Goal: Transaction & Acquisition: Purchase product/service

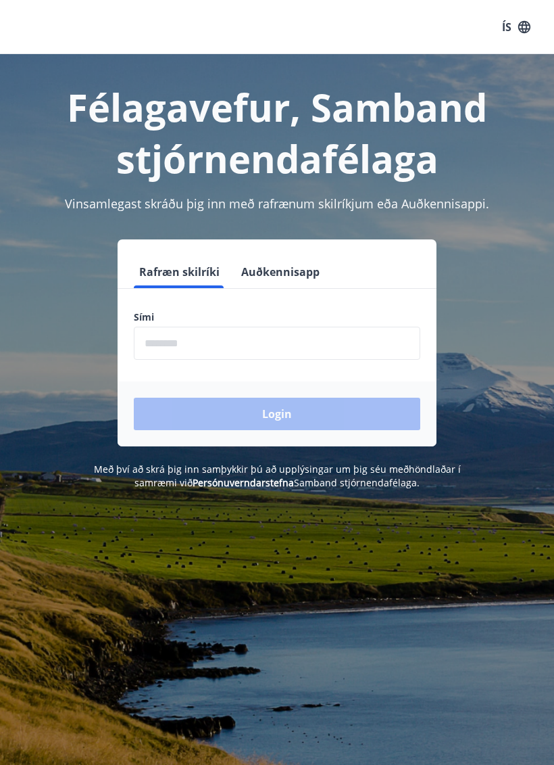
click at [225, 340] on input "phone" at bounding box center [277, 342] width 287 height 33
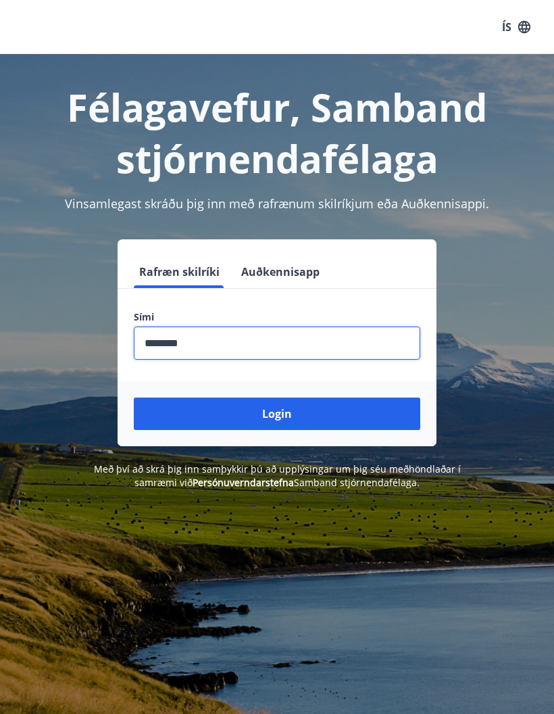
click at [285, 410] on button "Login" at bounding box center [277, 413] width 287 height 32
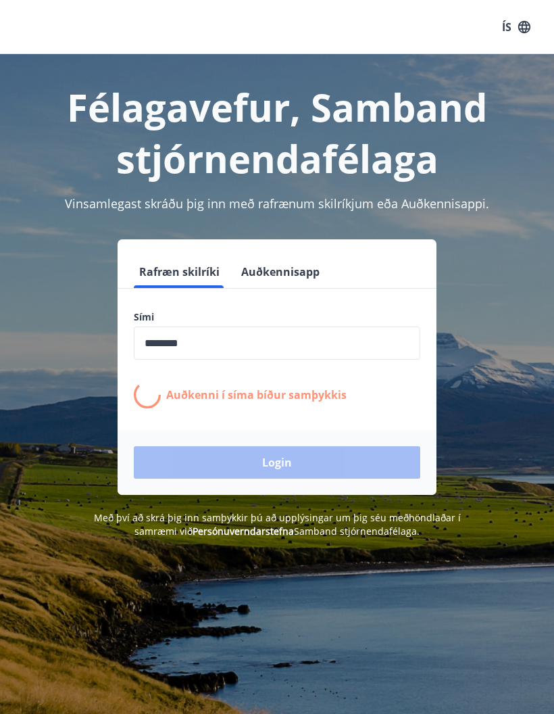
click at [227, 347] on input "phone" at bounding box center [277, 342] width 287 height 33
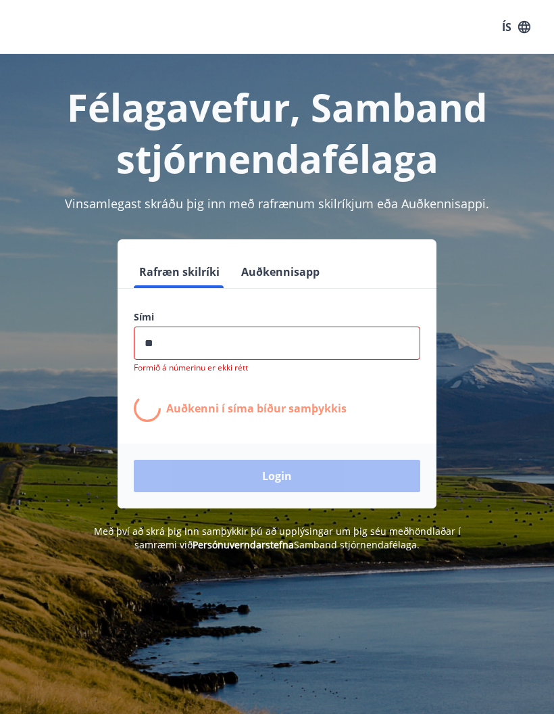
type input "*"
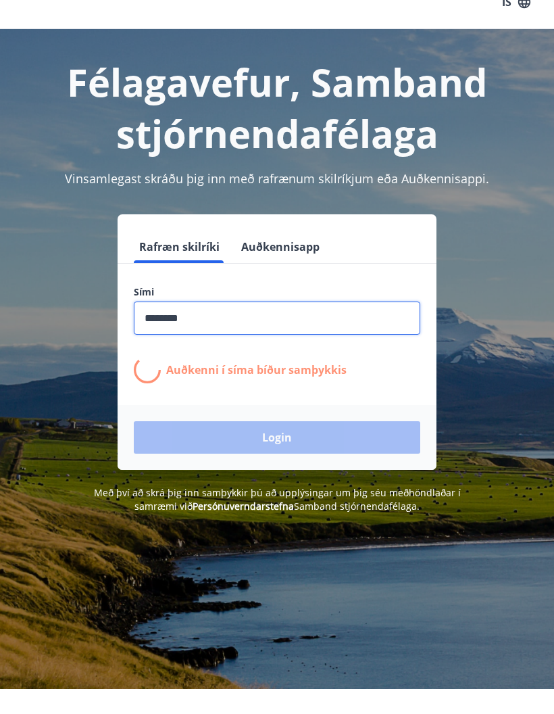
click at [314, 439] on div "Login" at bounding box center [277, 462] width 319 height 65
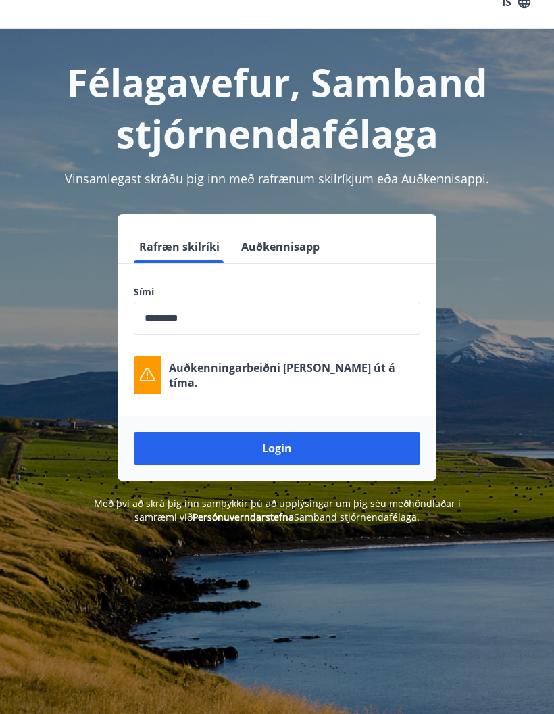
click at [243, 331] on input "phone" at bounding box center [277, 317] width 287 height 33
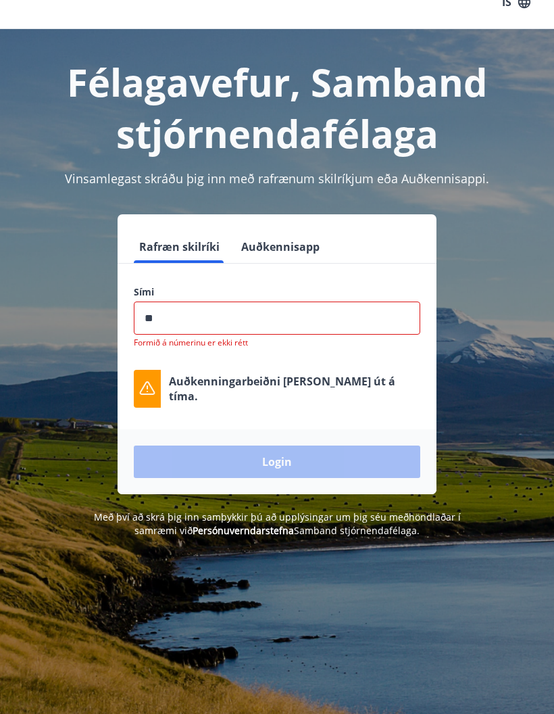
type input "*"
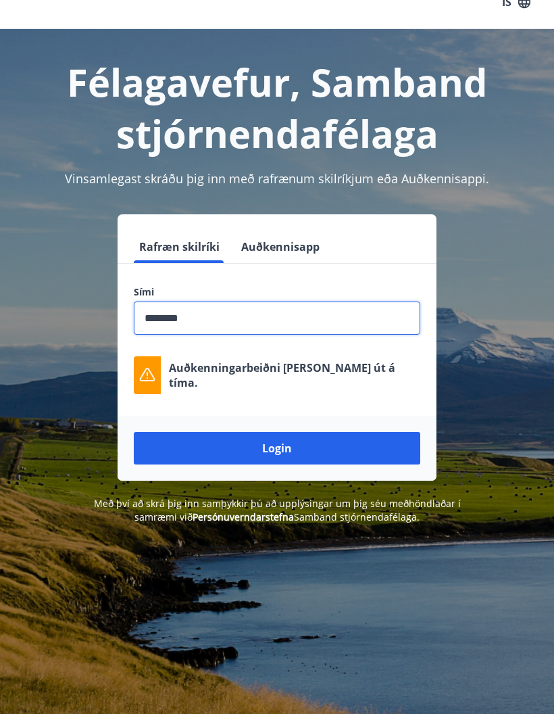
type input "********"
click at [306, 451] on button "Login" at bounding box center [277, 448] width 287 height 32
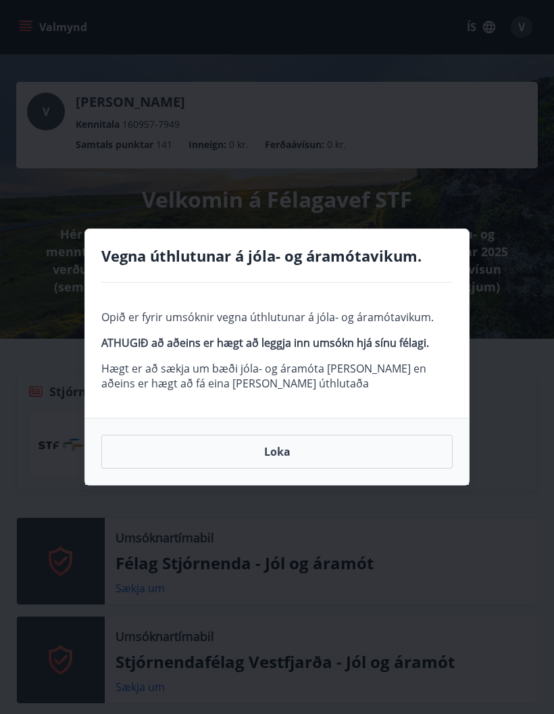
click at [285, 452] on button "Loka" at bounding box center [277, 452] width 352 height 34
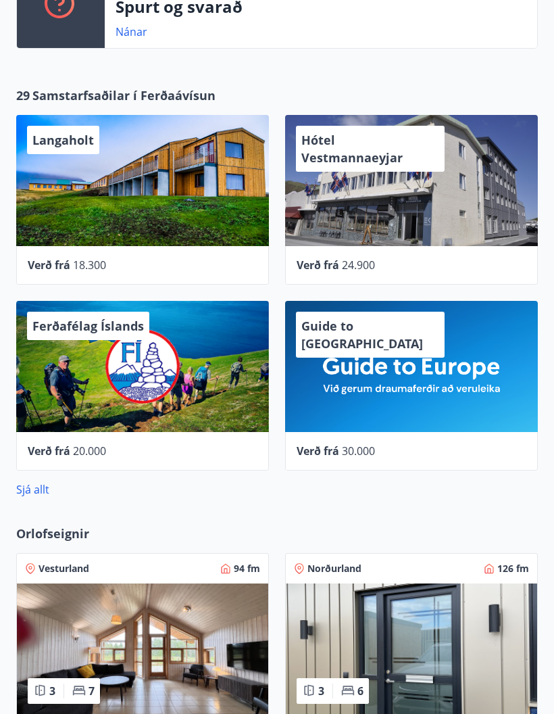
scroll to position [1245, 0]
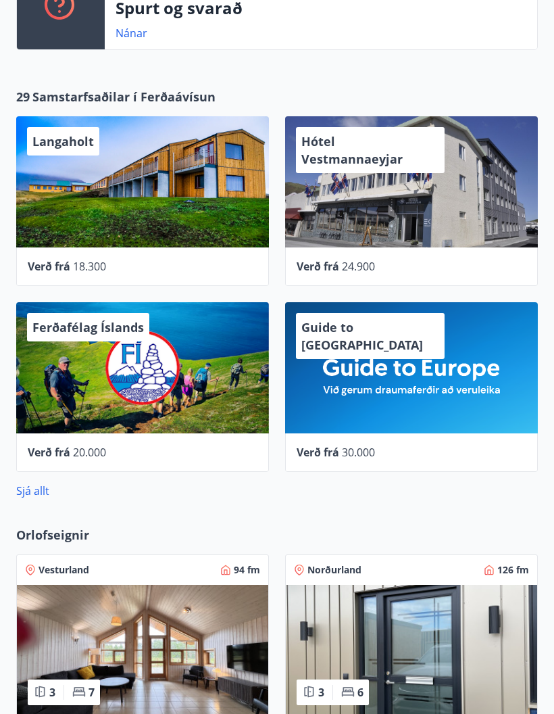
click at [116, 104] on div "Langaholt Verð frá 18.300" at bounding box center [134, 194] width 269 height 186
click at [193, 107] on div "Langaholt Verð frá 18.300" at bounding box center [134, 194] width 269 height 186
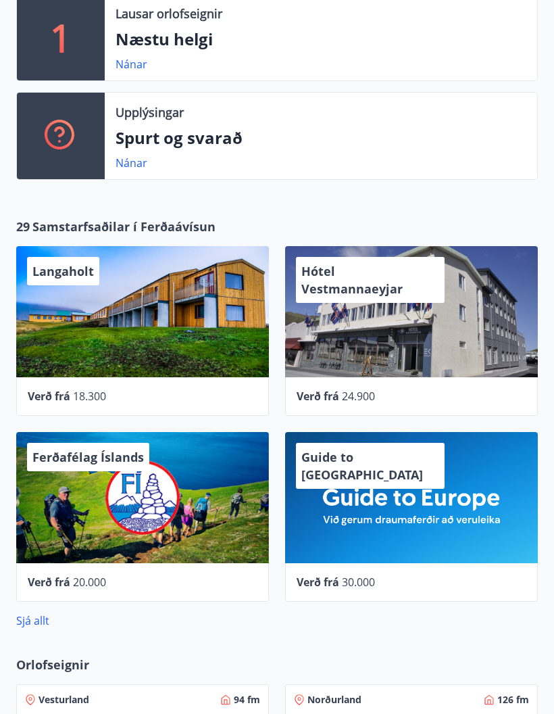
click at [151, 308] on div "Langaholt" at bounding box center [142, 312] width 253 height 131
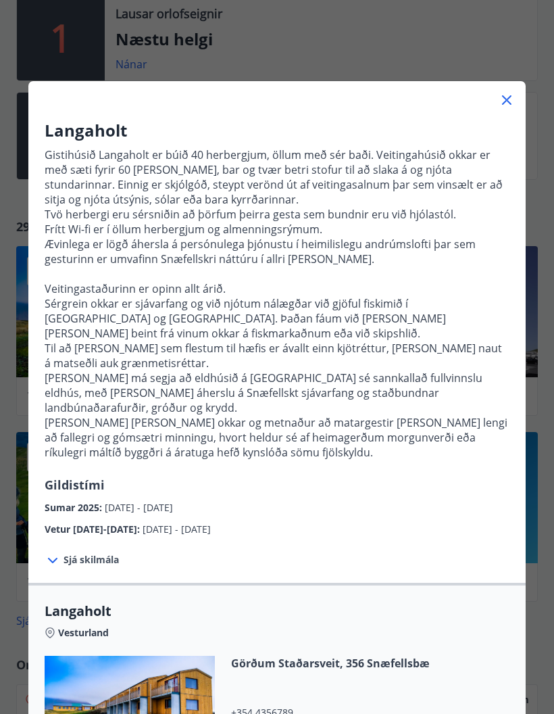
click at [395, 391] on p "[PERSON_NAME] má segja að eldhúsið á [GEOGRAPHIC_DATA] sé sannkallað fullvinnsl…" at bounding box center [277, 392] width 465 height 45
click at [500, 99] on icon at bounding box center [507, 100] width 16 height 16
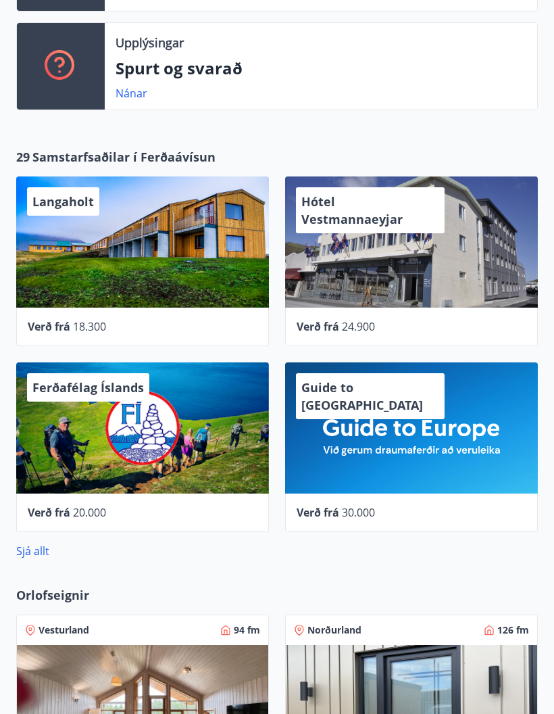
scroll to position [1170, 0]
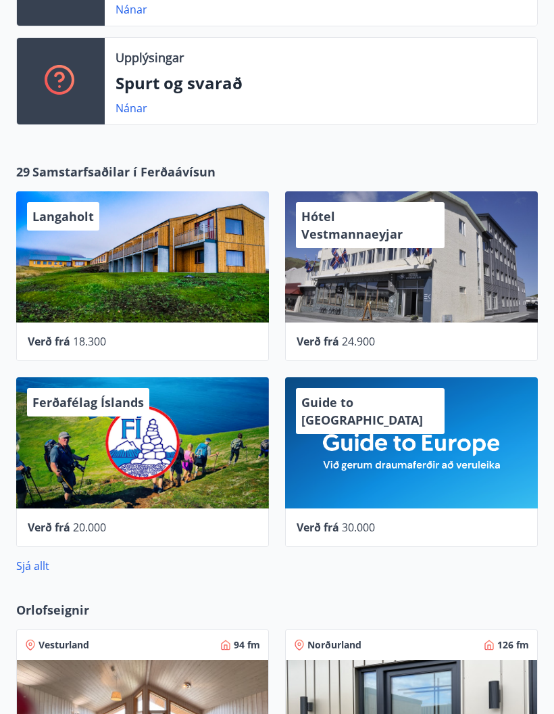
click at [148, 174] on span "Samstarfsaðilar í Ferðaávísun" at bounding box center [123, 173] width 183 height 18
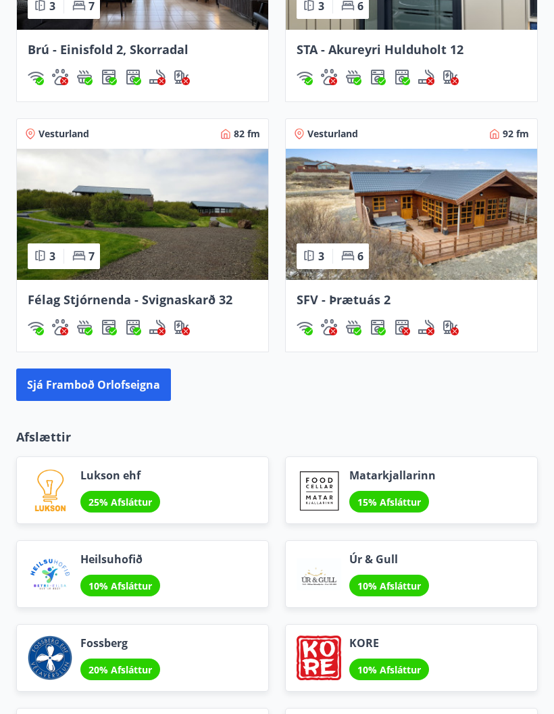
scroll to position [1932, 0]
click at [132, 389] on button "Sjá framboð orlofseigna" at bounding box center [93, 384] width 155 height 32
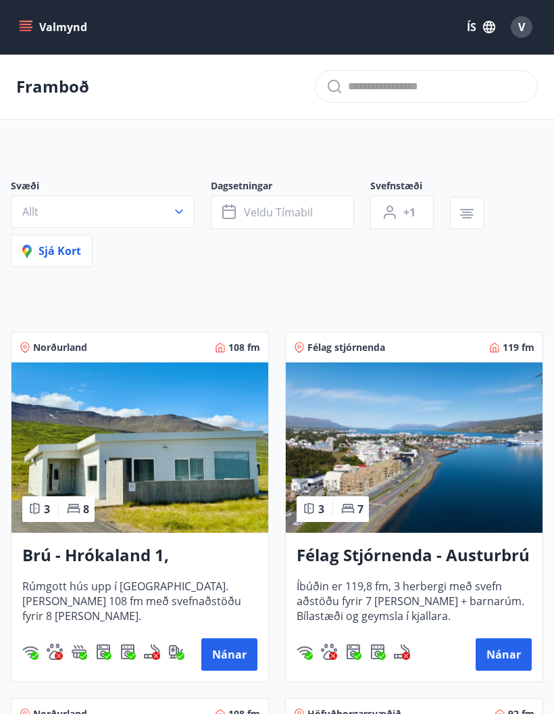
click at [193, 206] on button "Allt" at bounding box center [103, 211] width 184 height 32
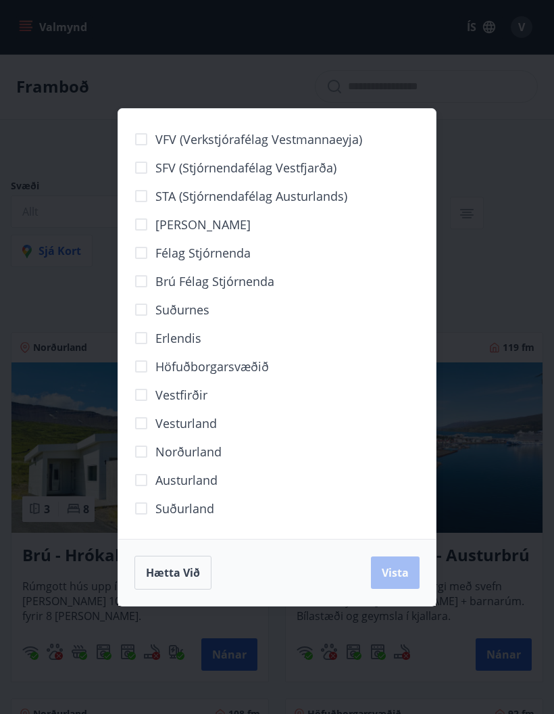
click at [254, 372] on span "Höfuðborgarsvæðið" at bounding box center [212, 367] width 114 height 18
click at [392, 573] on span "Vista" at bounding box center [395, 572] width 27 height 15
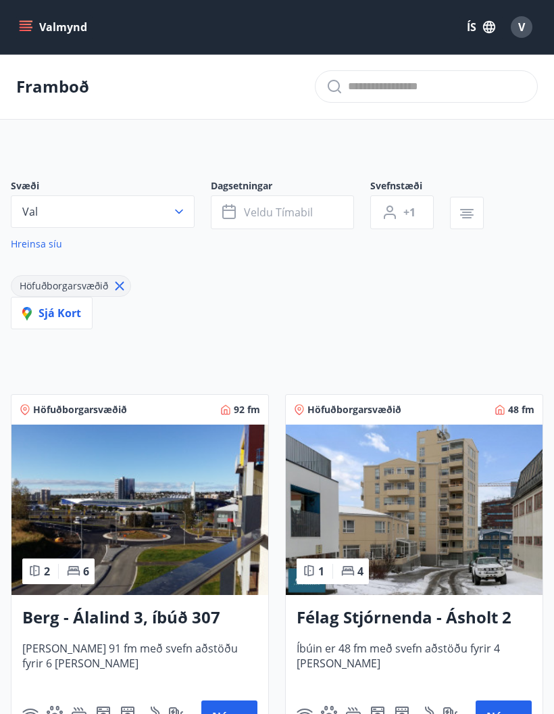
click at [184, 210] on icon "button" at bounding box center [179, 212] width 14 height 14
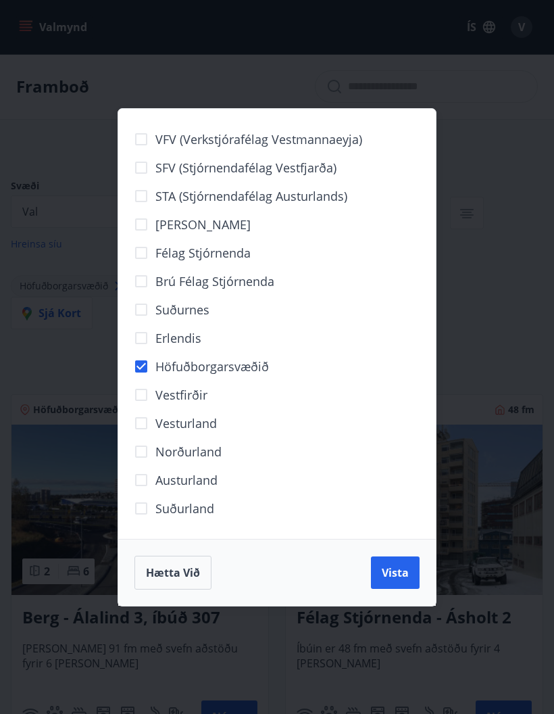
click at [399, 575] on span "Vista" at bounding box center [395, 572] width 27 height 15
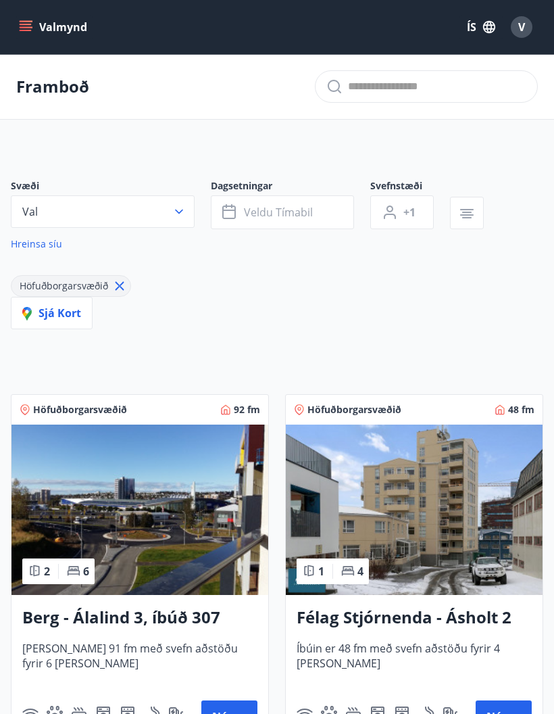
click at [321, 219] on button "Veldu tímabil" at bounding box center [282, 212] width 143 height 34
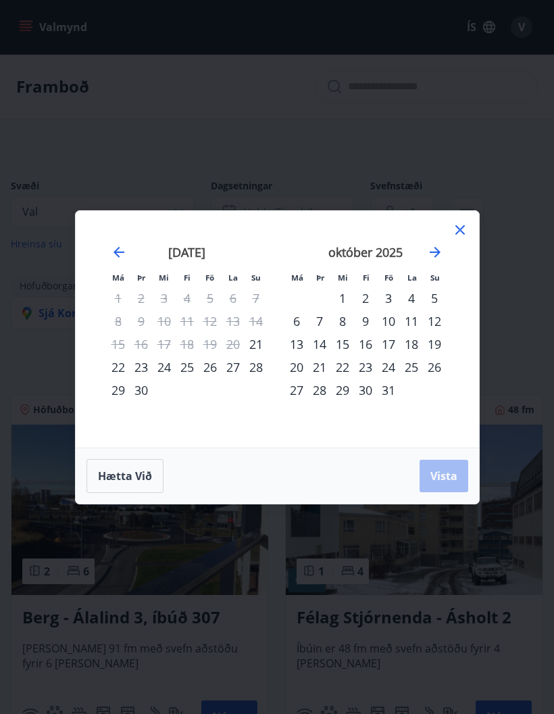
click at [408, 323] on div "11" at bounding box center [411, 321] width 23 height 23
click at [367, 352] on div "16" at bounding box center [365, 344] width 23 height 23
click at [443, 481] on span "Vista" at bounding box center [444, 475] width 27 height 15
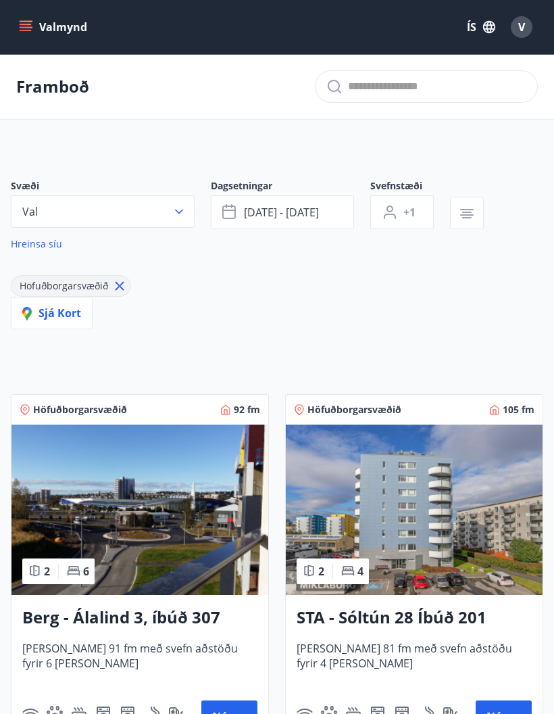
click at [472, 214] on icon "button" at bounding box center [467, 214] width 14 height 1
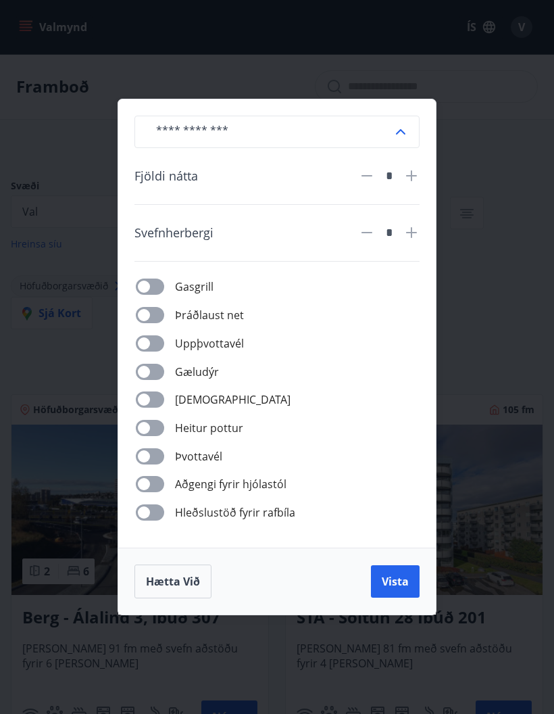
click at [418, 179] on icon at bounding box center [412, 176] width 16 height 16
click at [416, 181] on icon at bounding box center [412, 176] width 16 height 16
click at [416, 178] on icon at bounding box center [412, 176] width 16 height 16
click at [419, 178] on icon at bounding box center [412, 176] width 16 height 16
click at [418, 179] on icon at bounding box center [412, 176] width 16 height 16
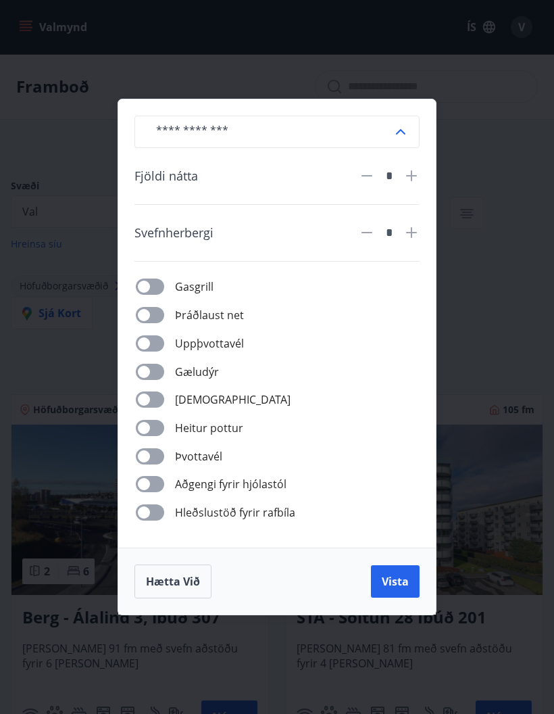
type input "*"
click at [397, 584] on span "Vista" at bounding box center [395, 581] width 27 height 15
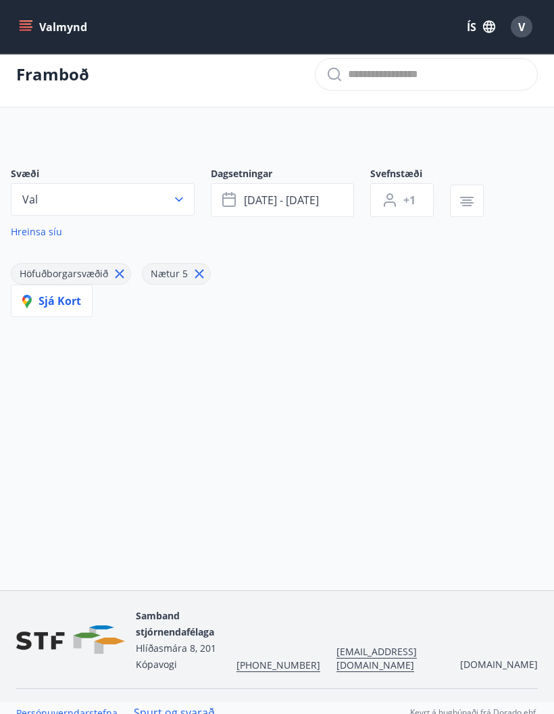
scroll to position [11, 0]
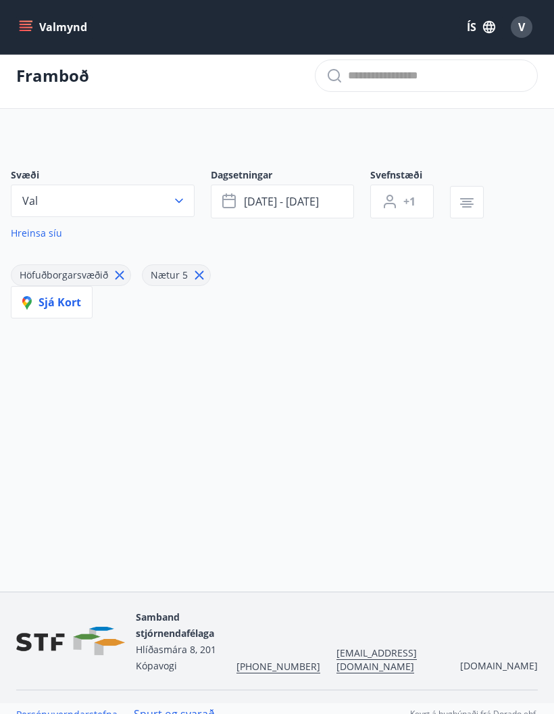
click at [172, 210] on button "Val" at bounding box center [103, 201] width 184 height 32
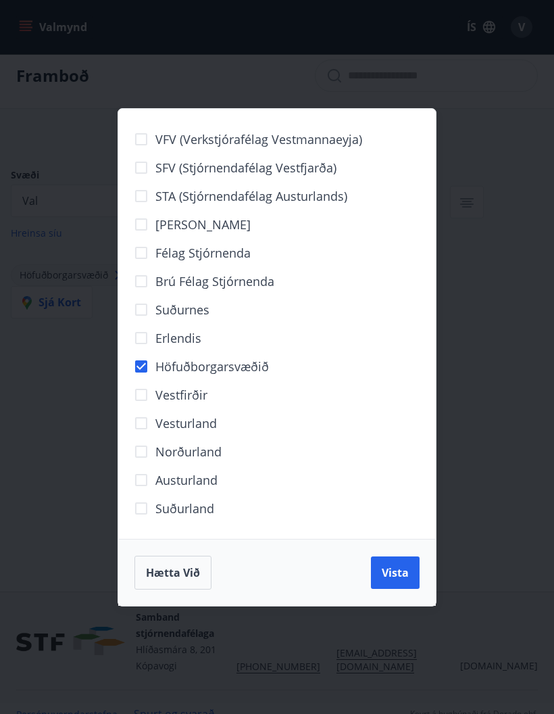
click at [494, 307] on div "VFV (Verkstjórafélag Vestmannaeyja) SFV (Stjórnendafélag Vestfjarða) STA (Stjór…" at bounding box center [277, 357] width 554 height 714
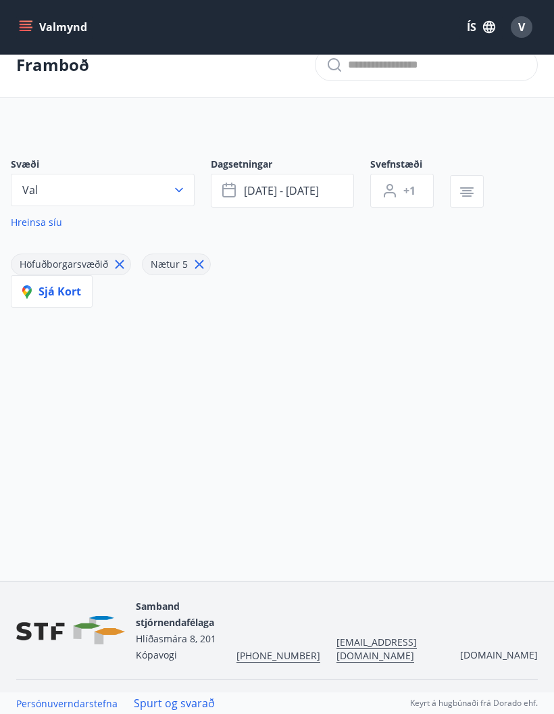
scroll to position [0, 0]
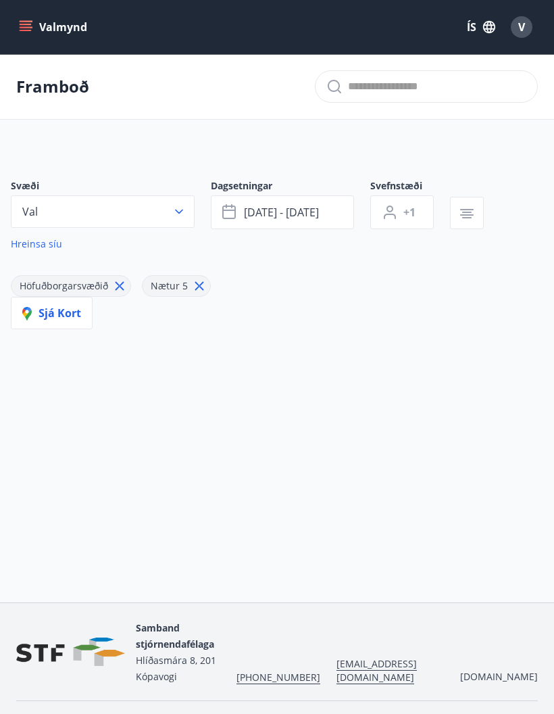
click at [70, 93] on p "Framboð" at bounding box center [52, 86] width 73 height 23
click at [525, 34] on span "V" at bounding box center [521, 27] width 7 height 15
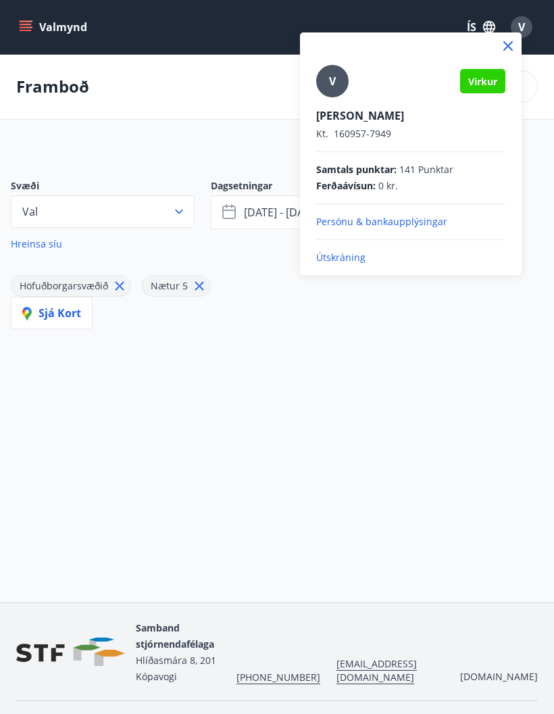
click at [374, 404] on div at bounding box center [277, 357] width 554 height 714
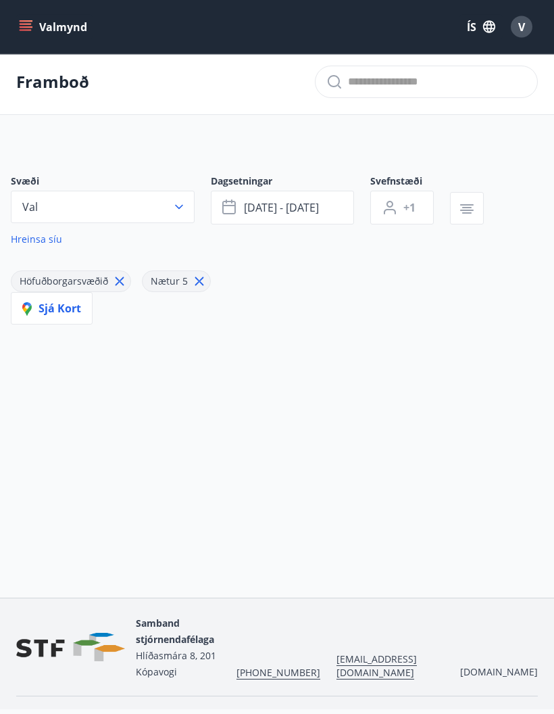
scroll to position [5, 0]
click at [26, 31] on icon "menu" at bounding box center [26, 30] width 12 height 1
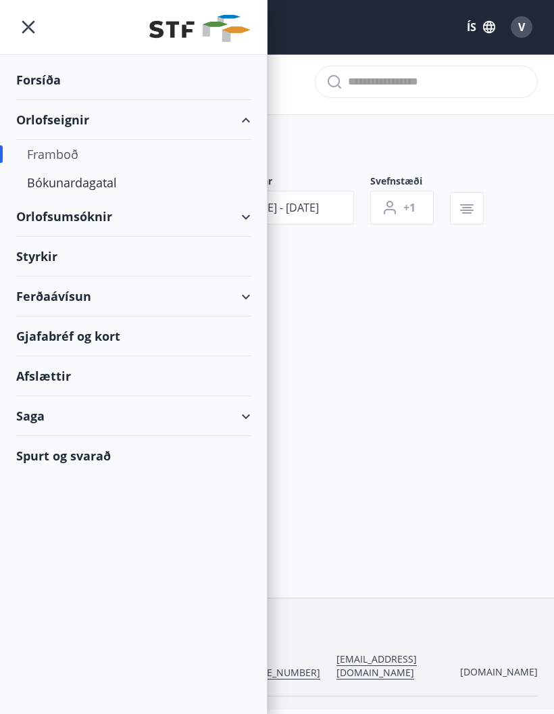
click at [110, 190] on div "Bókunardagatal" at bounding box center [133, 182] width 213 height 28
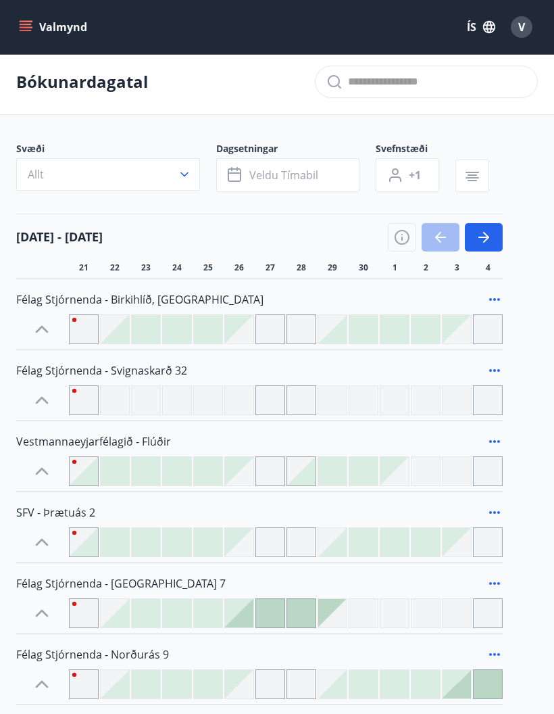
click at [191, 176] on icon "button" at bounding box center [185, 175] width 14 height 14
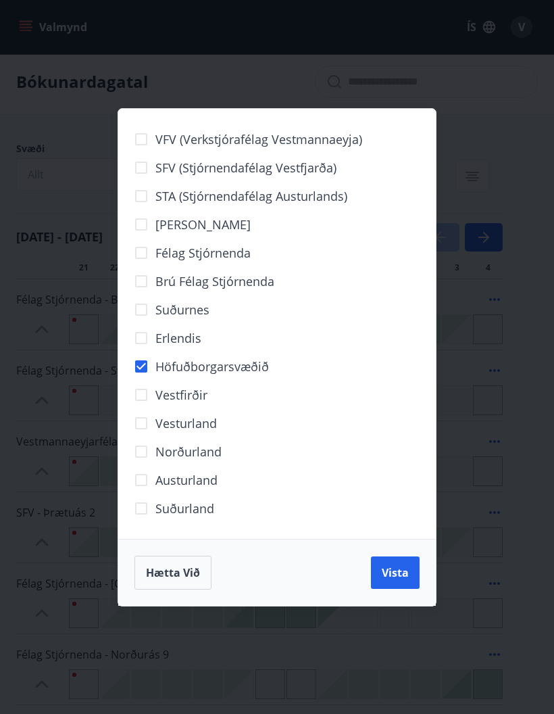
click at [397, 583] on button "Vista" at bounding box center [395, 572] width 49 height 32
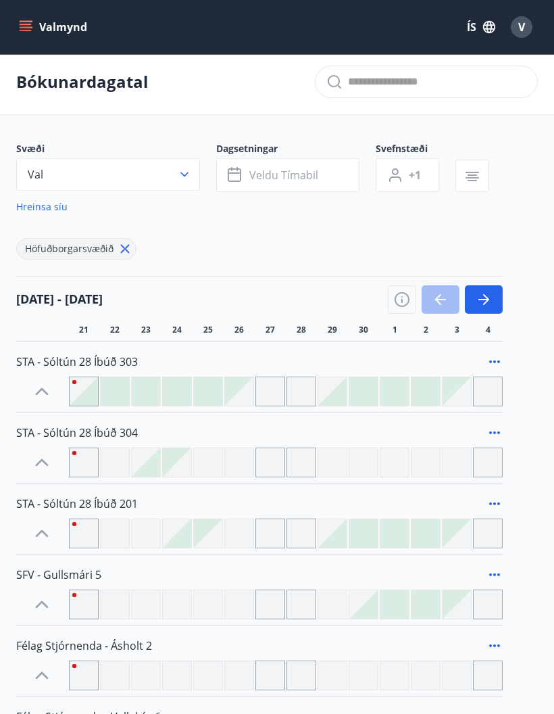
click at [318, 184] on button "Veldu tímabil" at bounding box center [287, 175] width 143 height 34
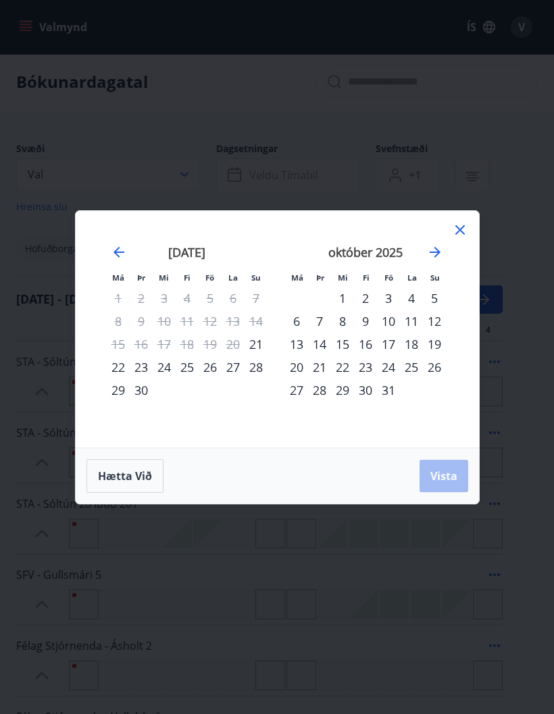
click at [406, 322] on div "11" at bounding box center [411, 321] width 23 height 23
click at [368, 352] on div "16" at bounding box center [365, 344] width 23 height 23
click at [447, 479] on span "Vista" at bounding box center [444, 475] width 27 height 15
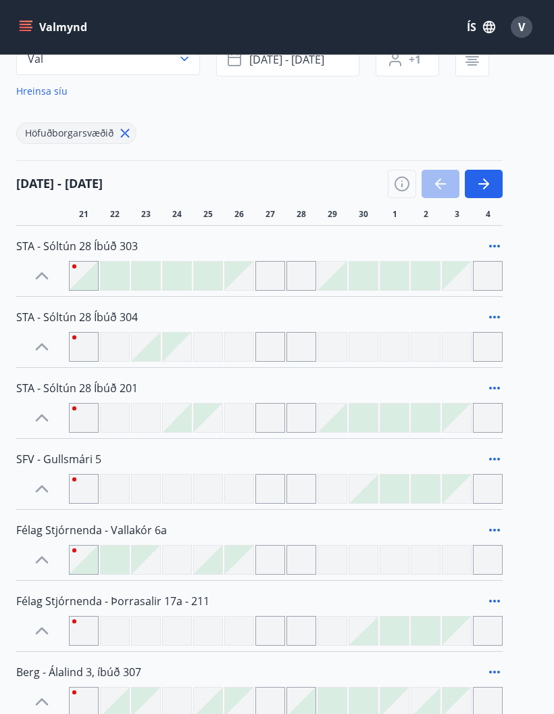
scroll to position [121, 0]
click at [497, 183] on button "button" at bounding box center [484, 183] width 38 height 28
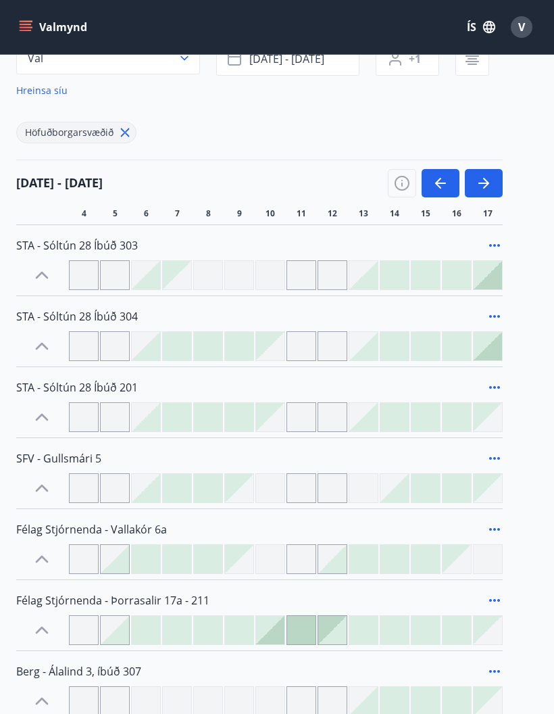
scroll to position [97, 0]
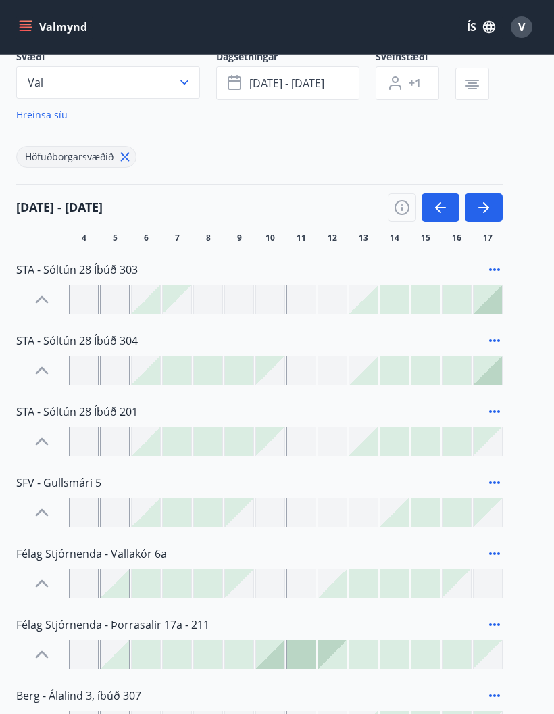
click at [373, 377] on div at bounding box center [363, 370] width 28 height 28
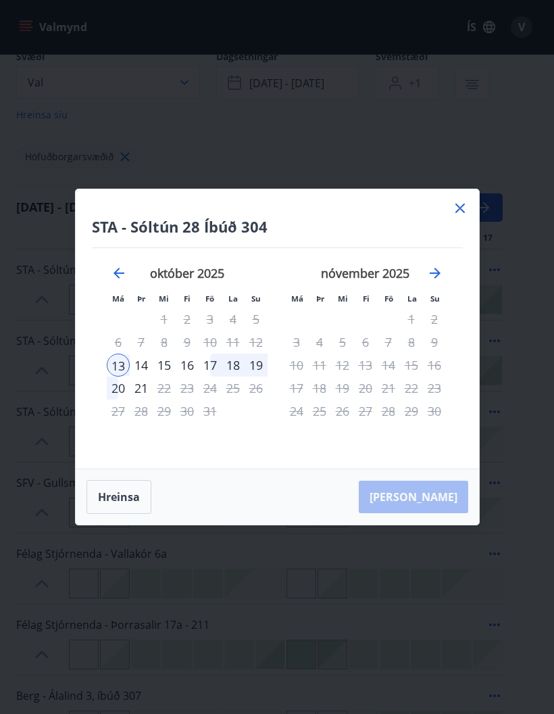
click at [453, 216] on icon at bounding box center [460, 208] width 16 height 16
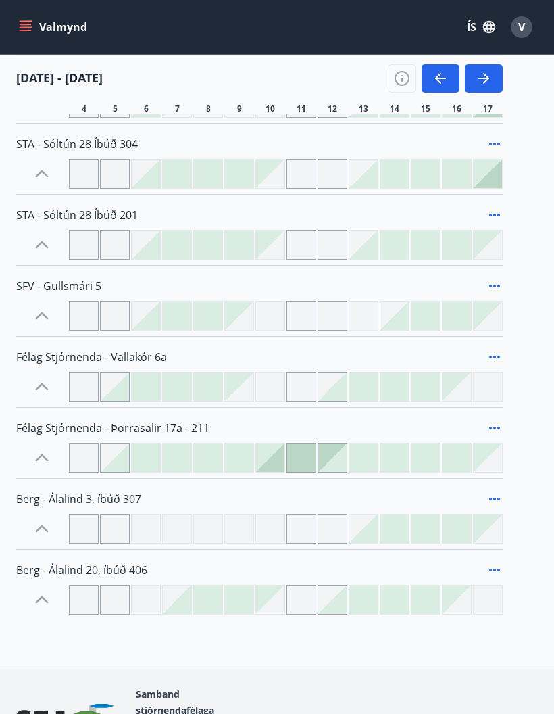
scroll to position [308, 0]
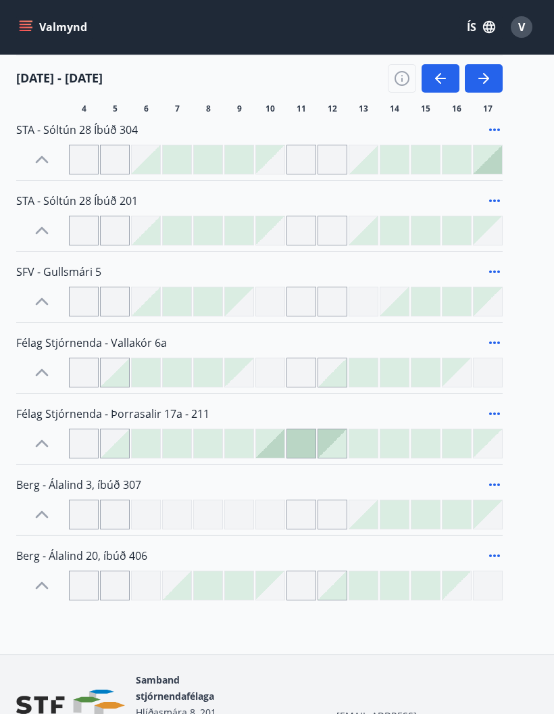
click at [307, 583] on div at bounding box center [302, 586] width 30 height 30
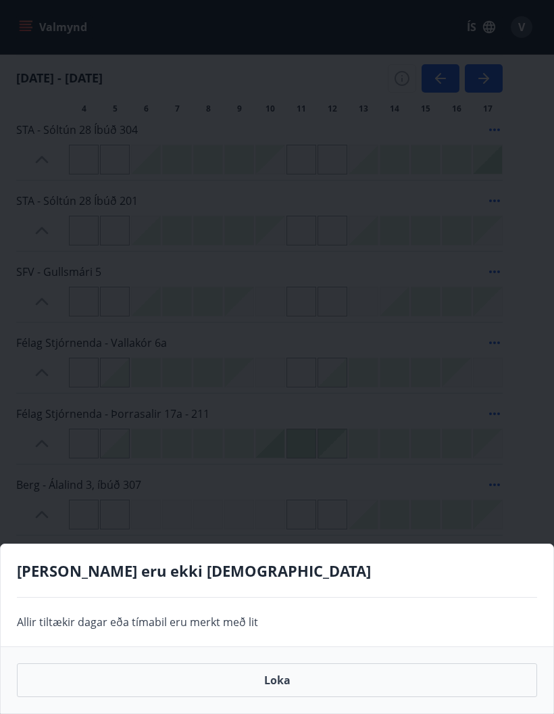
click at [376, 478] on div "[PERSON_NAME] eru ekki [DEMOGRAPHIC_DATA] Allir tiltækir [PERSON_NAME] tímabil …" at bounding box center [277, 357] width 554 height 714
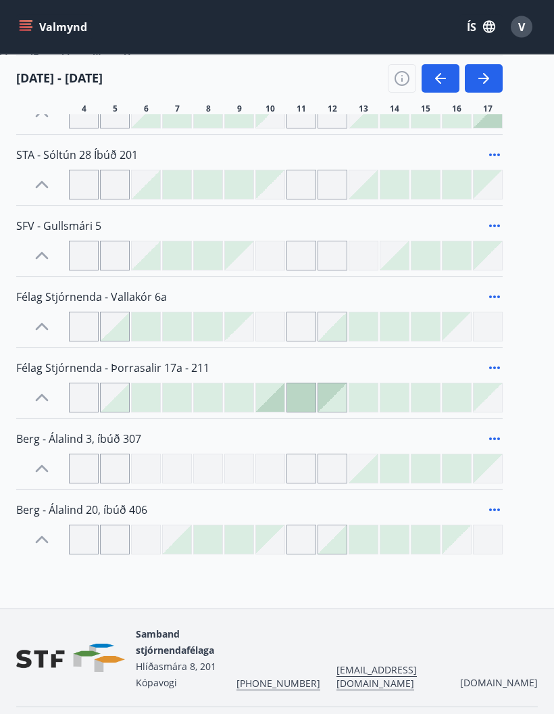
scroll to position [354, 0]
click at [305, 406] on div at bounding box center [301, 397] width 28 height 28
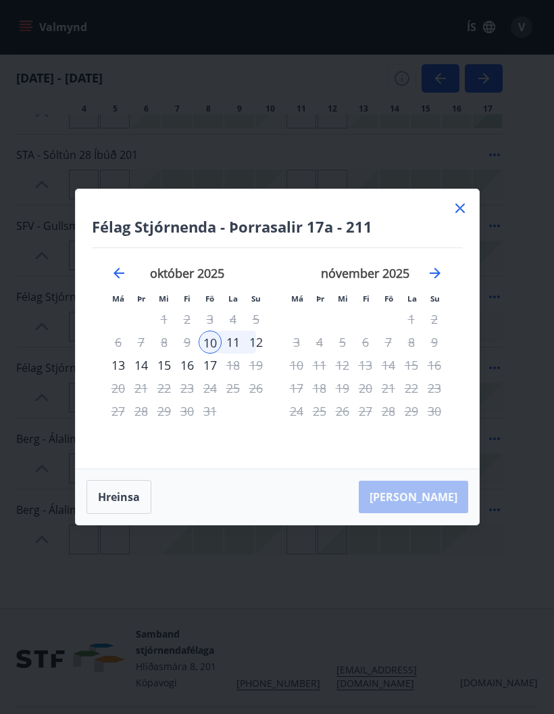
click at [235, 347] on div "11" at bounding box center [233, 342] width 23 height 23
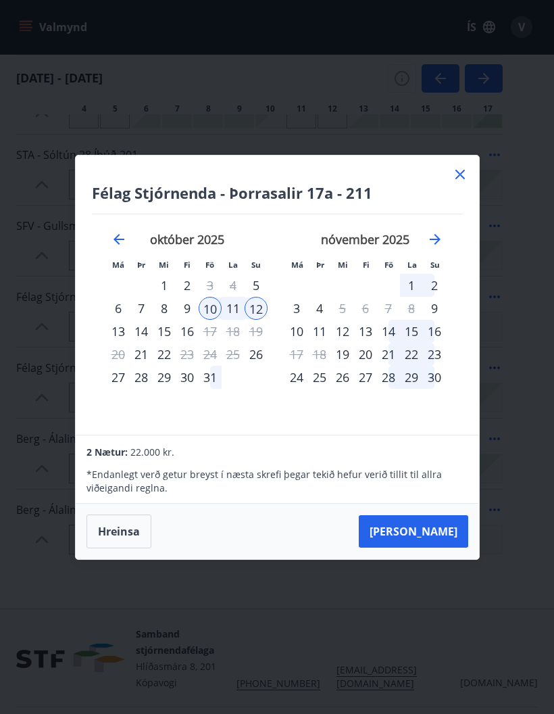
click at [193, 341] on div "16" at bounding box center [187, 331] width 23 height 23
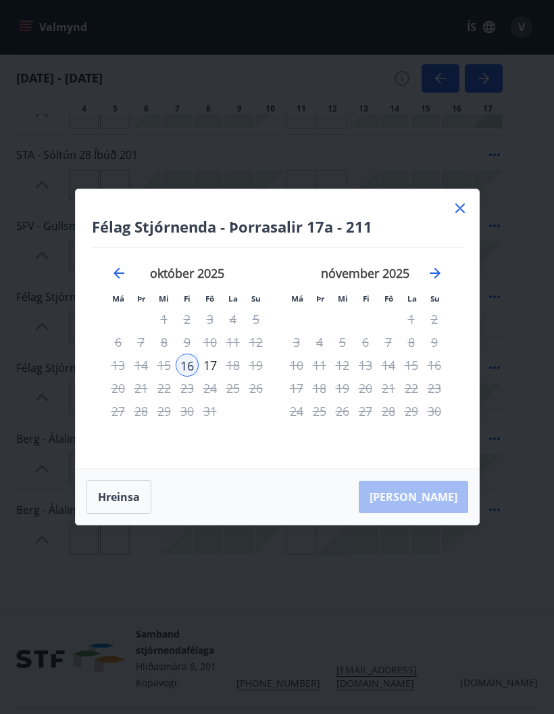
click at [439, 502] on div "[PERSON_NAME]" at bounding box center [278, 496] width 404 height 55
click at [431, 498] on div "[PERSON_NAME]" at bounding box center [278, 496] width 404 height 55
click at [459, 216] on icon at bounding box center [460, 208] width 16 height 16
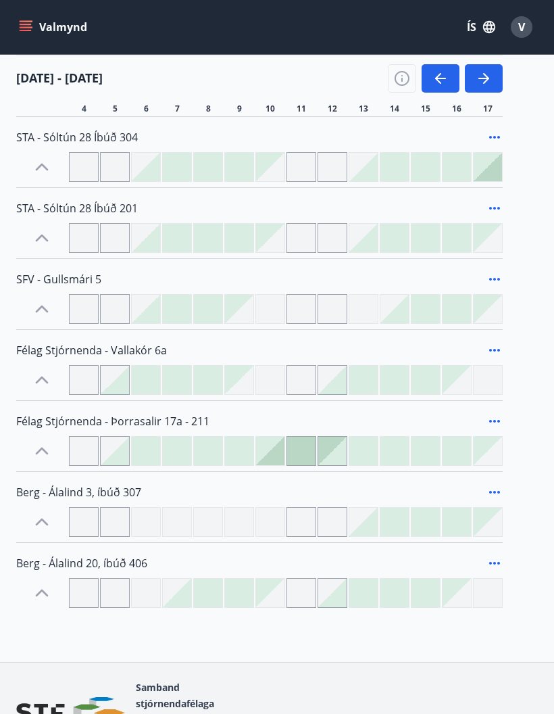
scroll to position [308, 0]
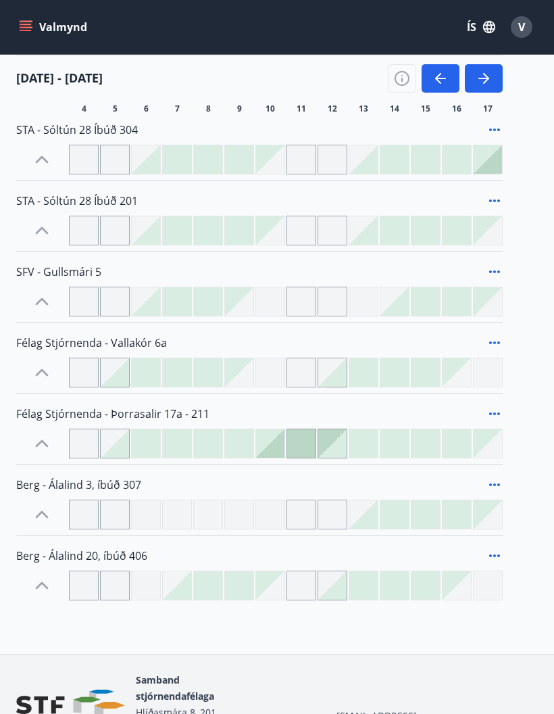
click at [307, 448] on div at bounding box center [301, 443] width 28 height 28
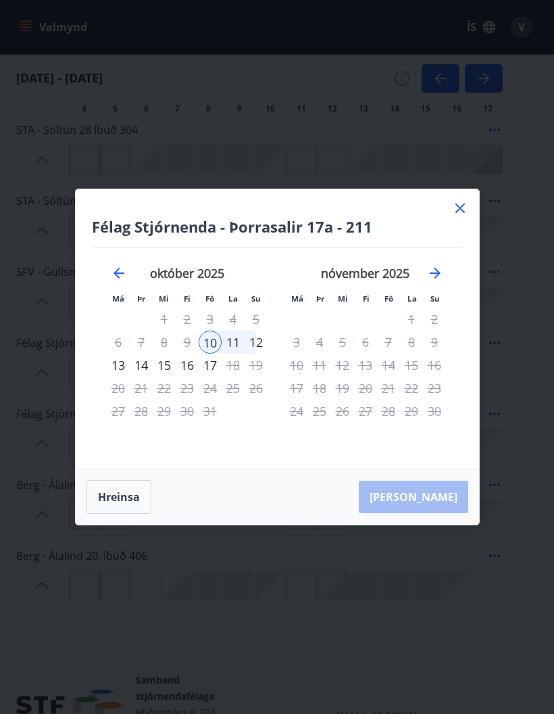
click at [191, 377] on div "16" at bounding box center [187, 365] width 23 height 23
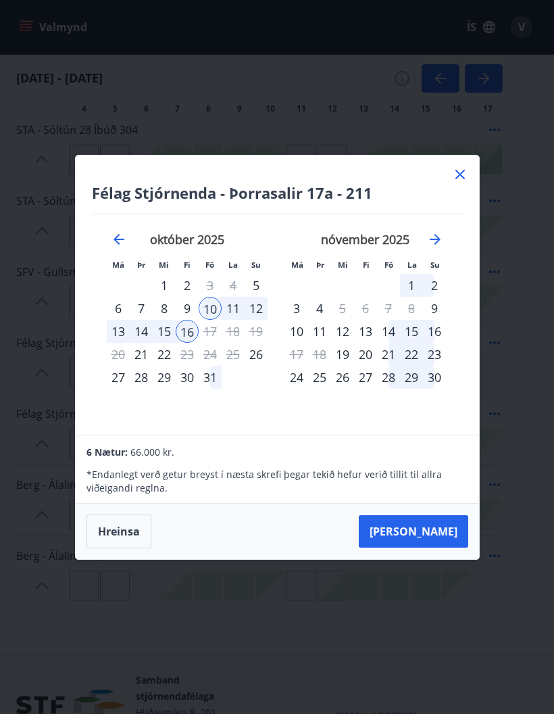
click at [439, 548] on button "[PERSON_NAME]" at bounding box center [414, 531] width 110 height 32
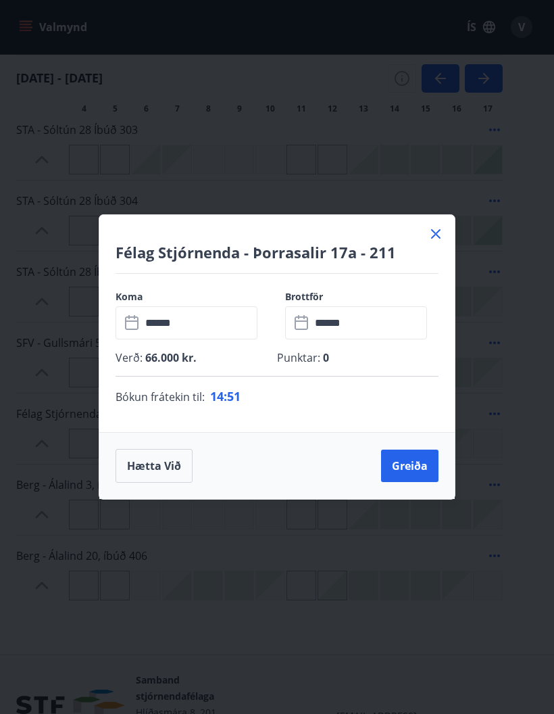
scroll to position [291, 0]
click at [442, 233] on icon at bounding box center [436, 234] width 16 height 16
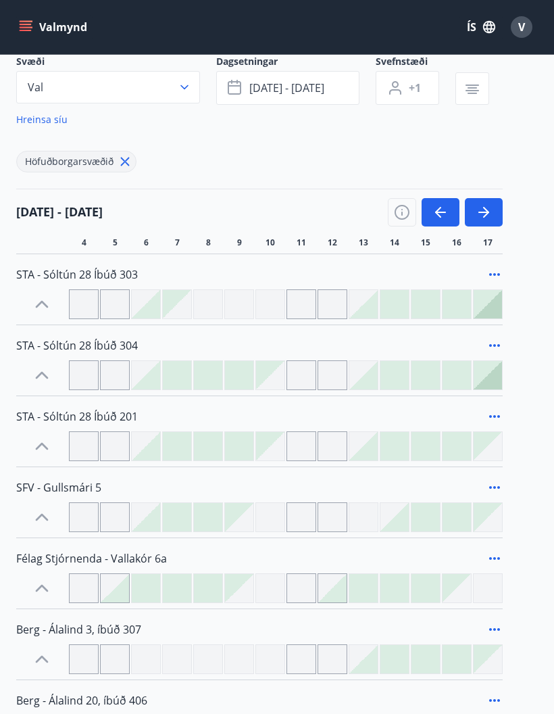
scroll to position [116, 0]
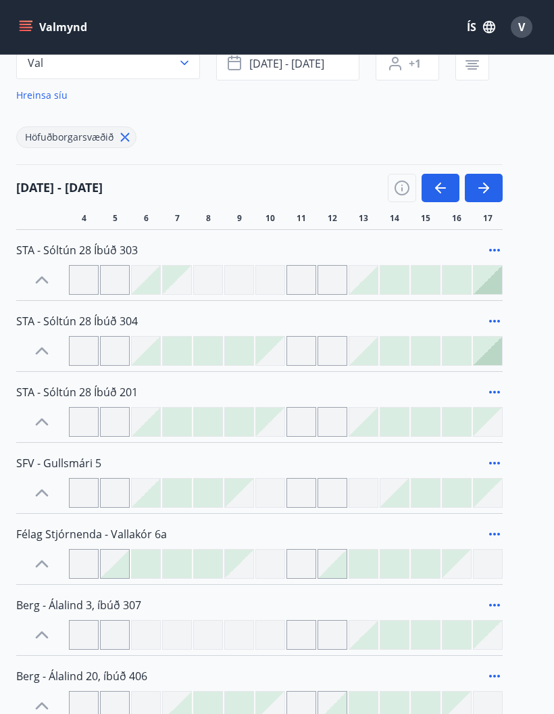
click at [311, 291] on div at bounding box center [302, 280] width 30 height 30
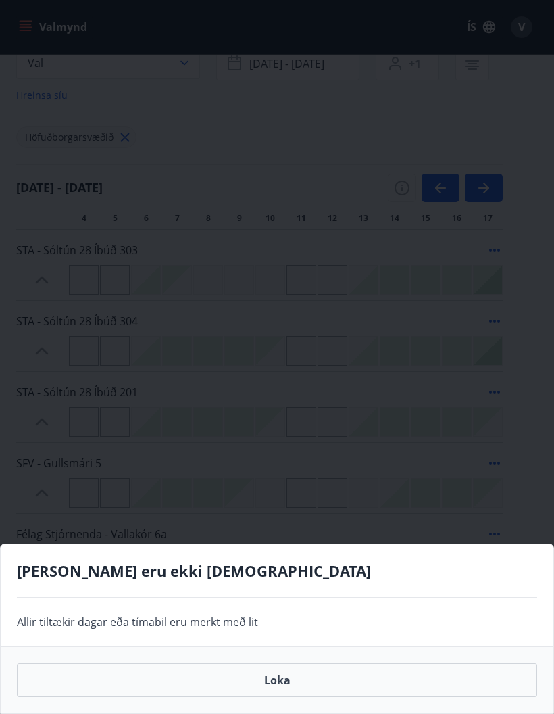
click at [306, 394] on div "[PERSON_NAME] eru ekki [DEMOGRAPHIC_DATA] Allir tiltækir [PERSON_NAME] tímabil …" at bounding box center [277, 357] width 554 height 714
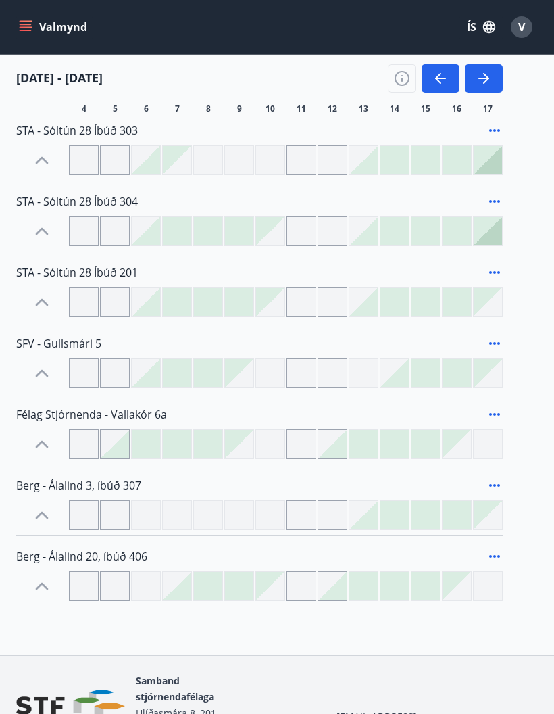
scroll to position [237, 0]
click at [341, 456] on div at bounding box center [332, 443] width 28 height 28
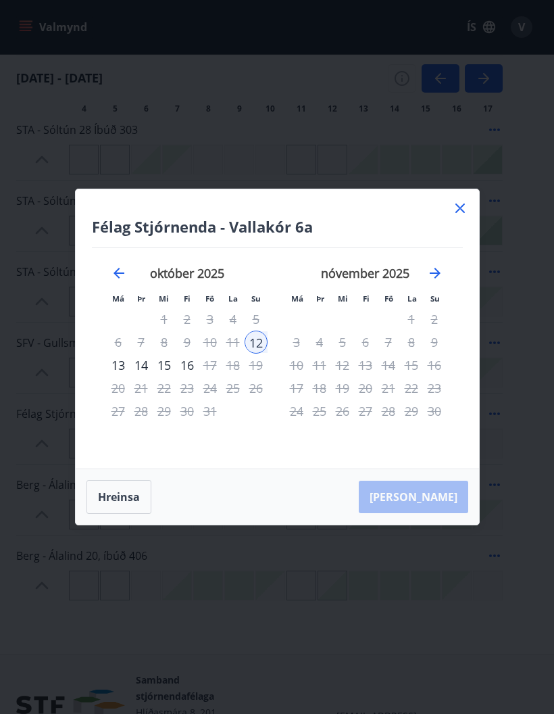
click at [189, 377] on div "16" at bounding box center [187, 365] width 23 height 23
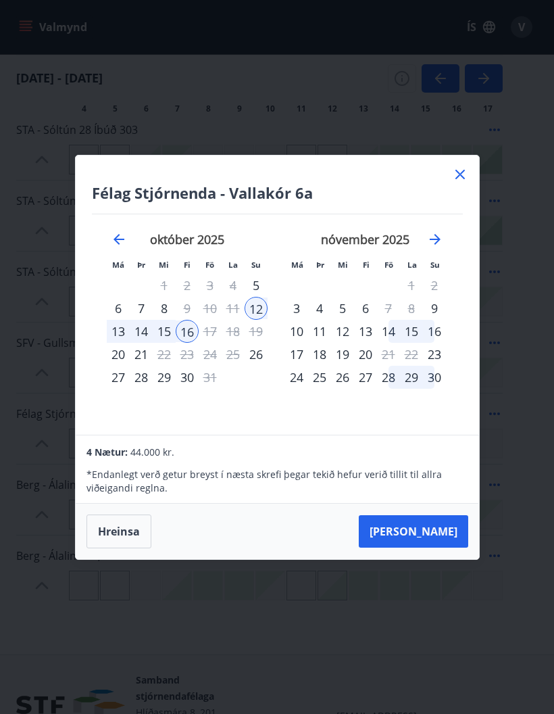
click at [435, 548] on button "[PERSON_NAME]" at bounding box center [414, 531] width 110 height 32
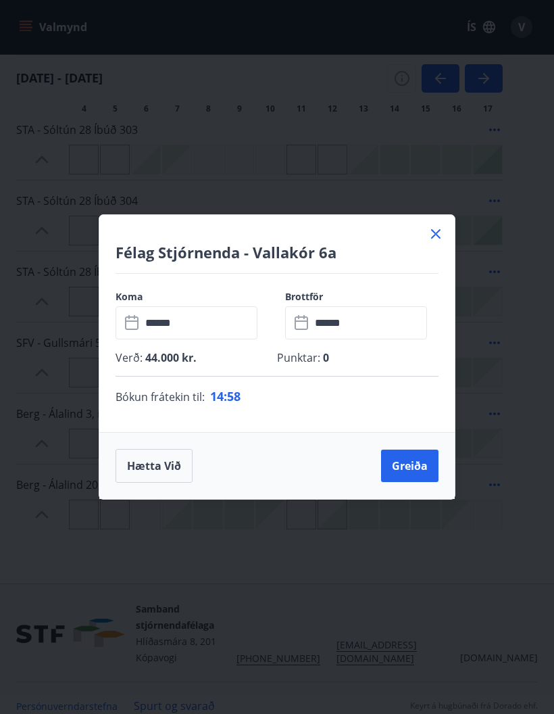
scroll to position [166, 0]
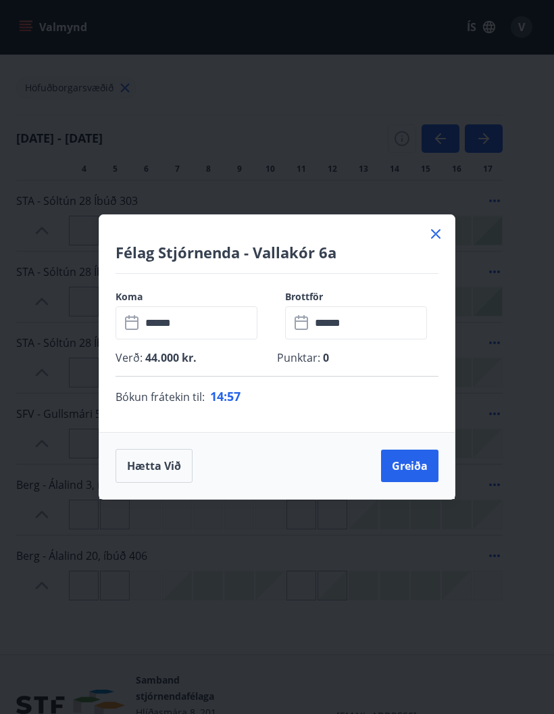
click at [441, 242] on icon at bounding box center [436, 234] width 16 height 16
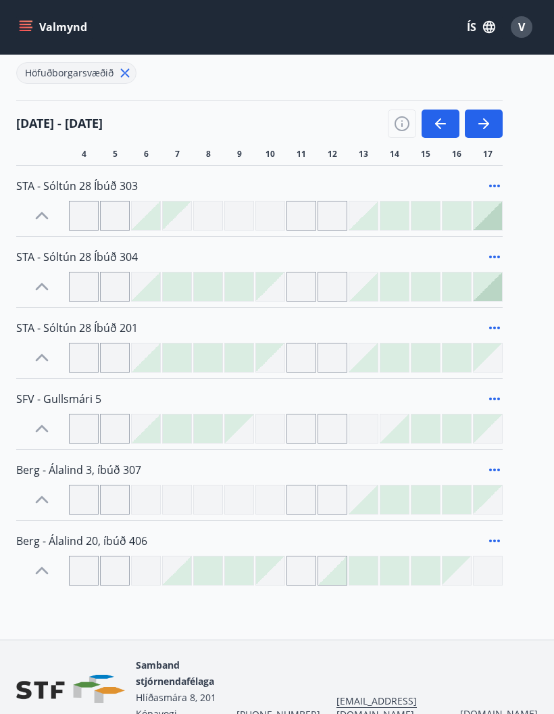
scroll to position [202, 0]
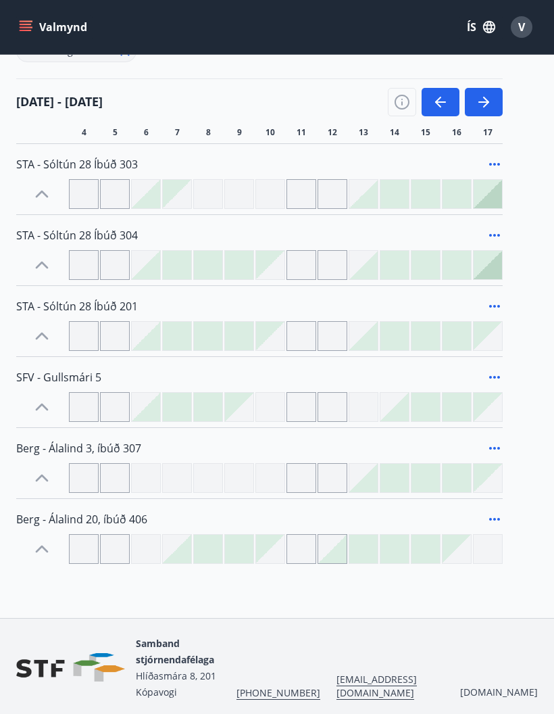
click at [339, 562] on div at bounding box center [332, 549] width 28 height 28
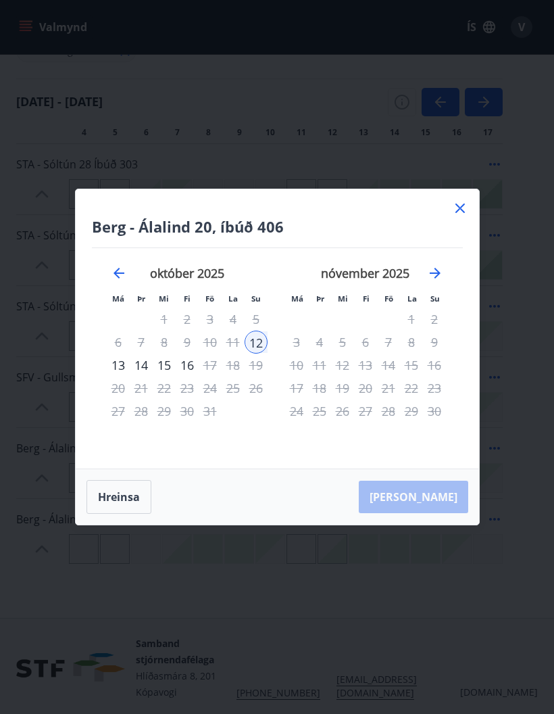
click at [193, 375] on div "16" at bounding box center [187, 365] width 23 height 23
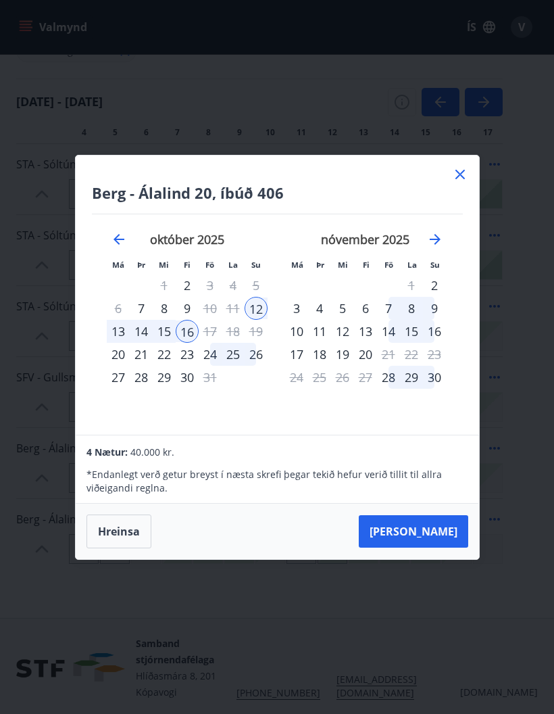
click at [445, 535] on button "[PERSON_NAME]" at bounding box center [414, 531] width 110 height 32
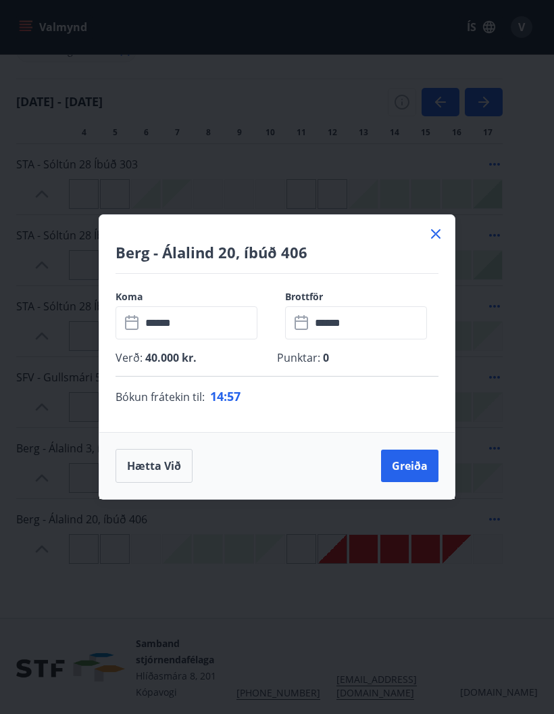
scroll to position [149, 0]
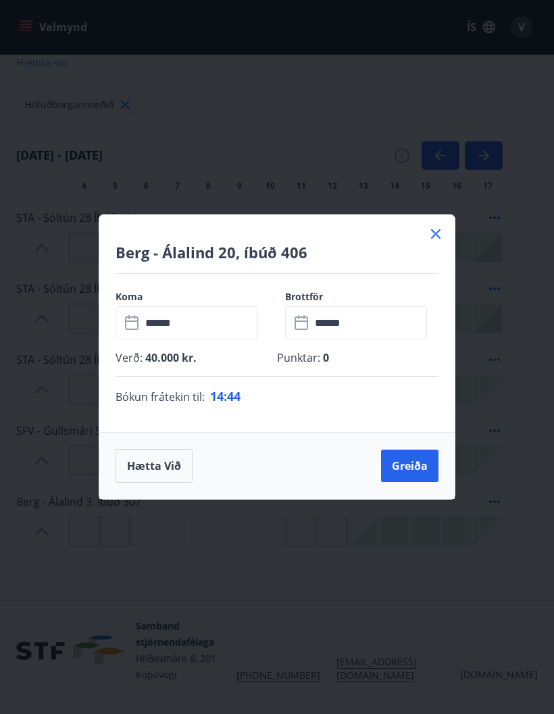
click at [171, 472] on button "Hætta við" at bounding box center [154, 466] width 77 height 34
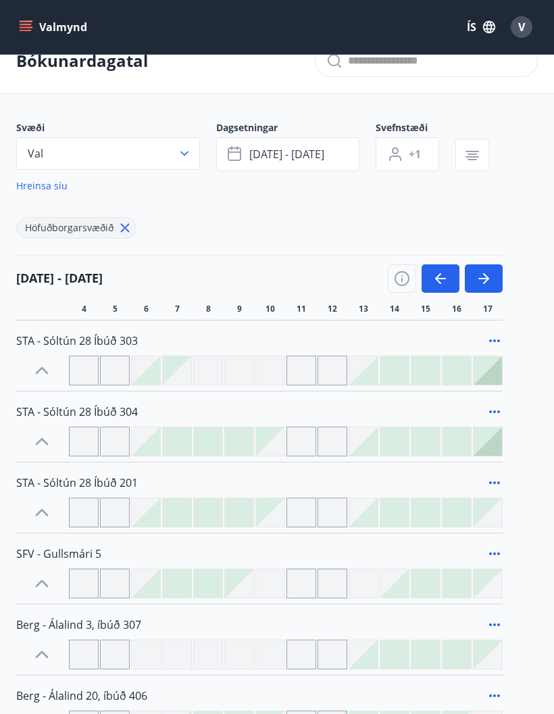
scroll to position [0, 0]
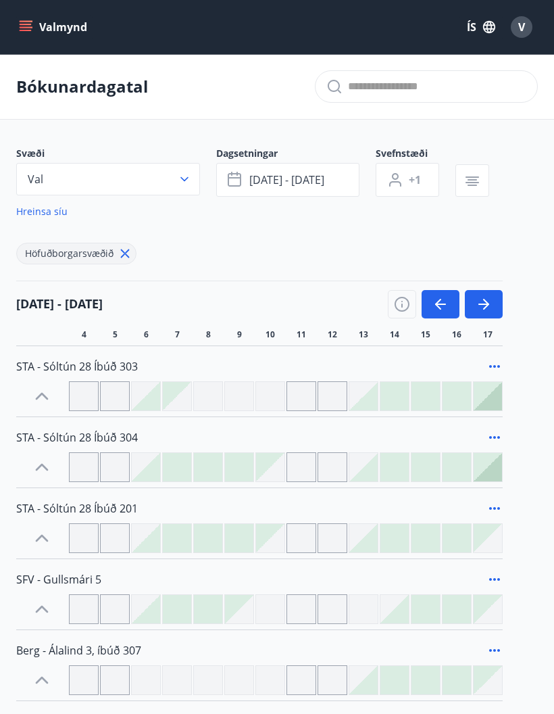
click at [25, 30] on icon "menu" at bounding box center [26, 30] width 12 height 1
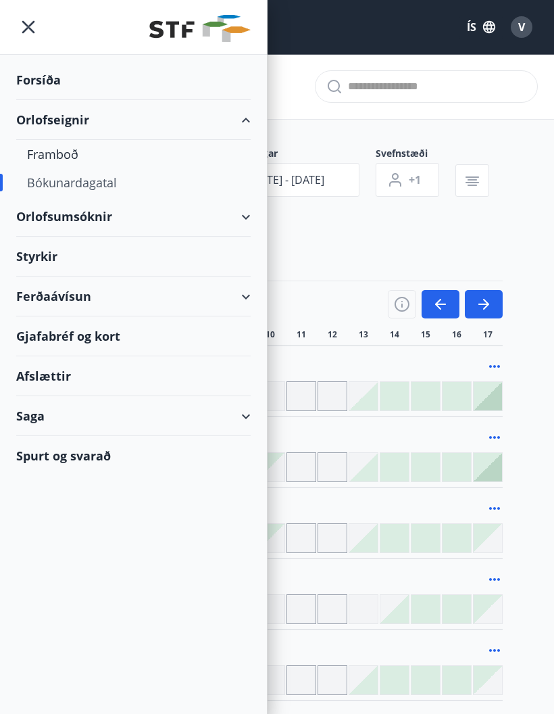
click at [84, 303] on div "Ferðaávísun" at bounding box center [133, 296] width 235 height 40
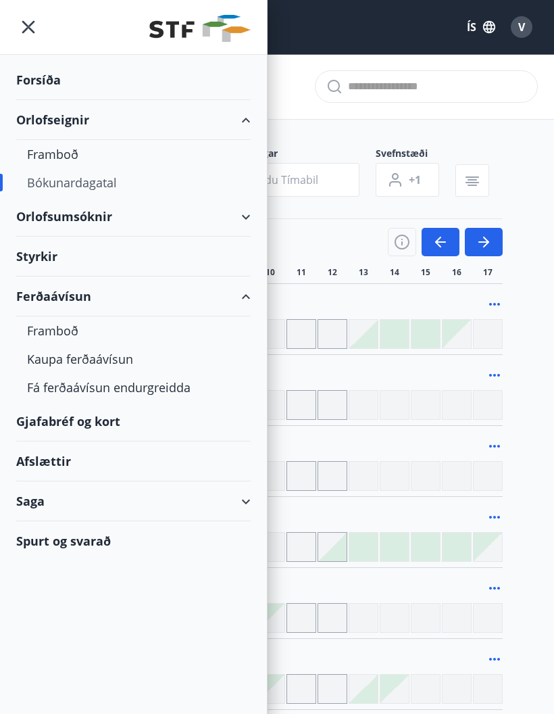
click at [82, 343] on div "Framboð" at bounding box center [133, 330] width 213 height 28
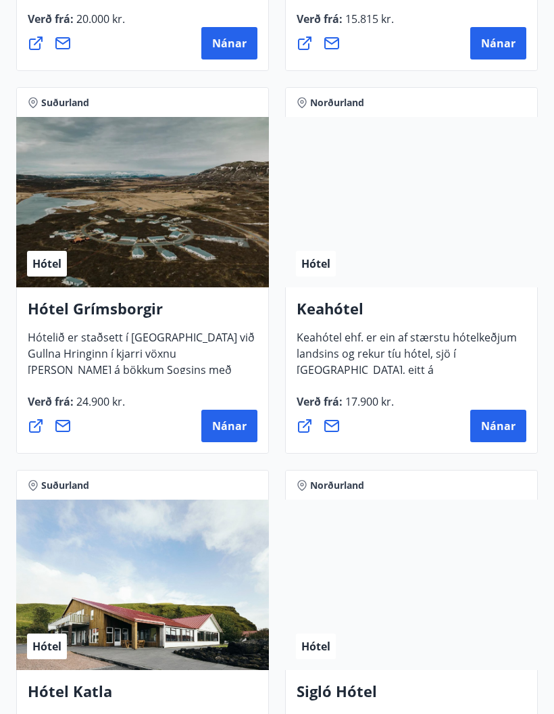
scroll to position [934, 0]
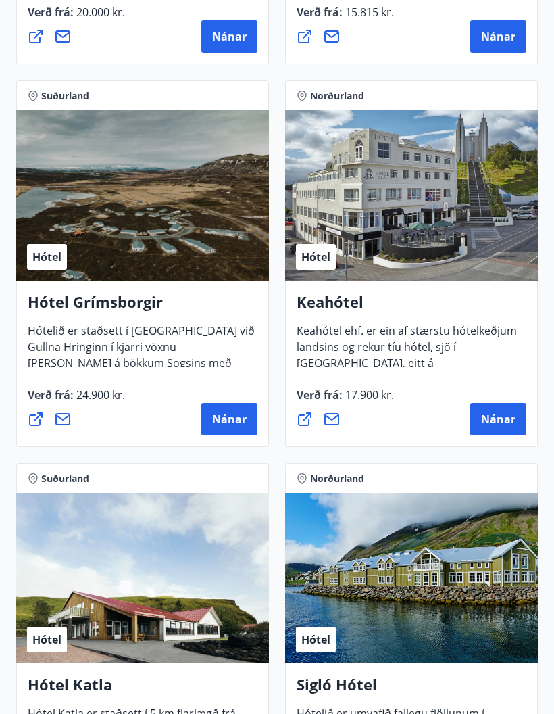
click at [504, 418] on span "Nánar" at bounding box center [498, 419] width 34 height 15
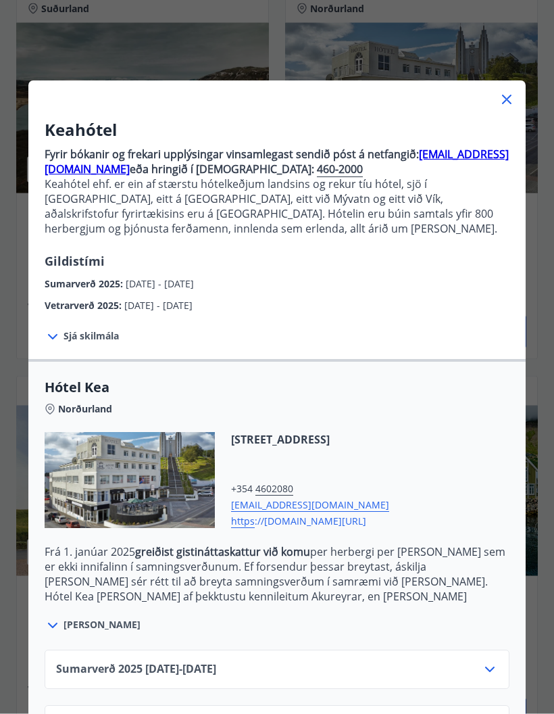
scroll to position [1023, 0]
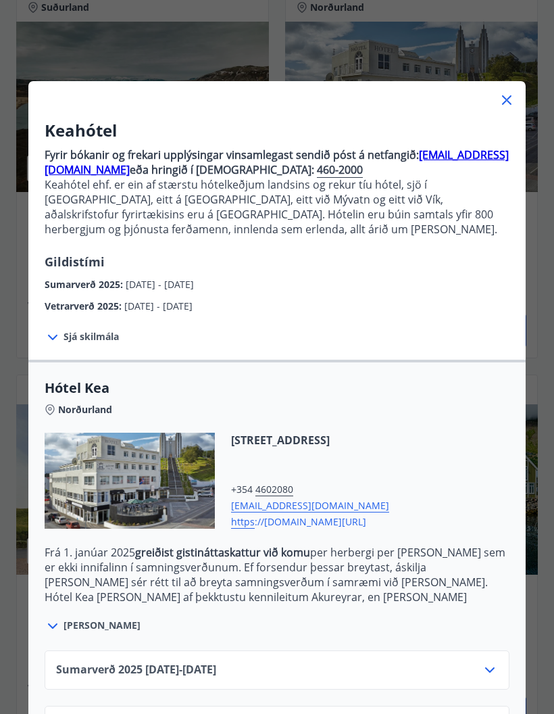
click at [489, 713] on icon at bounding box center [489, 725] width 9 height 5
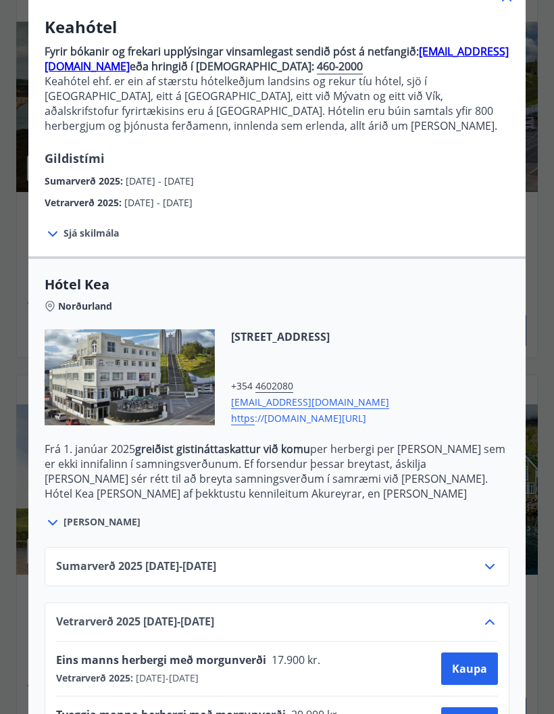
scroll to position [103, 0]
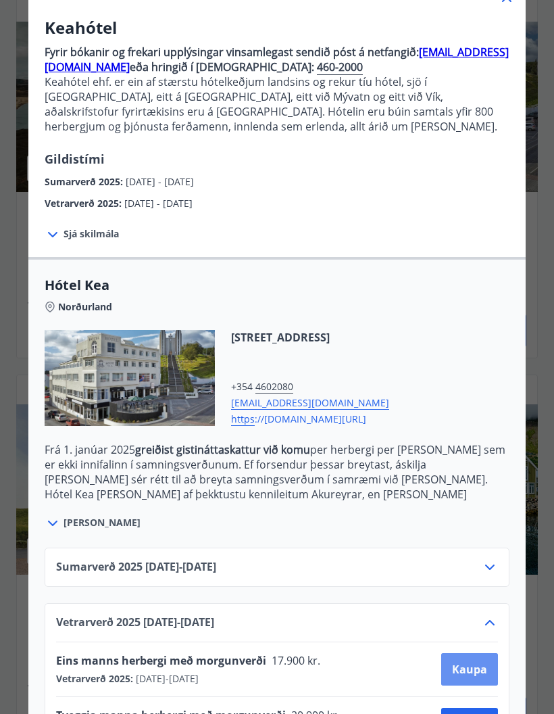
click at [481, 674] on span "Kaupa" at bounding box center [469, 669] width 35 height 15
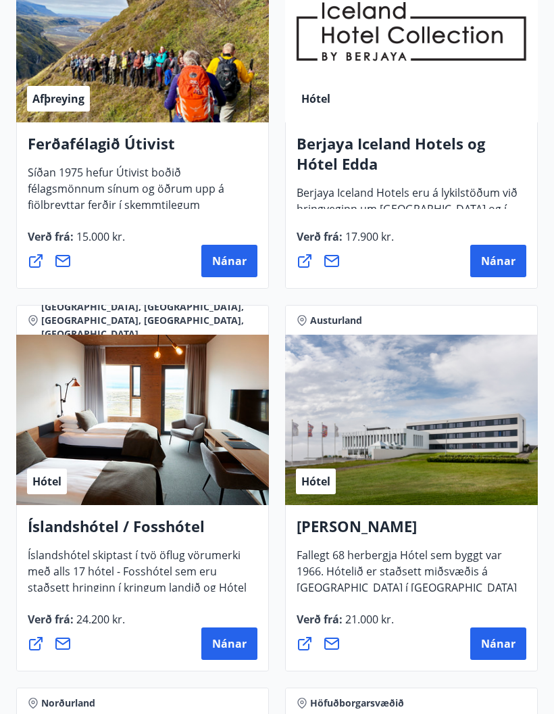
scroll to position [2241, 0]
click at [427, 194] on span "Berjaya Iceland Hotels eru á lykilstöðum við hringveginn um [GEOGRAPHIC_DATA] o…" at bounding box center [407, 214] width 221 height 58
click at [406, 147] on h4 "Berjaya Iceland Hotels og Hótel Edda" at bounding box center [412, 158] width 230 height 51
click at [504, 253] on span "Nánar" at bounding box center [498, 260] width 34 height 15
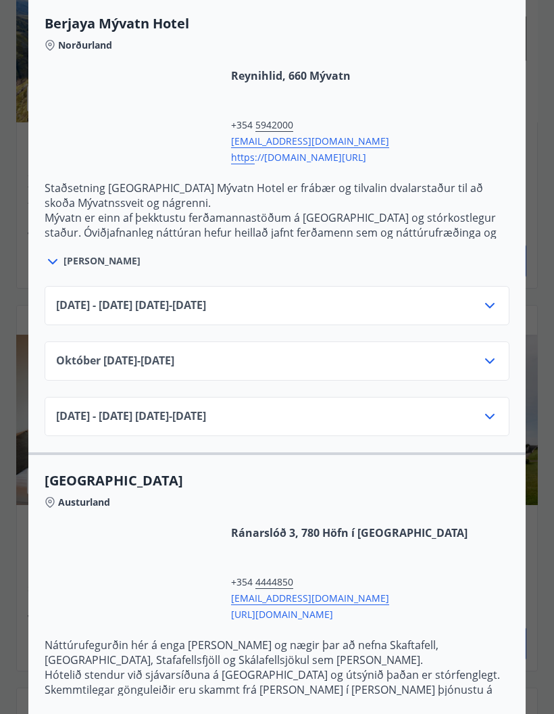
scroll to position [1715, 0]
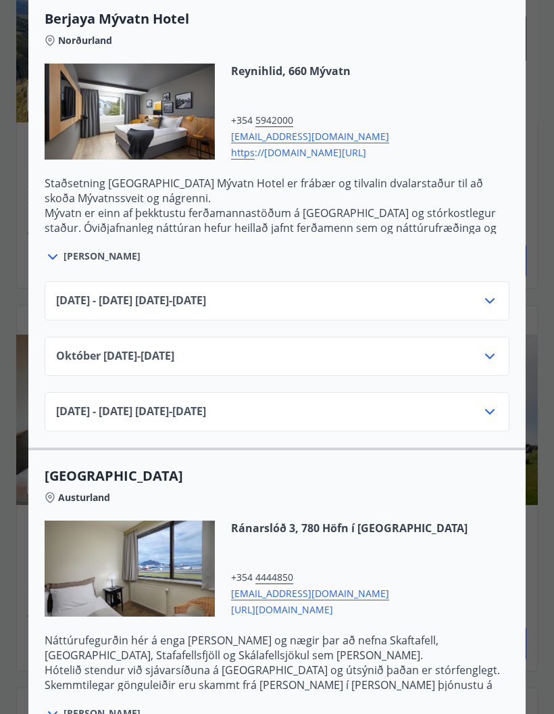
click at [488, 414] on icon at bounding box center [490, 412] width 16 height 16
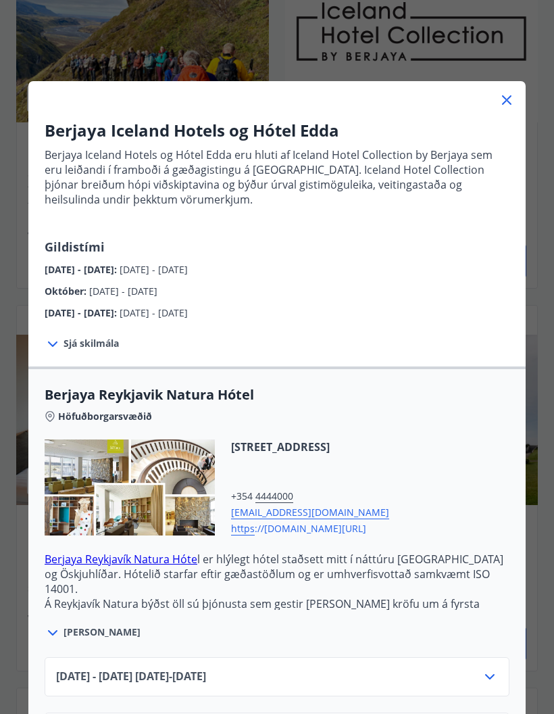
scroll to position [0, 0]
click at [511, 103] on icon at bounding box center [507, 100] width 16 height 16
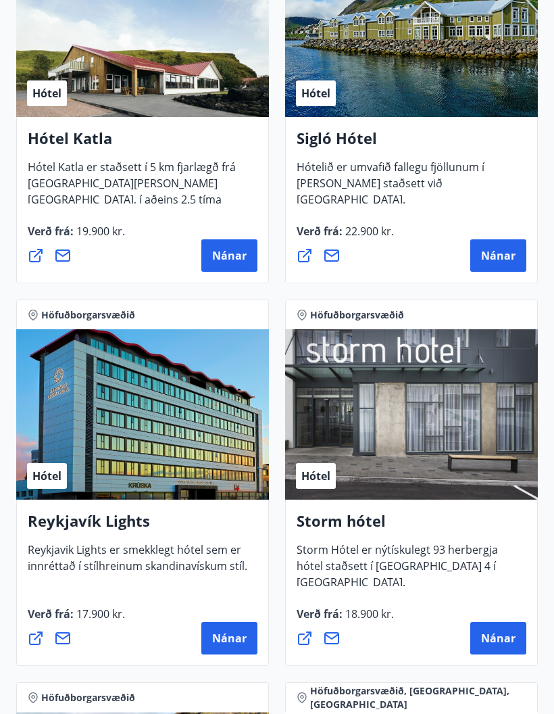
scroll to position [1476, 0]
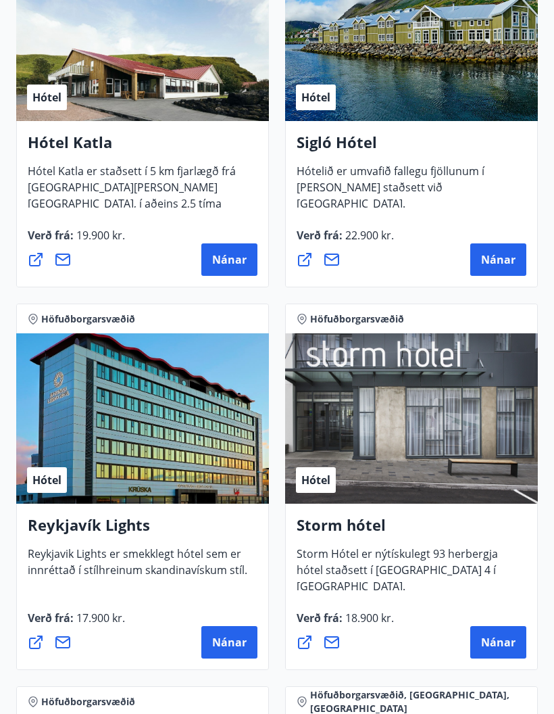
click at [382, 154] on h4 "Sigló Hótel" at bounding box center [412, 147] width 230 height 31
click at [500, 260] on span "Nánar" at bounding box center [498, 260] width 34 height 15
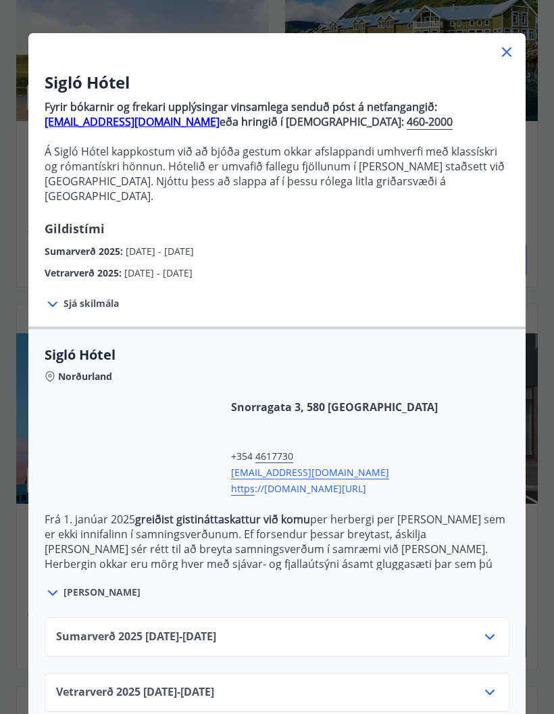
scroll to position [47, 0]
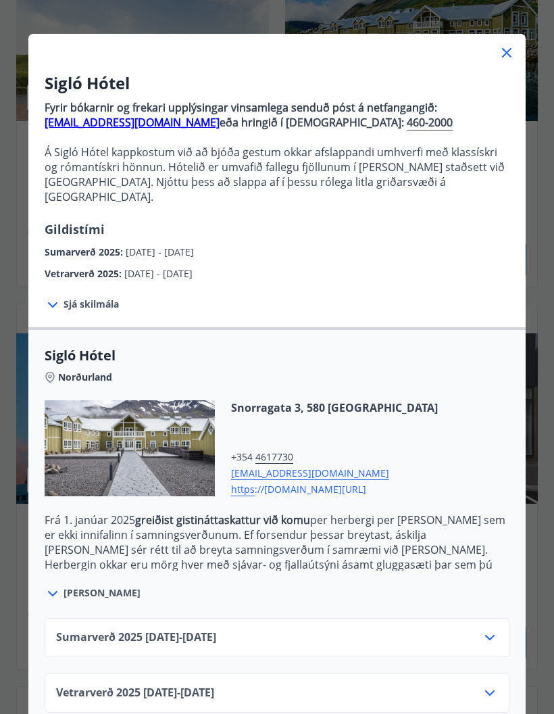
click at [102, 586] on span "[PERSON_NAME]" at bounding box center [102, 593] width 77 height 14
click at [70, 586] on span "[PERSON_NAME]" at bounding box center [102, 593] width 77 height 14
click at [89, 586] on span "[PERSON_NAME]" at bounding box center [102, 593] width 77 height 14
click at [158, 685] on span "Vetrarverð [PHONE_NUMBER][DATE] - [DATE]" at bounding box center [135, 693] width 158 height 16
click at [123, 685] on span "Vetrarverð [PHONE_NUMBER][DATE] - [DATE]" at bounding box center [135, 693] width 158 height 16
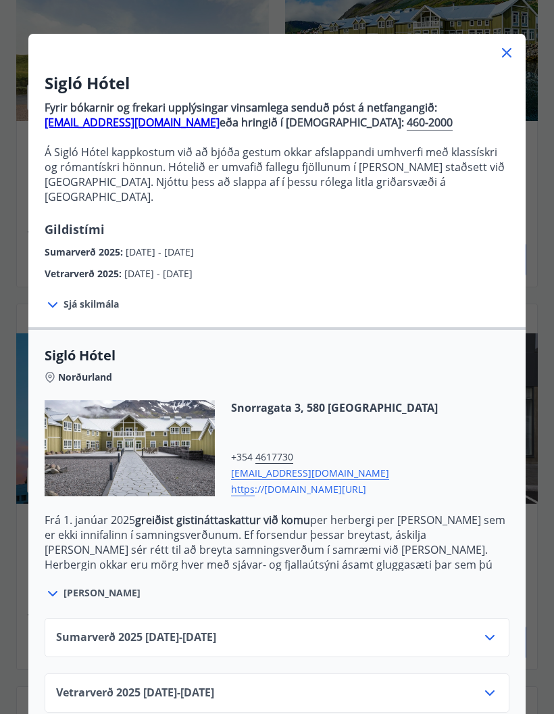
click at [486, 685] on icon at bounding box center [490, 693] width 16 height 16
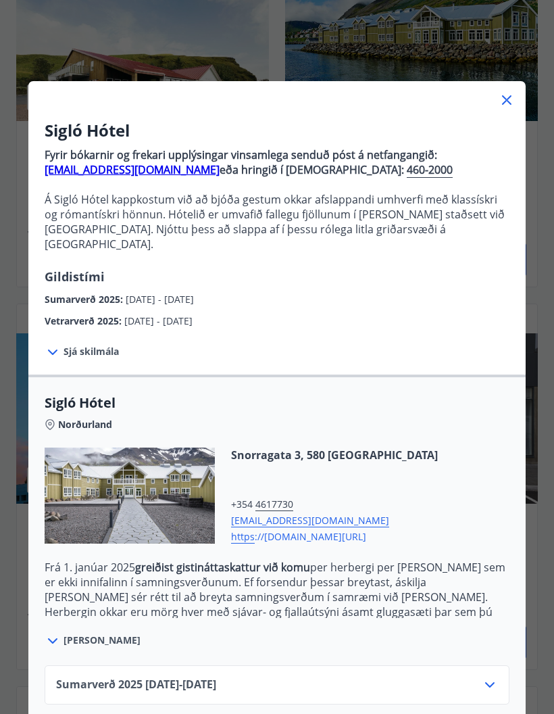
scroll to position [0, 0]
click at [514, 100] on icon at bounding box center [507, 100] width 16 height 16
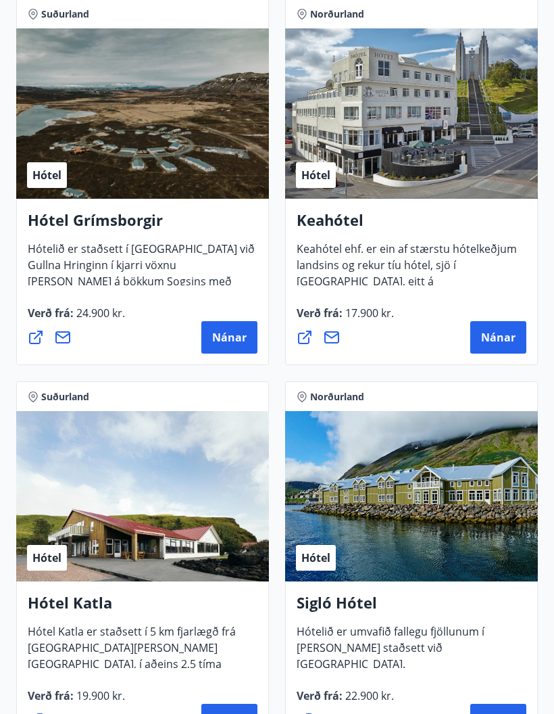
scroll to position [1015, 0]
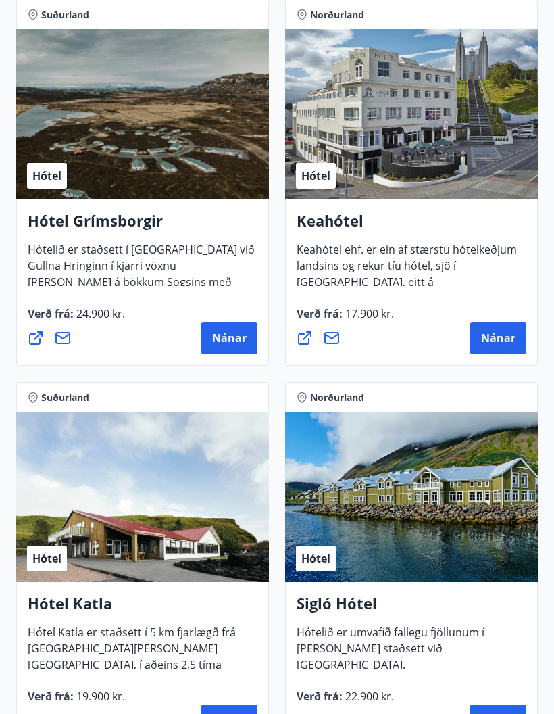
click at [500, 341] on span "Nánar" at bounding box center [498, 338] width 34 height 15
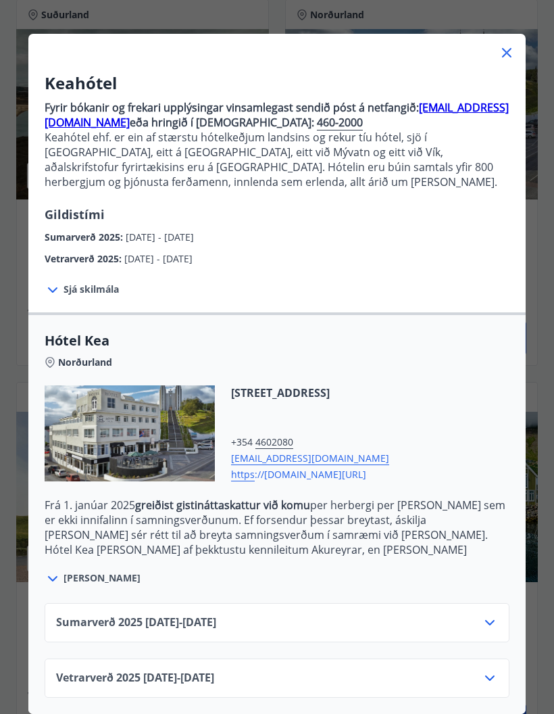
scroll to position [47, 0]
click at [67, 295] on span "Sjá skilmála" at bounding box center [91, 290] width 55 height 14
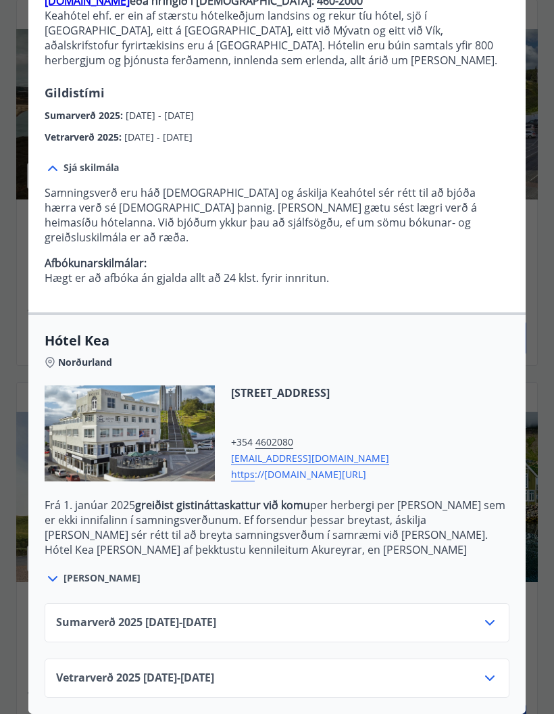
scroll to position [169, 0]
click at [490, 683] on icon at bounding box center [490, 678] width 16 height 16
click at [487, 681] on icon at bounding box center [490, 678] width 16 height 16
click at [483, 681] on icon at bounding box center [490, 678] width 16 height 16
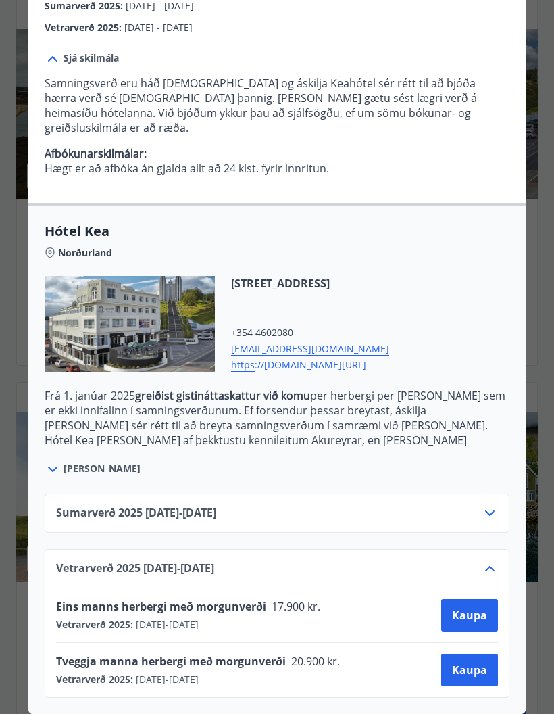
scroll to position [278, 0]
click at [480, 624] on button "Kaupa" at bounding box center [469, 615] width 57 height 32
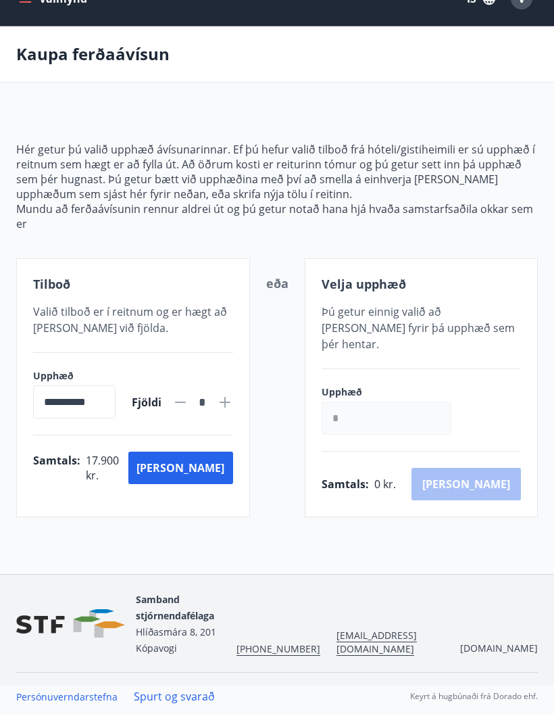
scroll to position [30, 0]
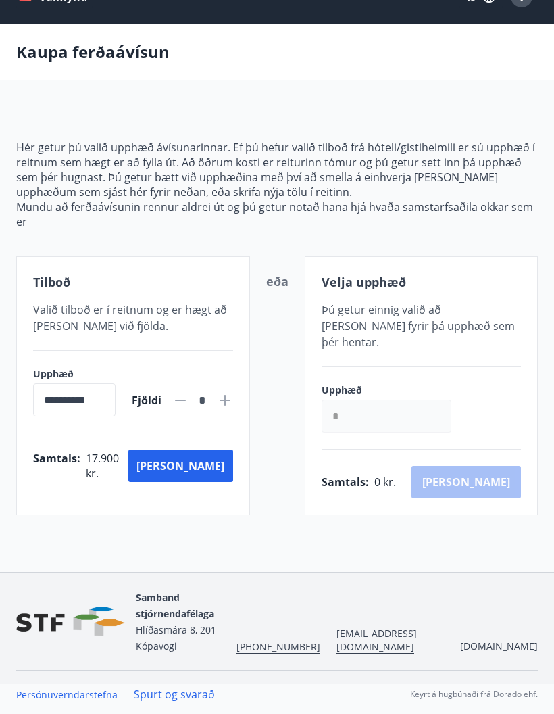
click at [224, 403] on icon at bounding box center [225, 400] width 16 height 16
click at [183, 407] on icon at bounding box center [180, 400] width 16 height 16
type input "*"
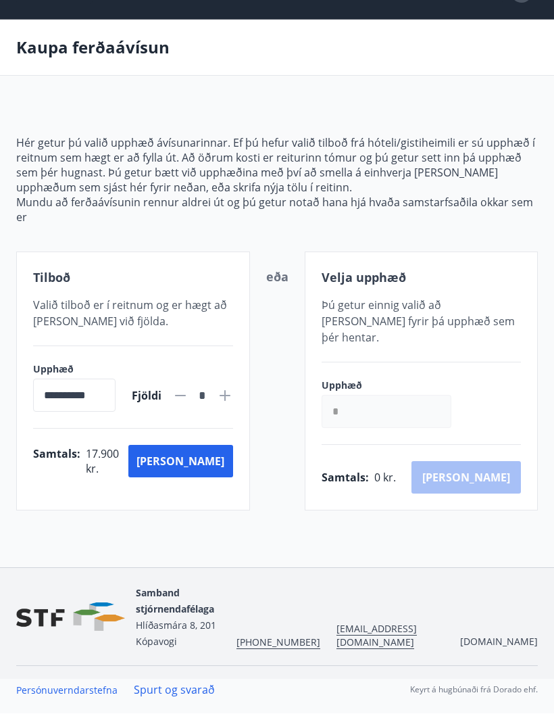
scroll to position [46, 0]
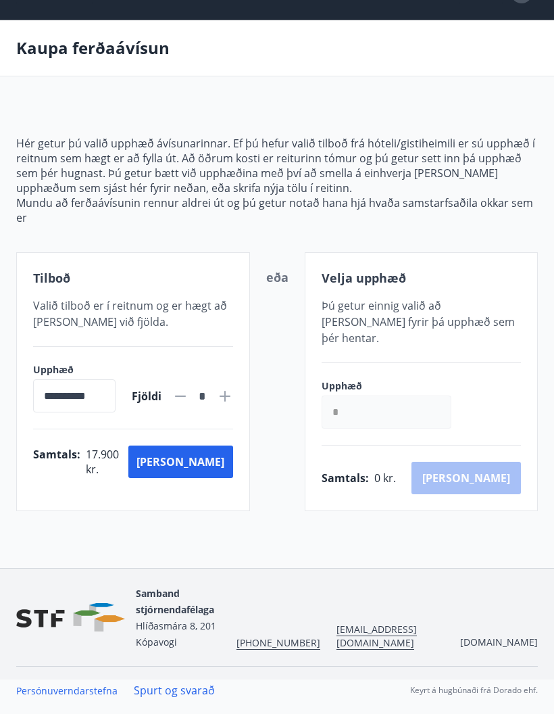
click at [210, 456] on button "[PERSON_NAME]" at bounding box center [180, 461] width 104 height 32
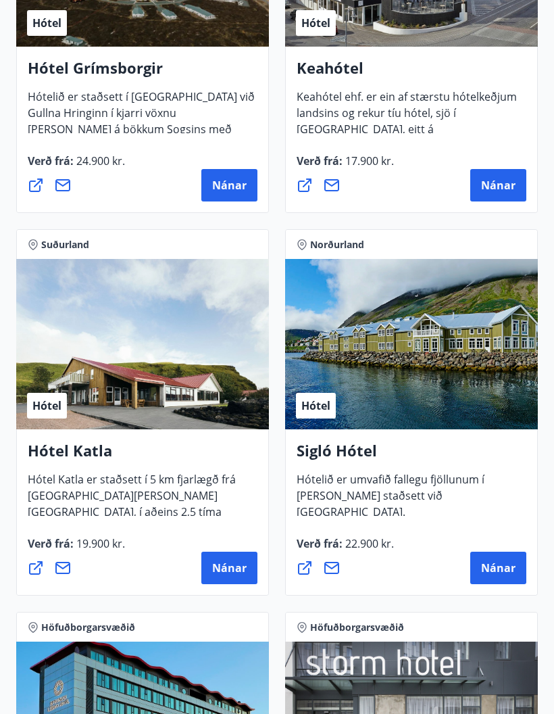
scroll to position [1190, 0]
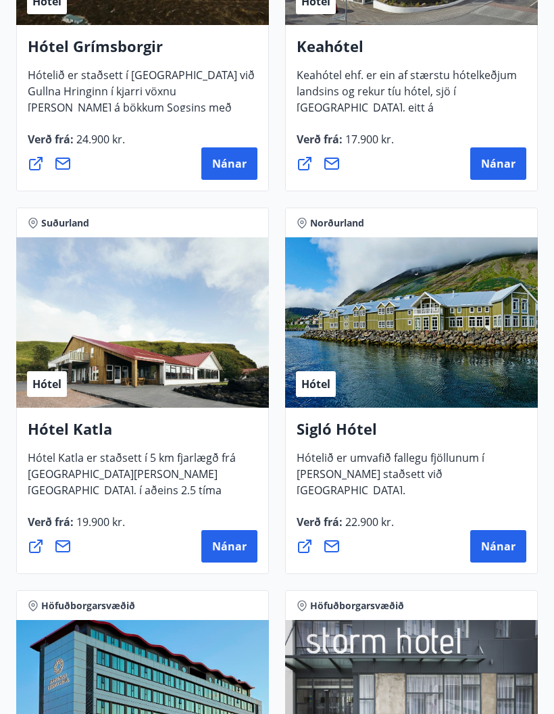
click at [504, 546] on span "Nánar" at bounding box center [498, 546] width 34 height 15
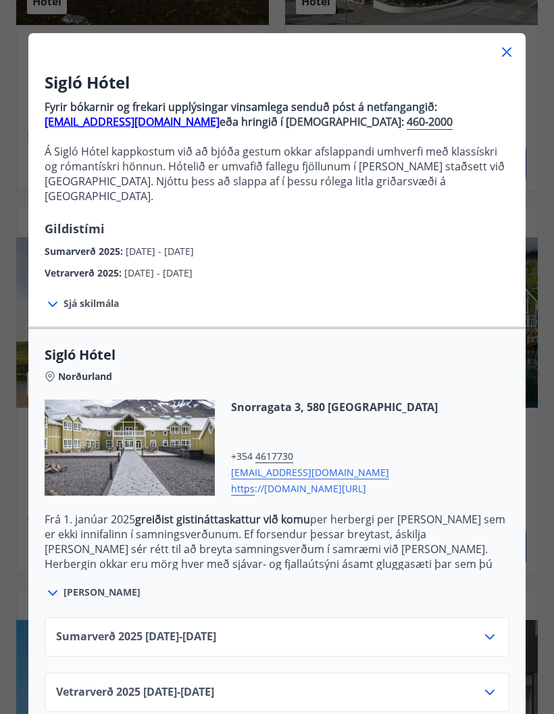
scroll to position [47, 0]
click at [98, 586] on span "[PERSON_NAME]" at bounding box center [102, 593] width 77 height 14
click at [68, 586] on span "[PERSON_NAME]" at bounding box center [102, 593] width 77 height 14
click at [55, 591] on icon at bounding box center [52, 593] width 9 height 5
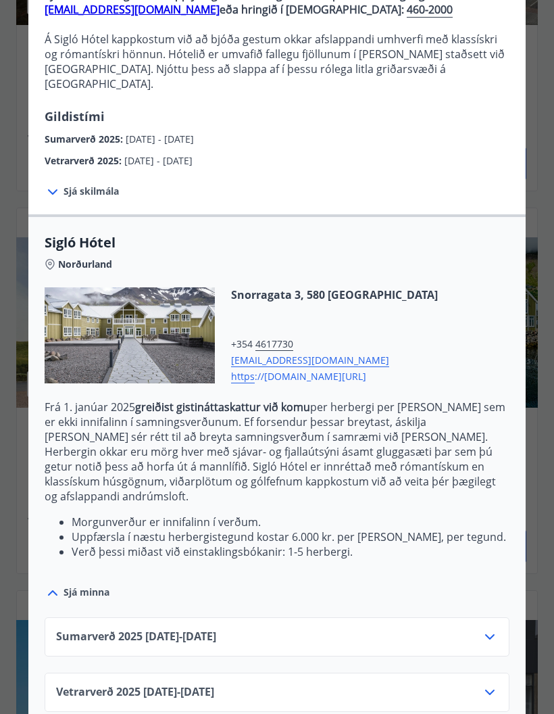
scroll to position [160, 0]
click at [493, 685] on icon at bounding box center [490, 693] width 16 height 16
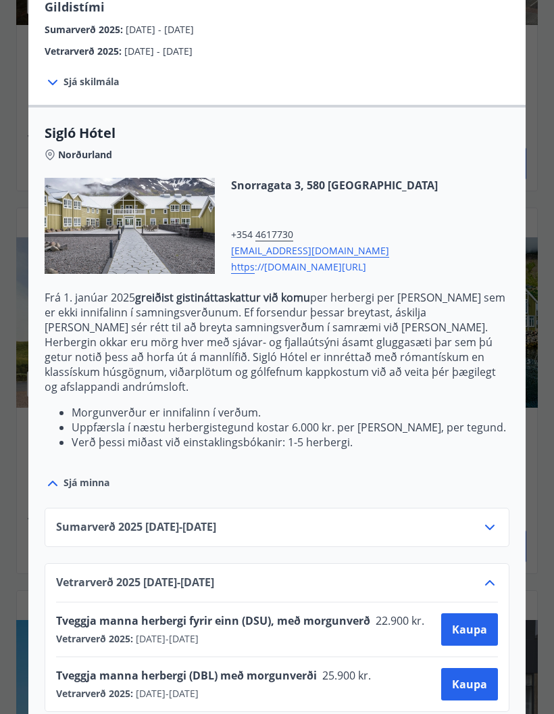
scroll to position [269, 0]
click at [475, 623] on span "Kaupa" at bounding box center [469, 630] width 35 height 15
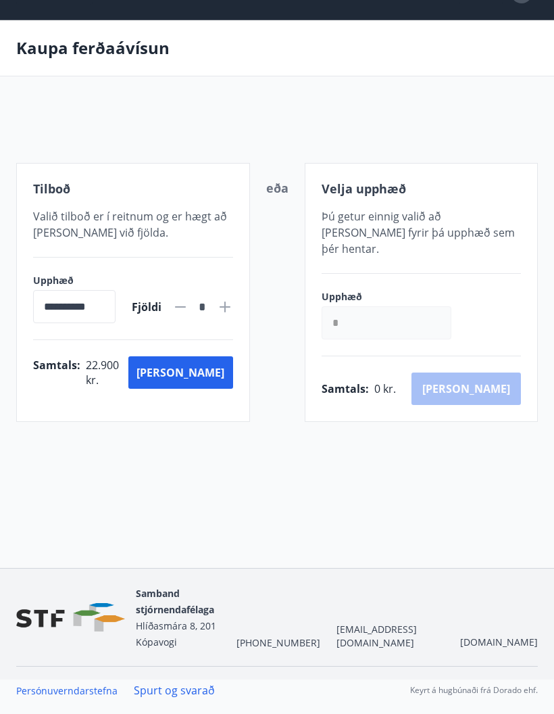
scroll to position [56, 0]
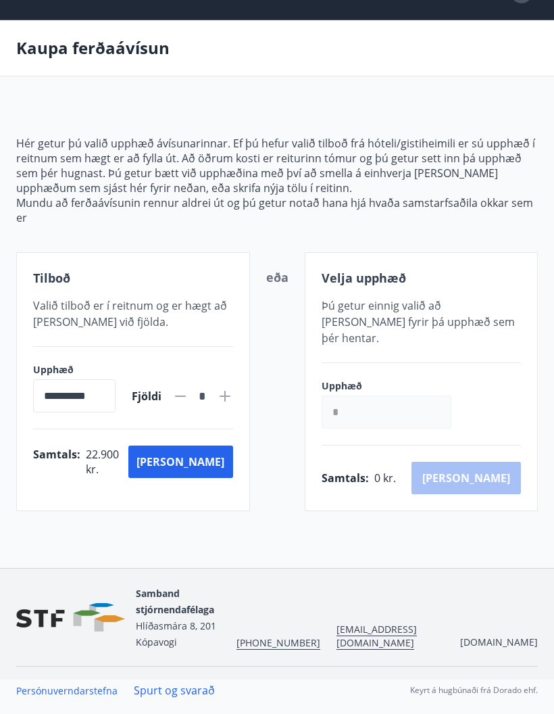
click at [206, 449] on button "[PERSON_NAME]" at bounding box center [180, 461] width 104 height 32
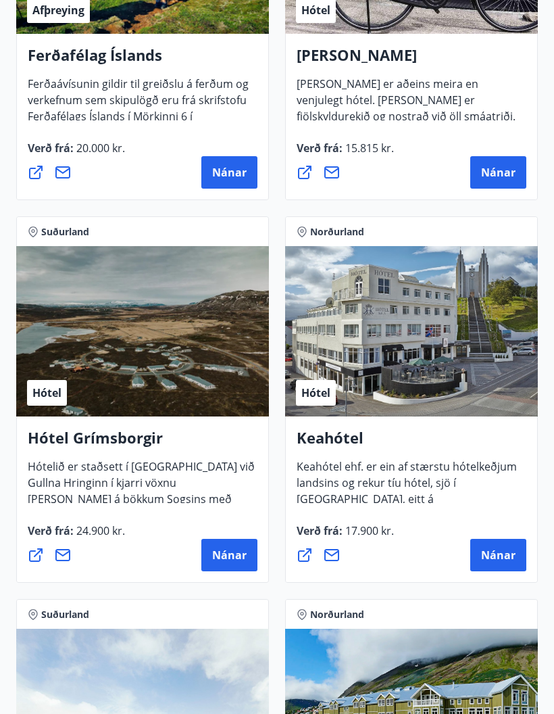
scroll to position [800, 0]
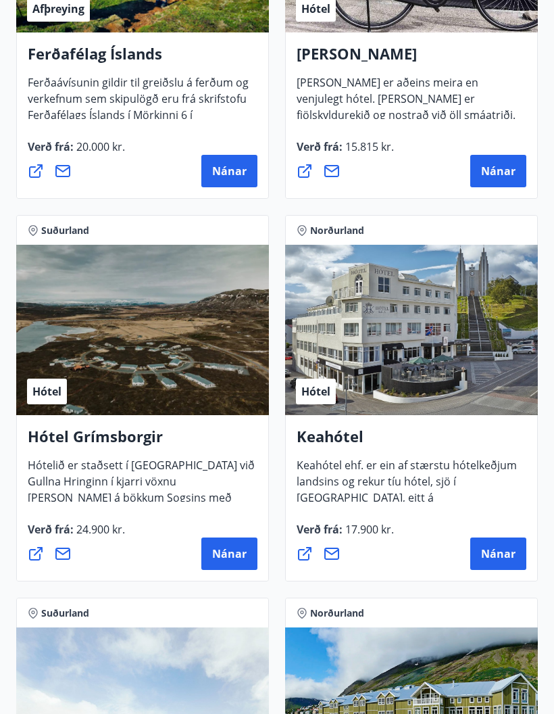
click at [510, 556] on span "Nánar" at bounding box center [498, 553] width 34 height 15
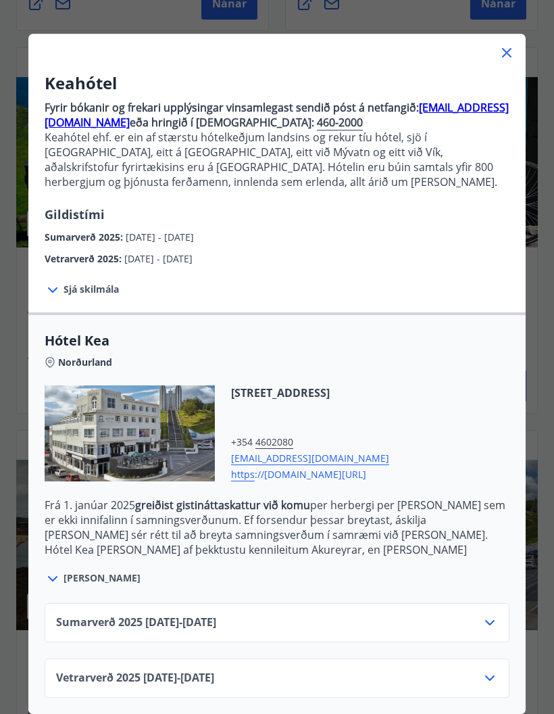
scroll to position [47, 0]
click at [76, 295] on span "Sjá skilmála" at bounding box center [91, 290] width 55 height 14
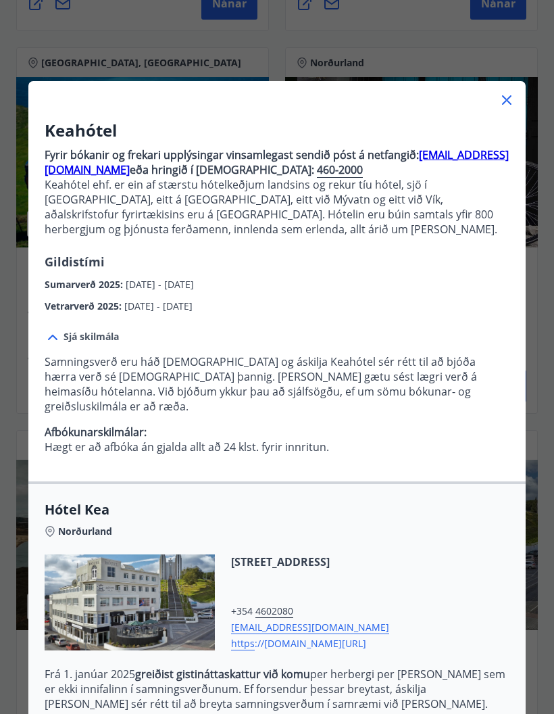
scroll to position [0, 0]
click at [510, 105] on icon at bounding box center [507, 100] width 16 height 16
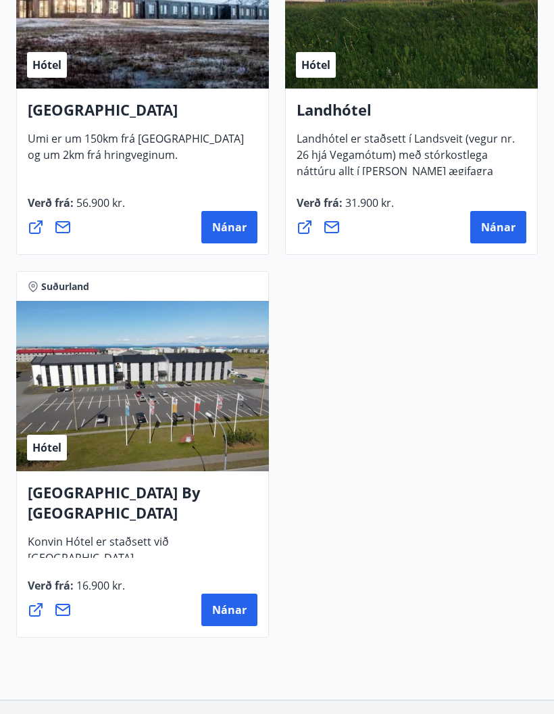
scroll to position [5335, 0]
click at [239, 616] on span "Nánar" at bounding box center [229, 609] width 34 height 15
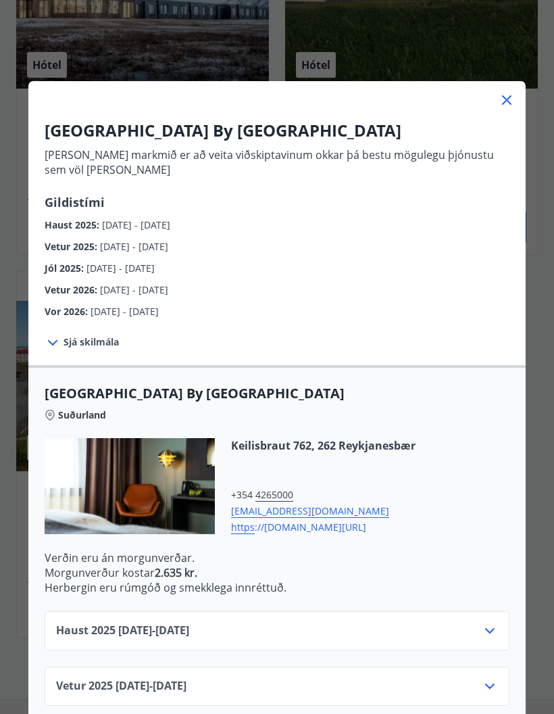
scroll to position [0, 0]
click at [514, 95] on icon at bounding box center [507, 100] width 16 height 16
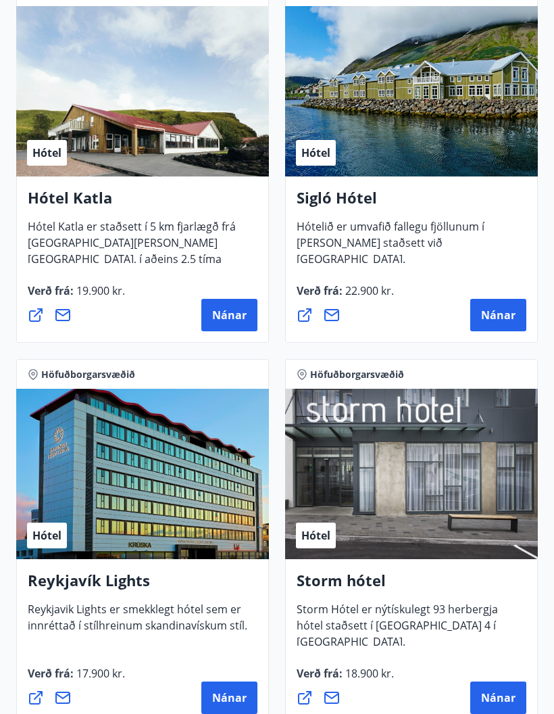
scroll to position [1421, 0]
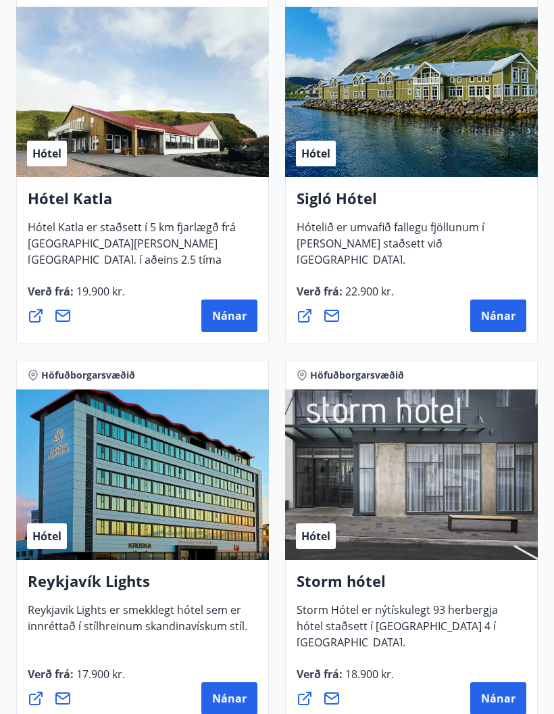
click at [495, 314] on span "Nánar" at bounding box center [498, 315] width 34 height 15
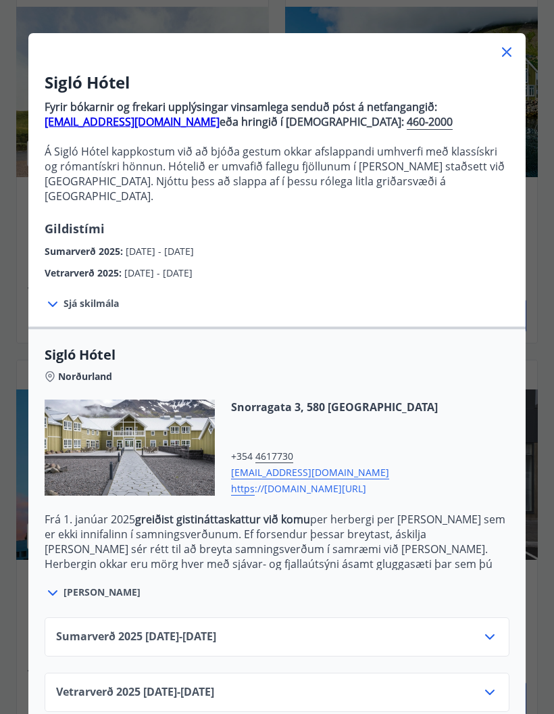
scroll to position [47, 0]
click at [208, 685] on span "Vetrarverð [PHONE_NUMBER][DATE] - [DATE]" at bounding box center [135, 693] width 158 height 16
click at [491, 685] on icon at bounding box center [490, 693] width 16 height 16
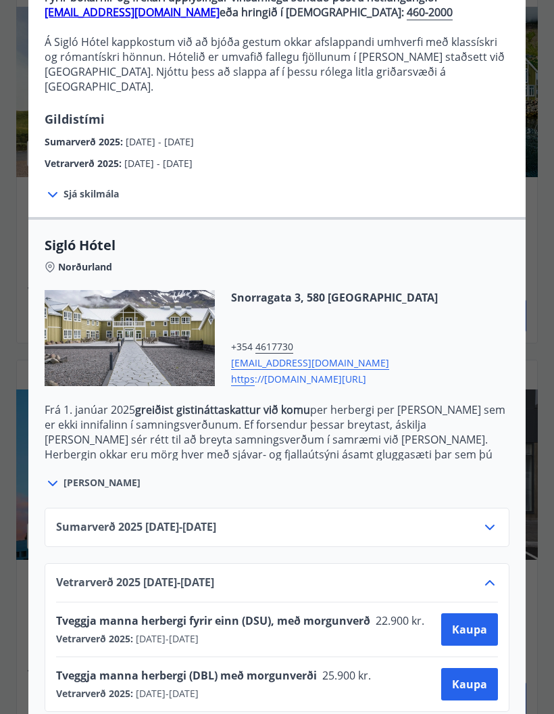
scroll to position [157, 0]
click at [475, 623] on span "Kaupa" at bounding box center [469, 630] width 35 height 15
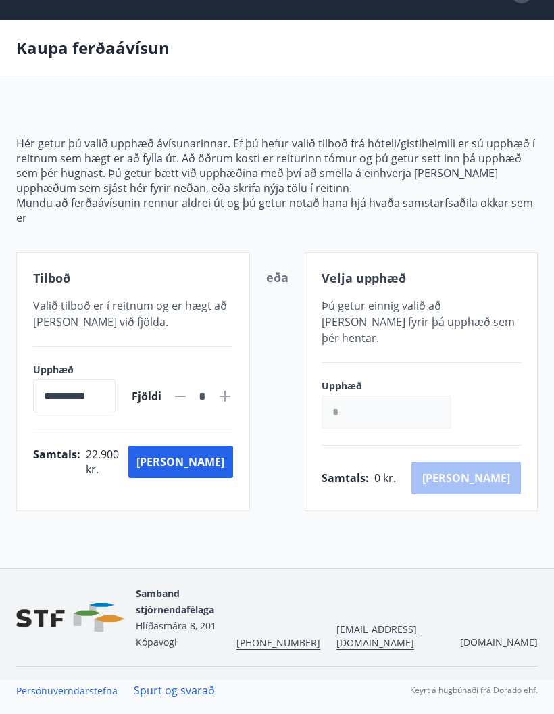
click at [212, 449] on button "[PERSON_NAME]" at bounding box center [180, 461] width 104 height 32
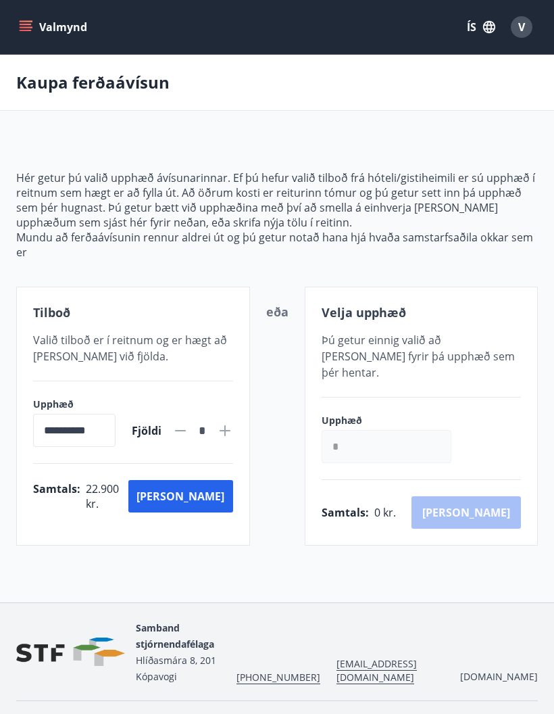
click at [33, 30] on button "Valmynd" at bounding box center [54, 27] width 76 height 24
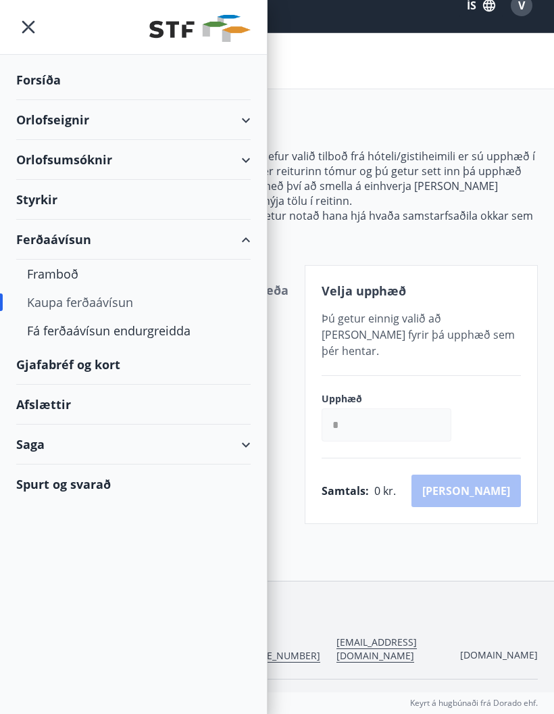
scroll to position [21, 0]
click at [129, 302] on div "Kaupa ferðaávísun" at bounding box center [133, 302] width 213 height 28
type input "*****"
click at [104, 306] on div "Kaupa ferðaávísun" at bounding box center [133, 302] width 213 height 28
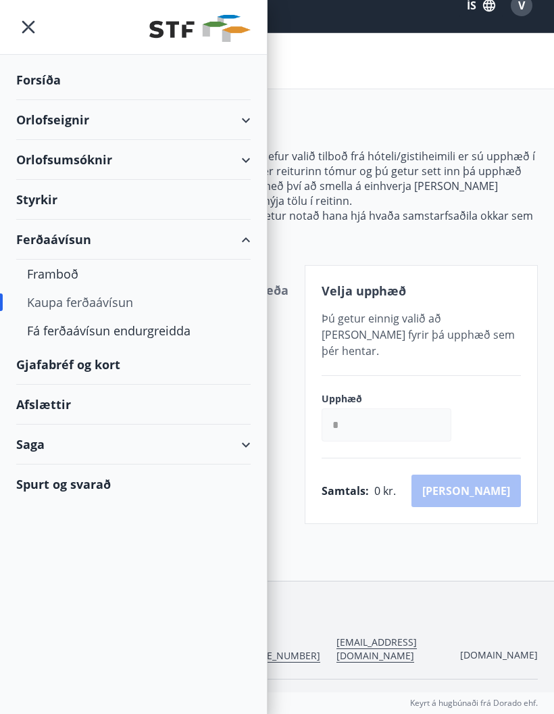
click at [252, 237] on icon at bounding box center [246, 240] width 16 height 16
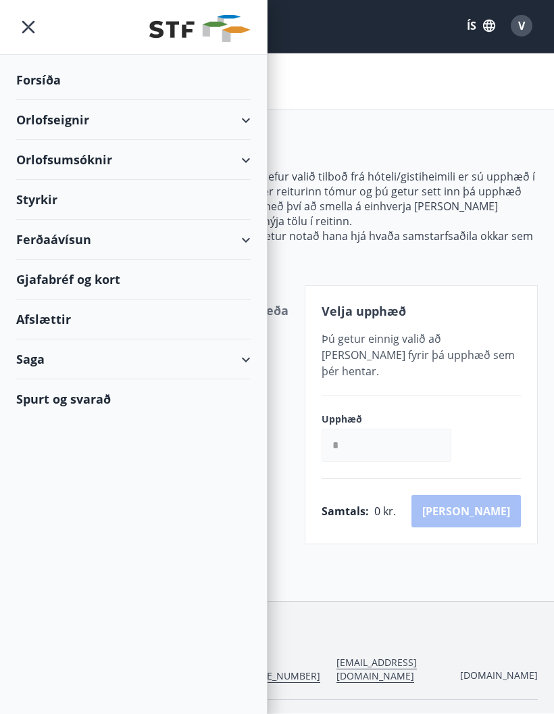
scroll to position [7, 0]
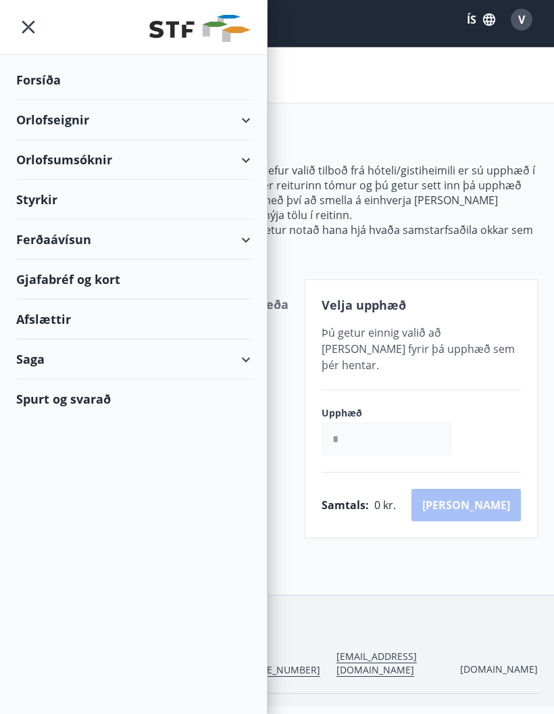
click at [65, 201] on div "Styrkir" at bounding box center [133, 200] width 235 height 40
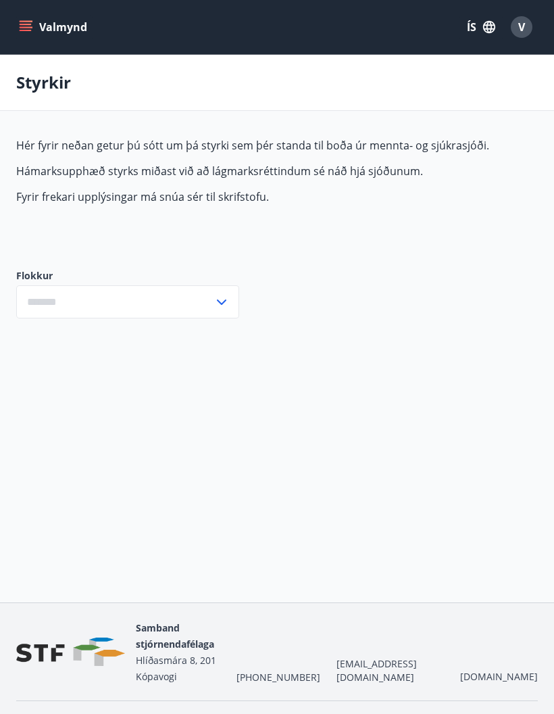
type input "***"
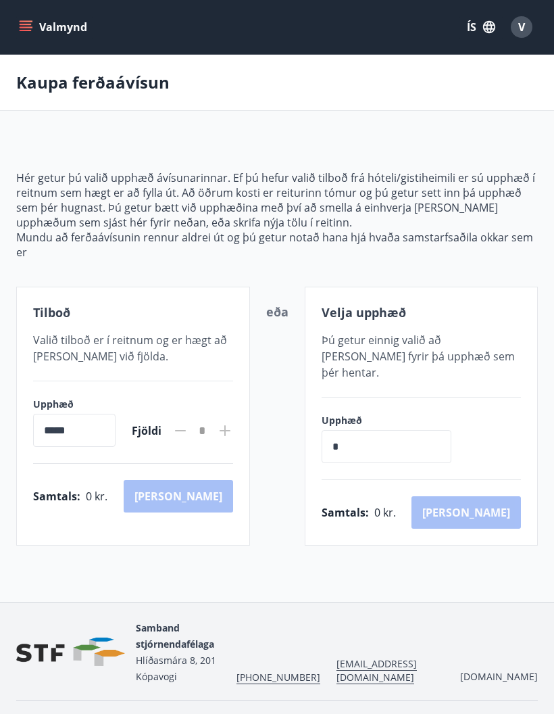
click at [34, 34] on button "Valmynd" at bounding box center [54, 27] width 76 height 24
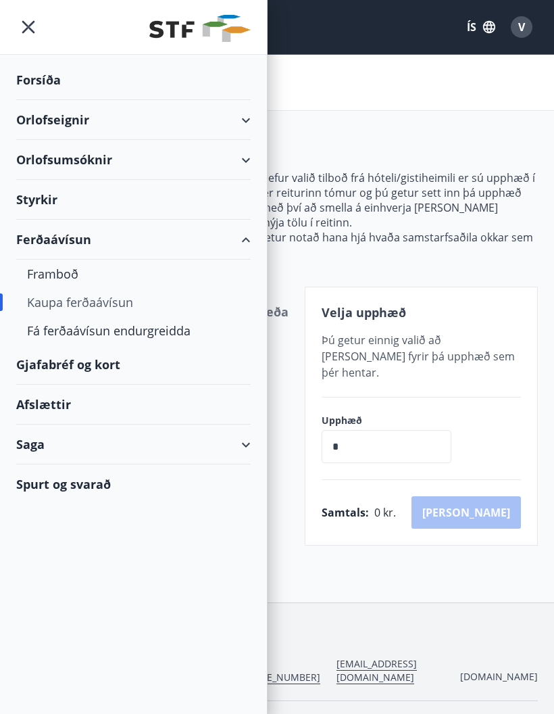
click at [93, 281] on div "Framboð" at bounding box center [133, 274] width 213 height 28
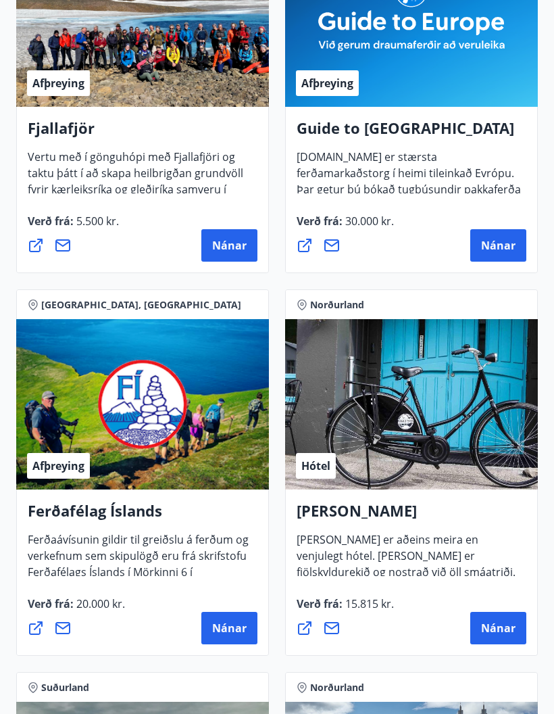
scroll to position [343, 0]
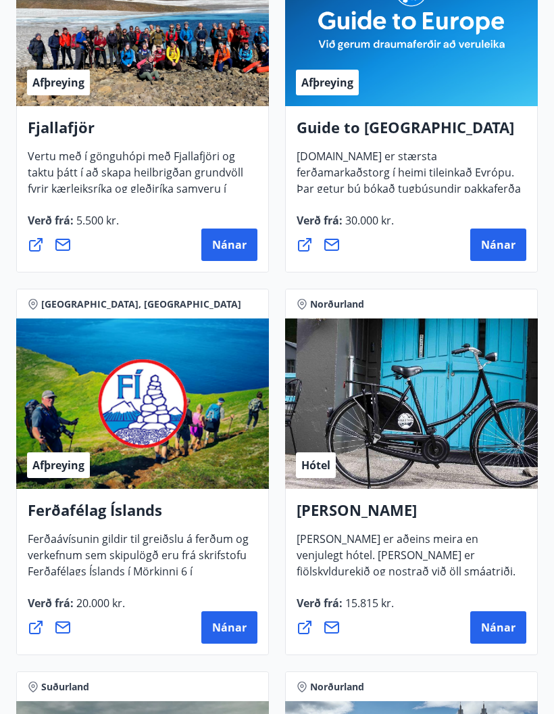
click at [507, 244] on span "Nánar" at bounding box center [498, 245] width 34 height 15
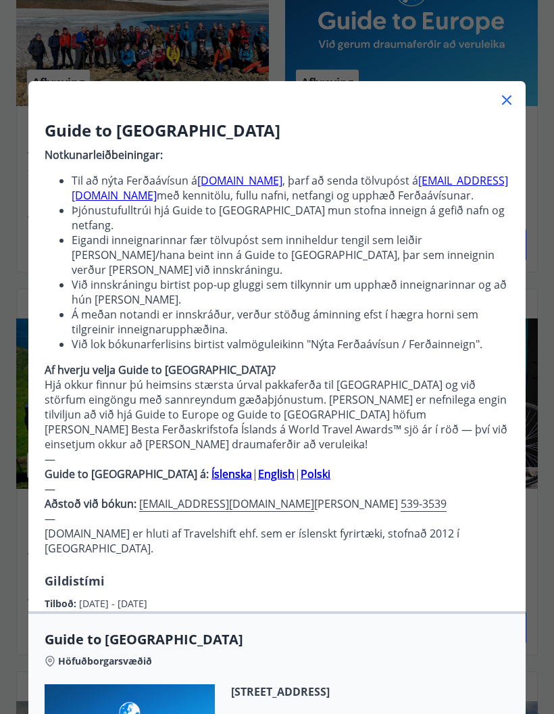
scroll to position [0, 0]
click at [514, 103] on icon at bounding box center [507, 100] width 16 height 16
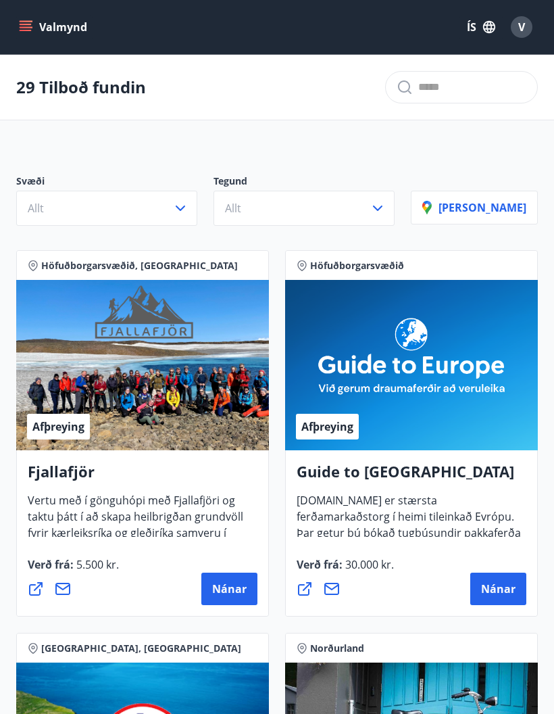
click at [37, 24] on button "Valmynd" at bounding box center [54, 27] width 76 height 24
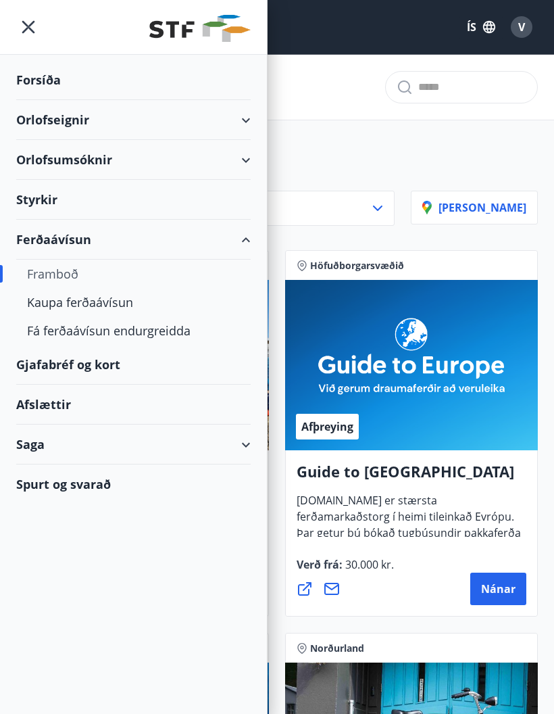
click at [119, 313] on div "Kaupa ferðaávísun" at bounding box center [133, 302] width 213 height 28
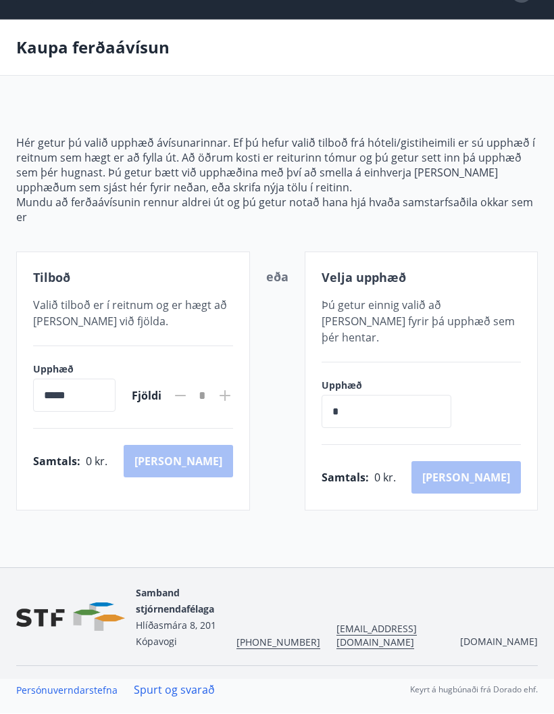
scroll to position [56, 0]
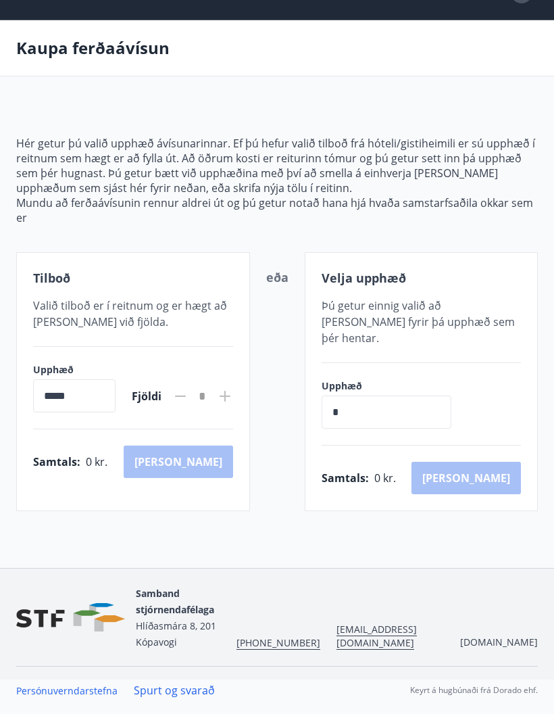
click at [115, 382] on input "*****" at bounding box center [74, 395] width 82 height 33
click at [214, 445] on div "Samtals : 0 kr. [GEOGRAPHIC_DATA]" at bounding box center [133, 461] width 200 height 32
click at [115, 385] on input "*****" at bounding box center [74, 395] width 82 height 33
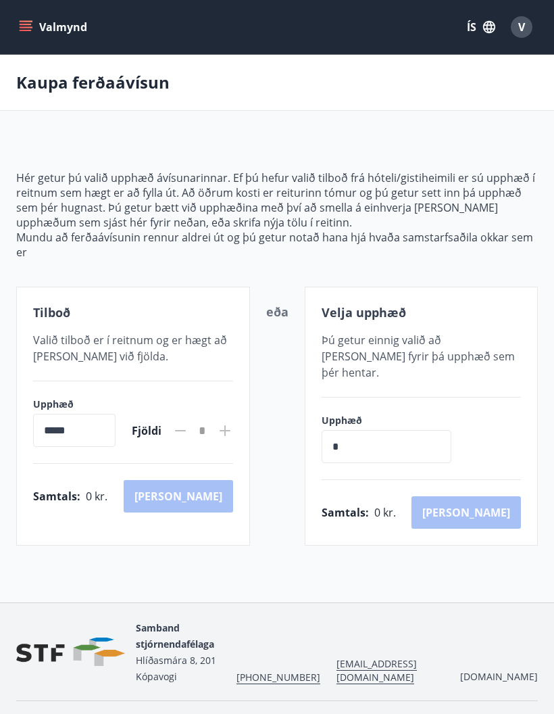
click at [35, 32] on button "Valmynd" at bounding box center [54, 27] width 76 height 24
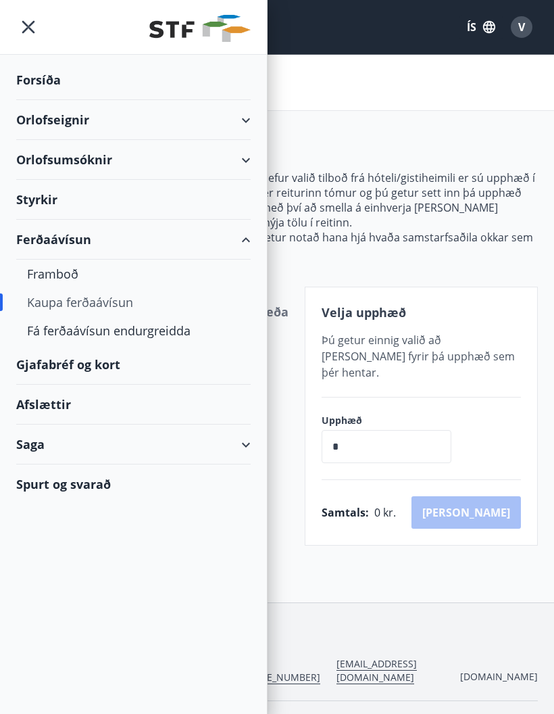
click at [249, 251] on div "Ferðaávísun" at bounding box center [133, 240] width 235 height 40
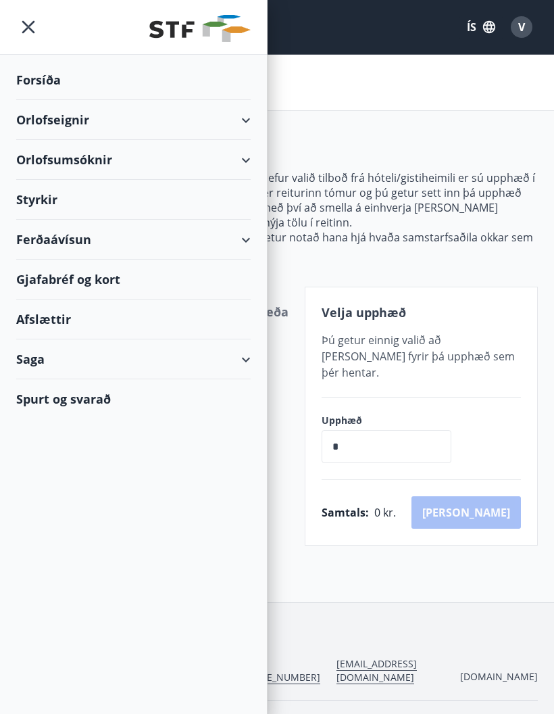
click at [247, 253] on div "Ferðaávísun" at bounding box center [133, 240] width 235 height 40
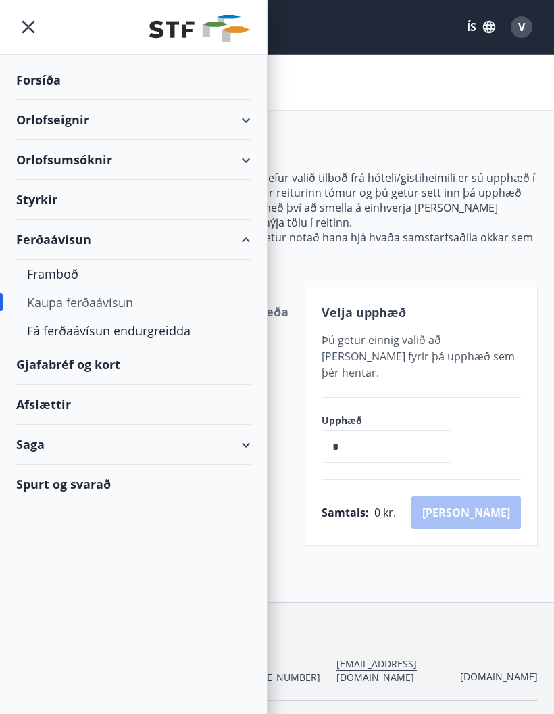
click at [68, 281] on div "Framboð" at bounding box center [133, 274] width 213 height 28
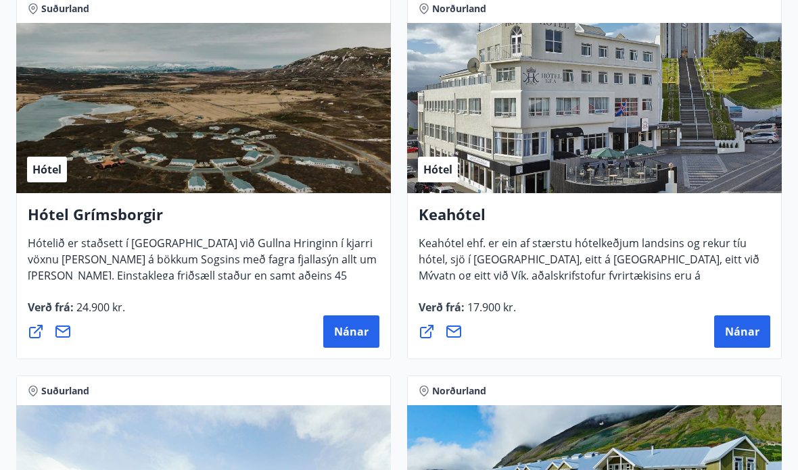
scroll to position [1022, 0]
click at [554, 341] on button "Nánar" at bounding box center [742, 332] width 56 height 32
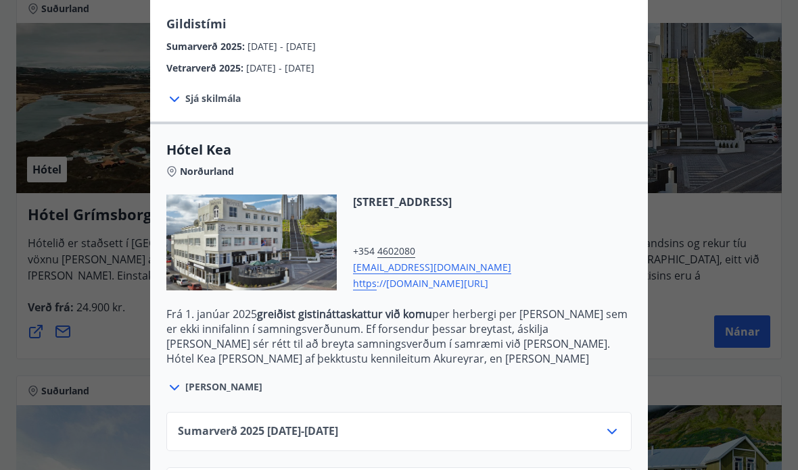
scroll to position [237, 0]
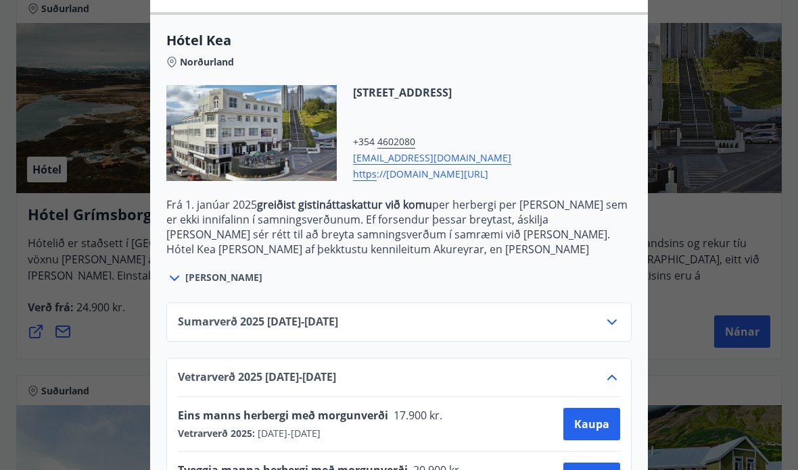
scroll to position [346, 0]
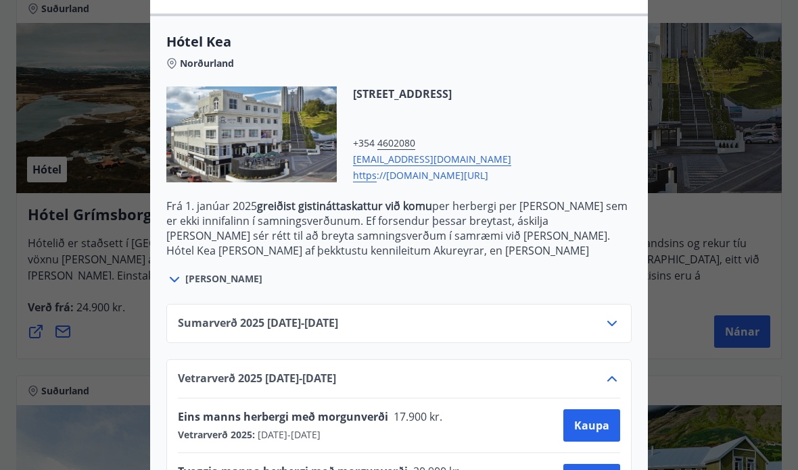
click at [554, 428] on span "Kaupa" at bounding box center [591, 425] width 35 height 15
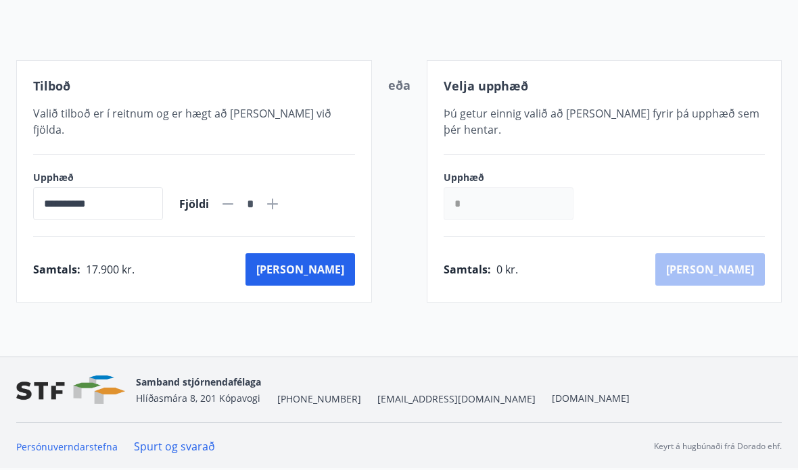
scroll to position [68, 0]
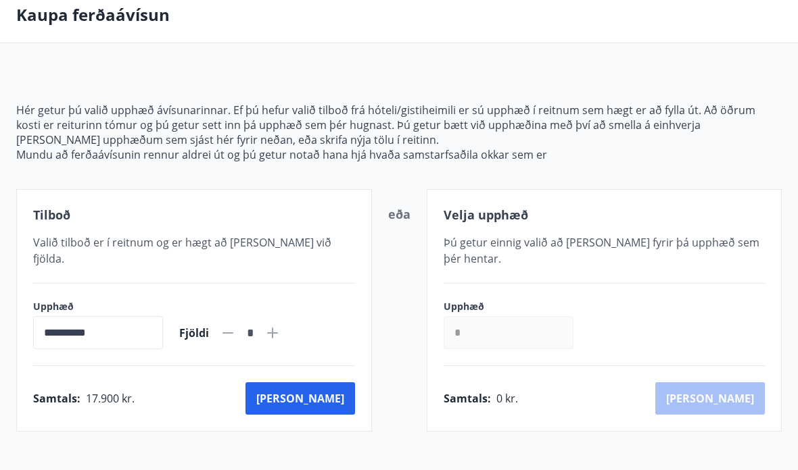
click at [335, 385] on button "[PERSON_NAME]" at bounding box center [300, 399] width 110 height 32
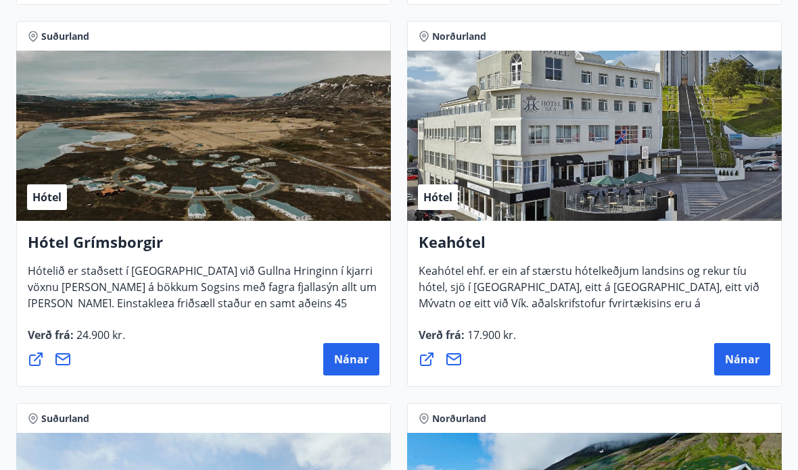
scroll to position [994, 0]
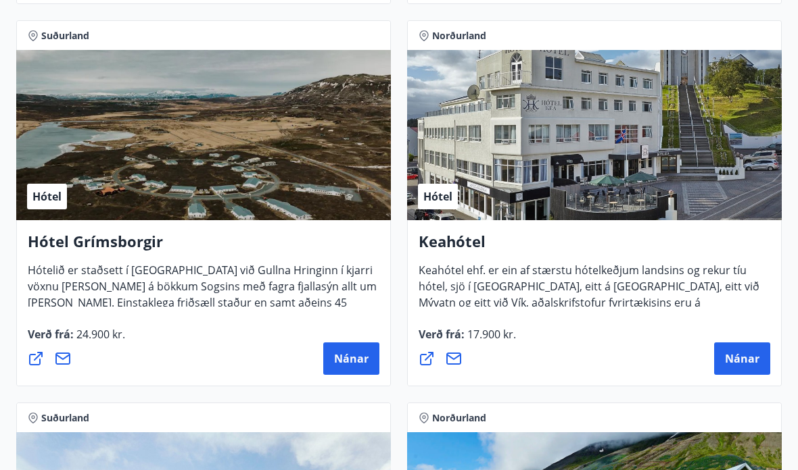
click at [554, 362] on span "Nánar" at bounding box center [742, 359] width 34 height 15
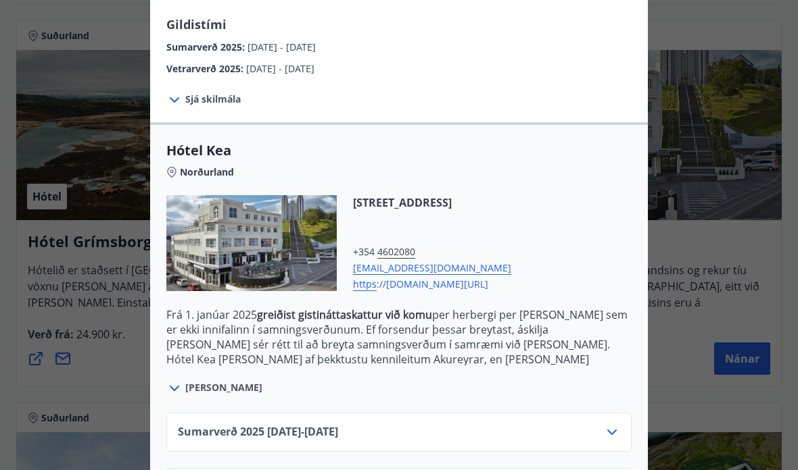
scroll to position [237, 0]
click at [174, 383] on icon at bounding box center [174, 389] width 16 height 16
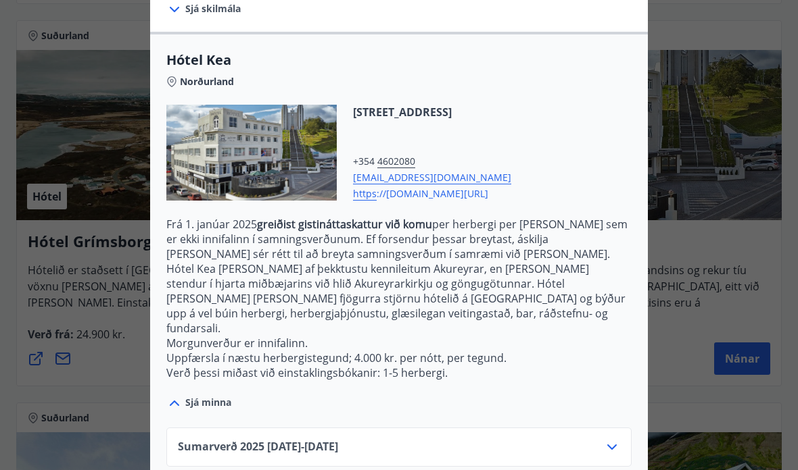
scroll to position [327, 0]
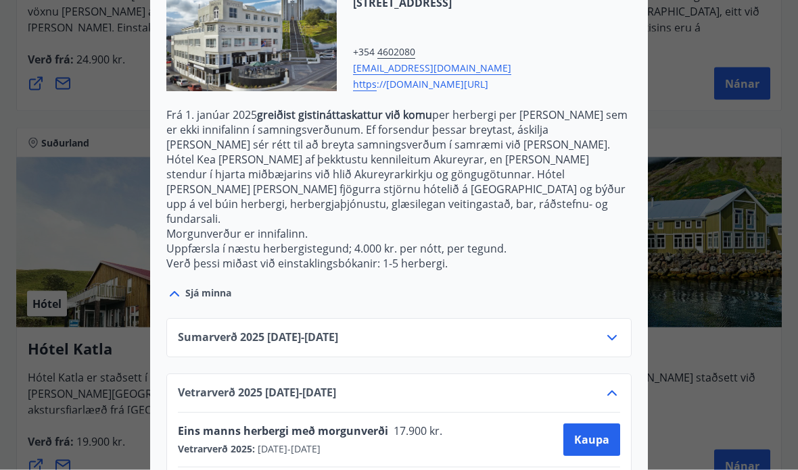
scroll to position [1271, 0]
click at [554, 386] on icon at bounding box center [612, 394] width 16 height 16
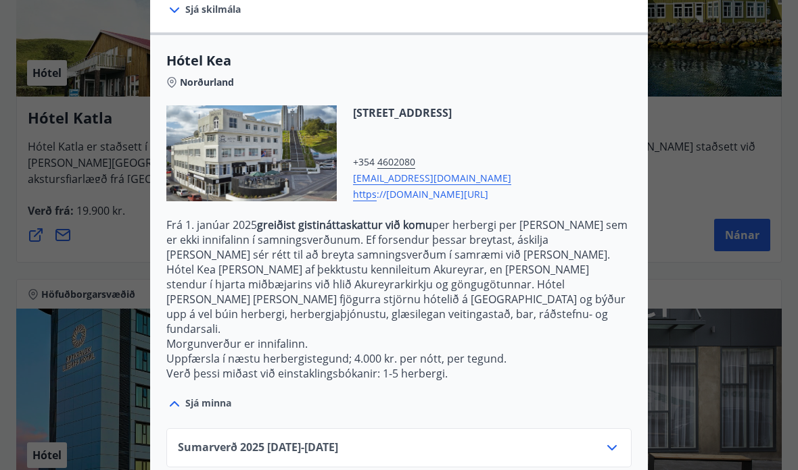
scroll to position [1499, 0]
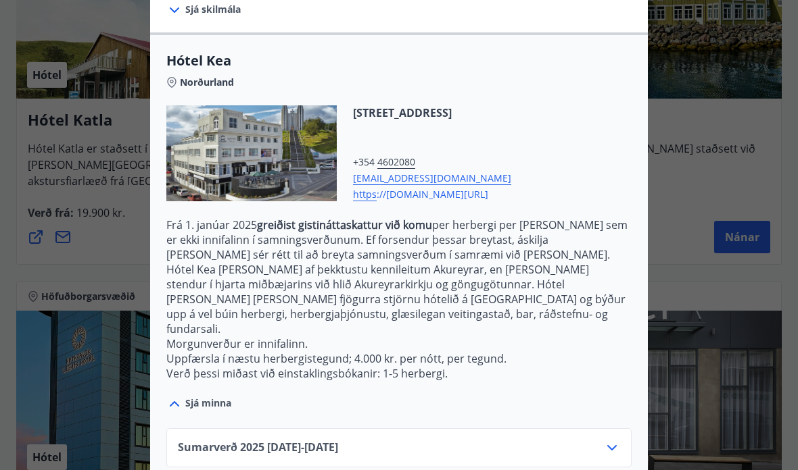
click at [554, 372] on div at bounding box center [399, 235] width 798 height 470
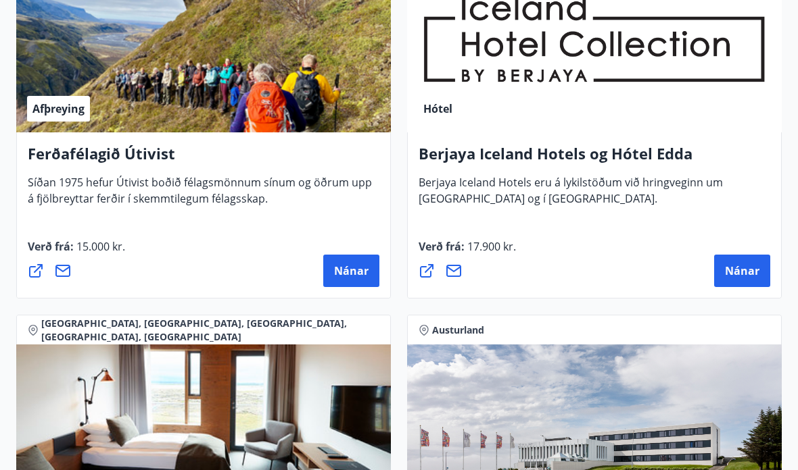
scroll to position [2231, 0]
click at [554, 269] on span "Nánar" at bounding box center [742, 271] width 34 height 15
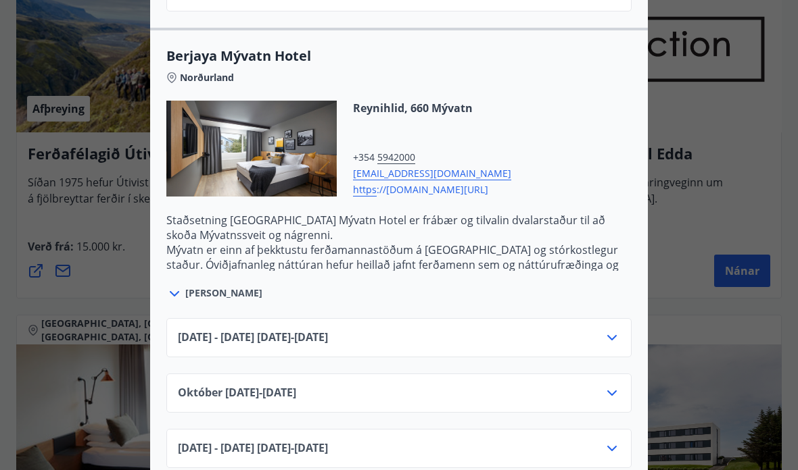
scroll to position [1678, 0]
click at [296, 394] on span "[DATE]10.25 - [DATE]" at bounding box center [237, 393] width 118 height 16
click at [554, 393] on icon at bounding box center [611, 392] width 9 height 5
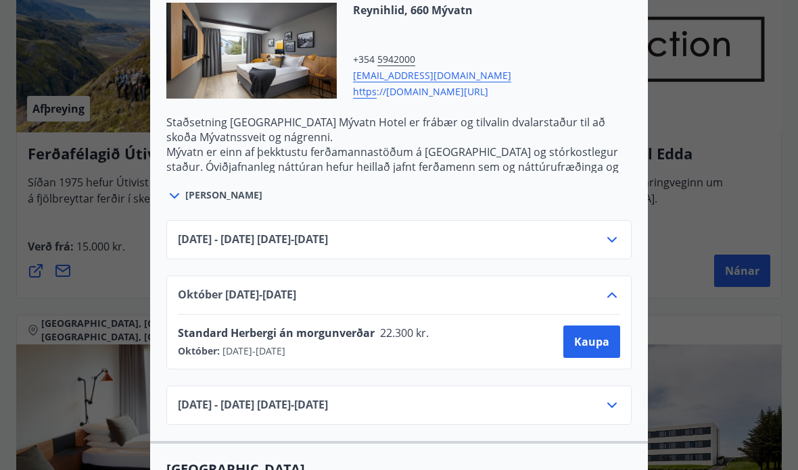
scroll to position [1777, 0]
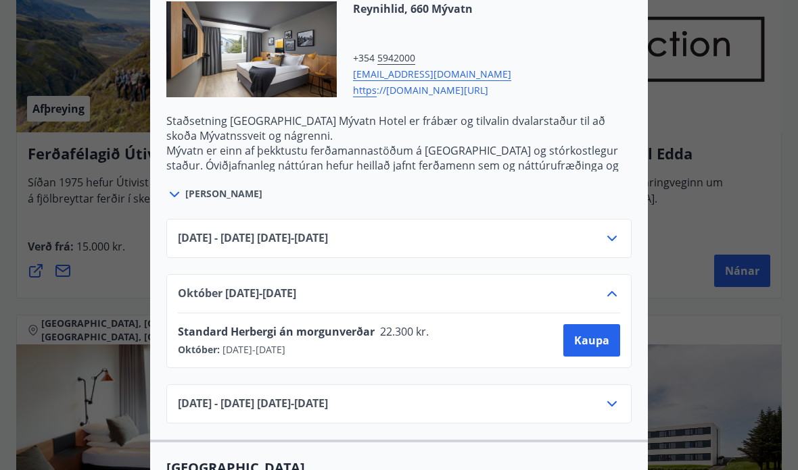
click at [554, 407] on icon at bounding box center [612, 404] width 16 height 16
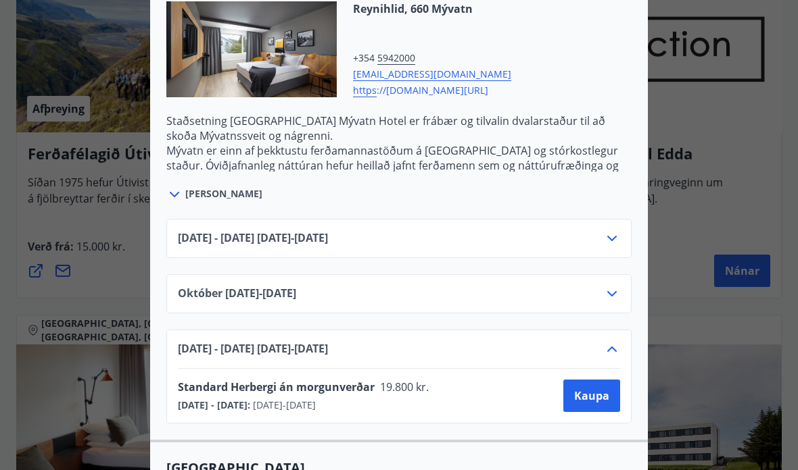
click at [554, 290] on icon at bounding box center [612, 294] width 16 height 16
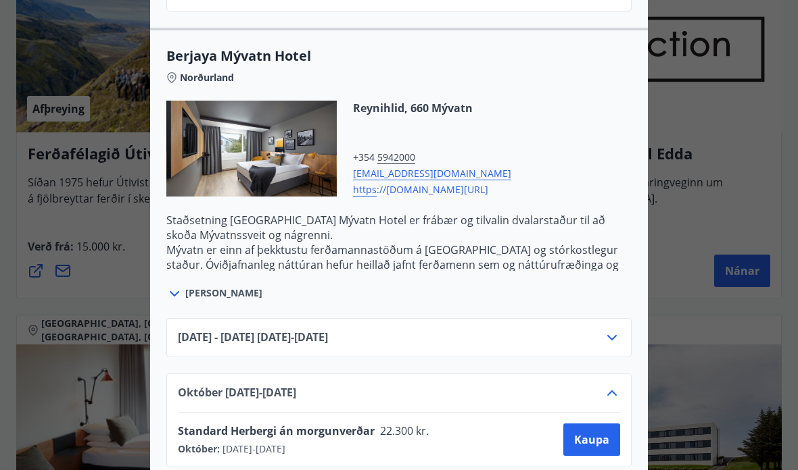
scroll to position [1680, 0]
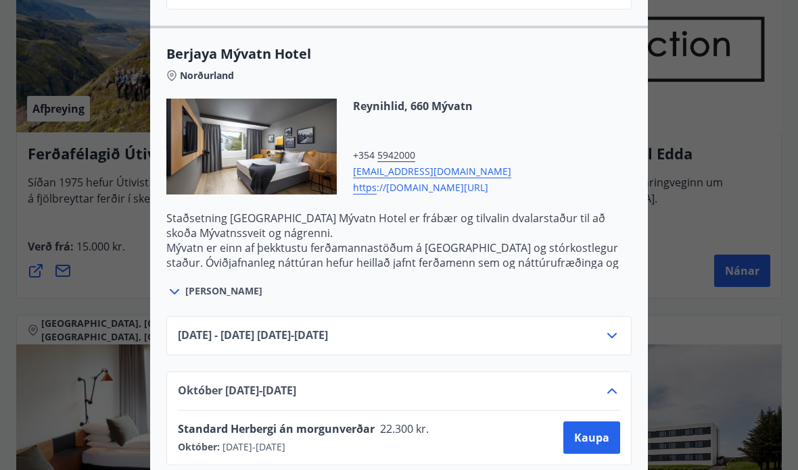
click at [203, 284] on div "[PERSON_NAME]" at bounding box center [398, 284] width 465 height 31
click at [199, 285] on span "[PERSON_NAME]" at bounding box center [223, 292] width 77 height 14
click at [199, 291] on span "[PERSON_NAME]" at bounding box center [223, 292] width 77 height 14
click at [174, 284] on icon at bounding box center [174, 292] width 16 height 16
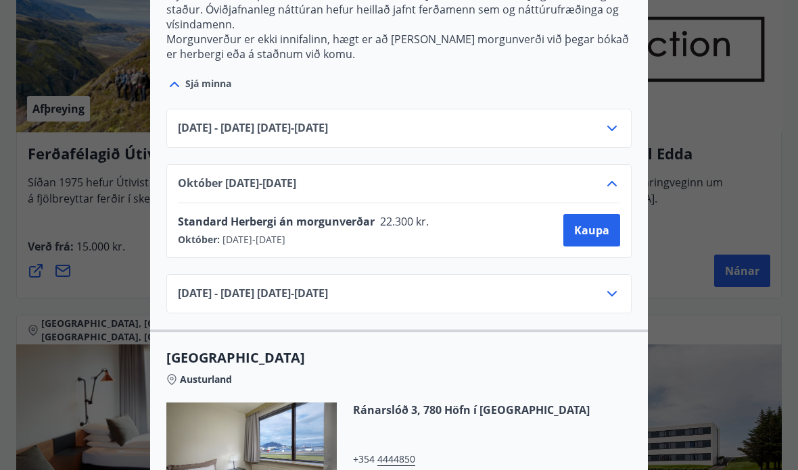
scroll to position [1934, 0]
click at [554, 234] on span "Kaupa" at bounding box center [591, 229] width 35 height 15
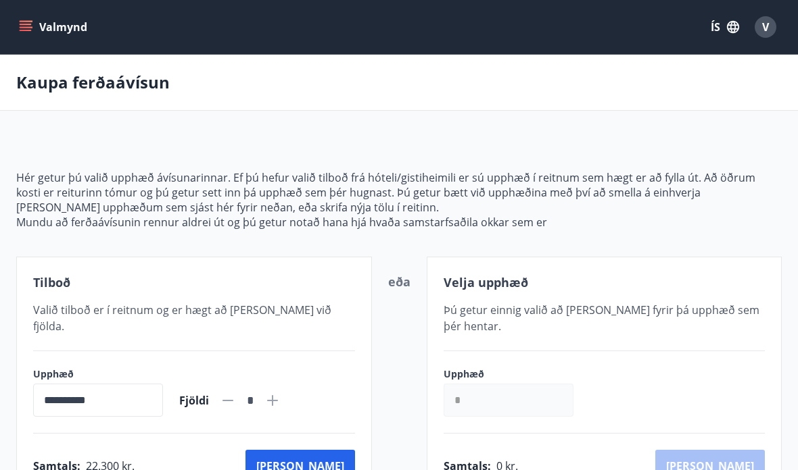
scroll to position [20, 0]
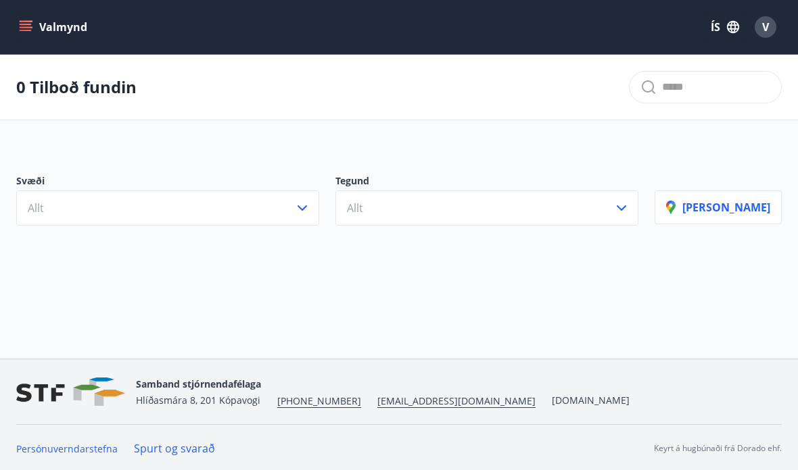
click at [319, 210] on button "Allt" at bounding box center [167, 208] width 303 height 35
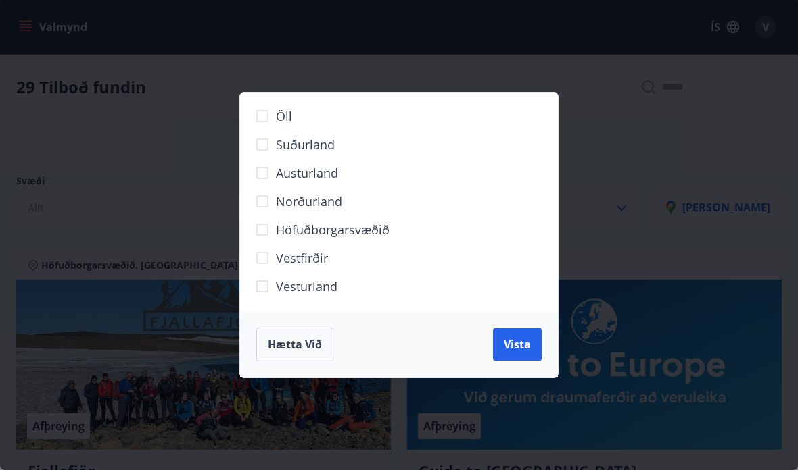
click at [554, 211] on div "Öll Suðurland [GEOGRAPHIC_DATA] Norðurland Höfuðborgarsvæðið [GEOGRAPHIC_DATA] …" at bounding box center [399, 235] width 798 height 470
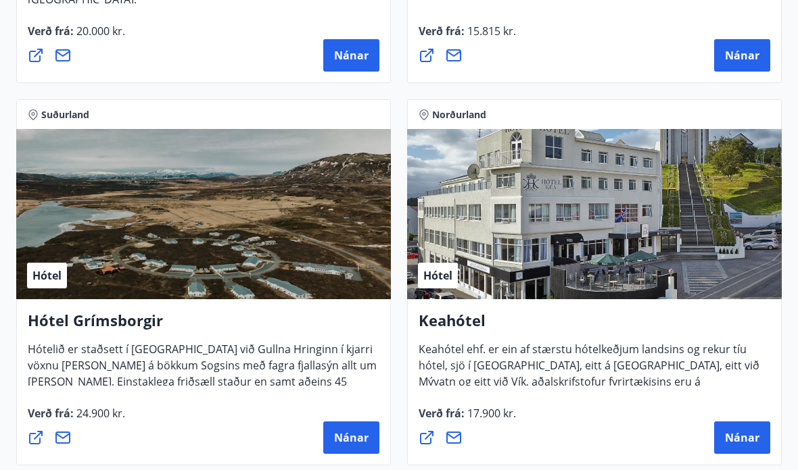
scroll to position [916, 0]
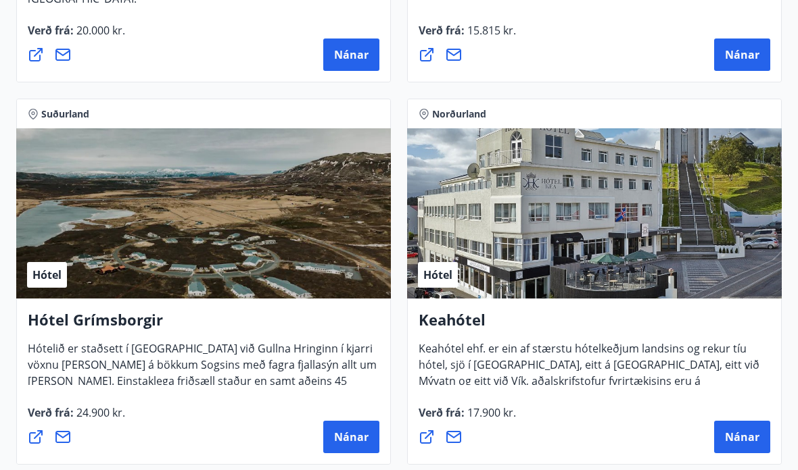
click at [554, 433] on span "Nánar" at bounding box center [742, 438] width 34 height 15
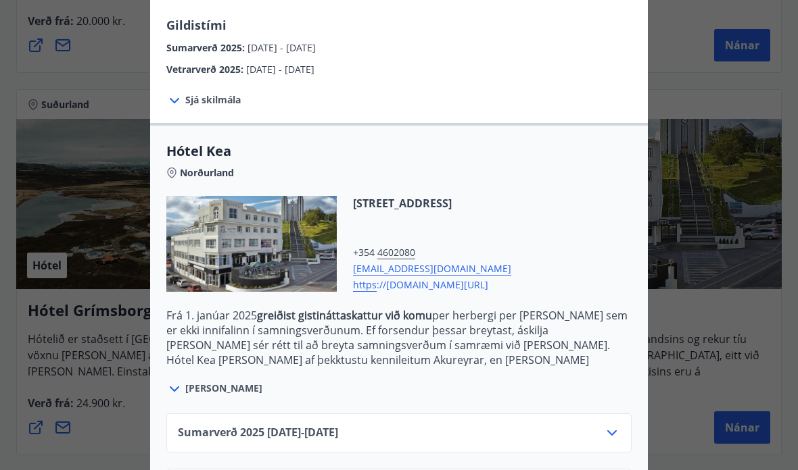
scroll to position [930, 0]
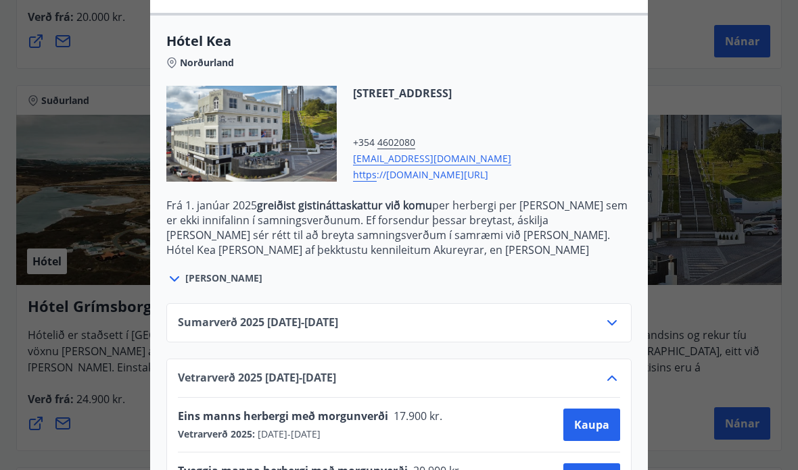
scroll to position [346, 0]
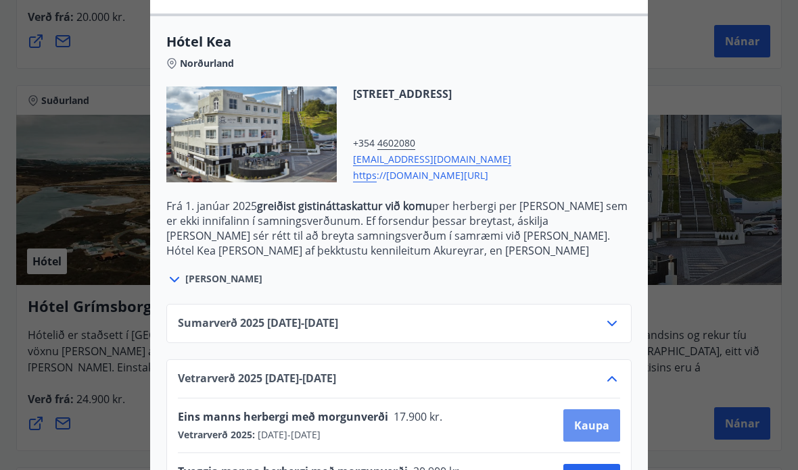
click at [554, 423] on span "Kaupa" at bounding box center [591, 425] width 35 height 15
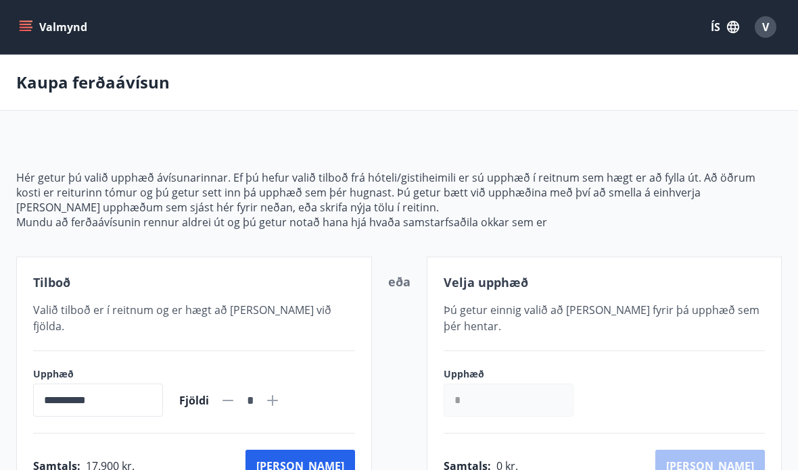
scroll to position [55, 0]
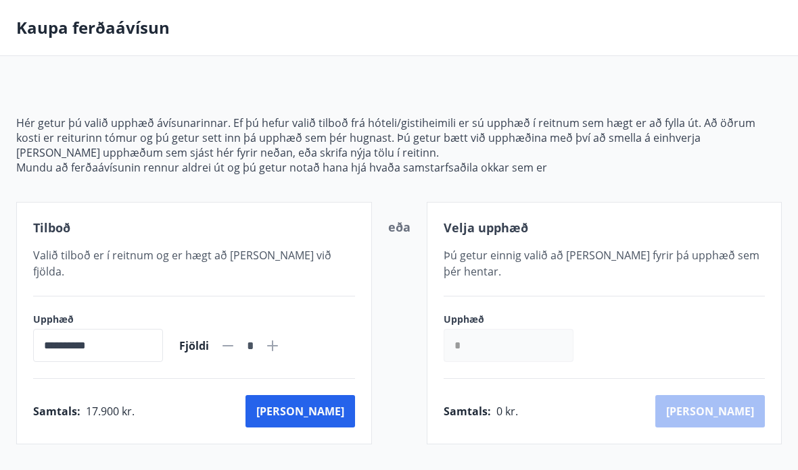
click at [281, 338] on icon at bounding box center [272, 346] width 16 height 16
click at [236, 338] on icon at bounding box center [228, 346] width 16 height 16
type input "*"
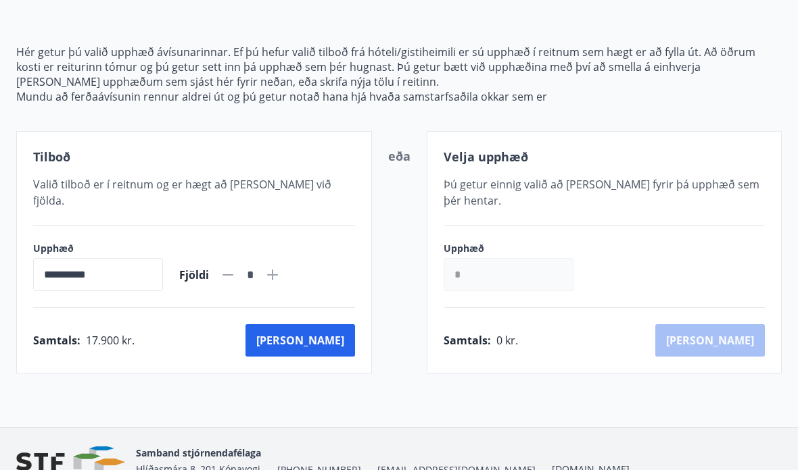
scroll to position [127, 0]
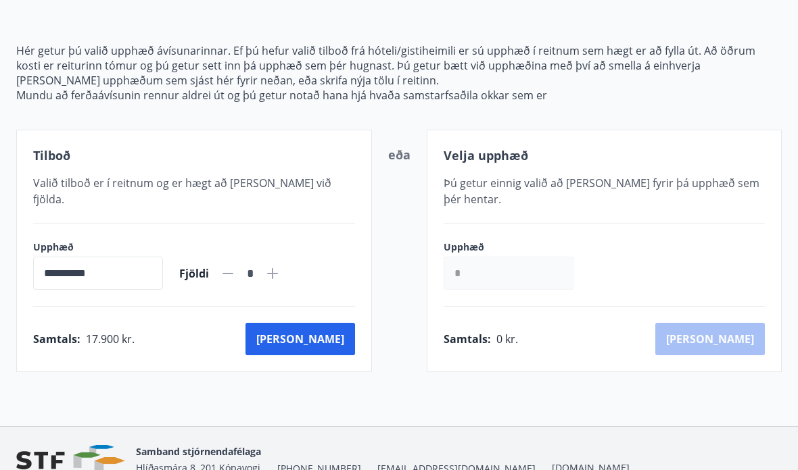
click at [342, 331] on button "[PERSON_NAME]" at bounding box center [300, 339] width 110 height 32
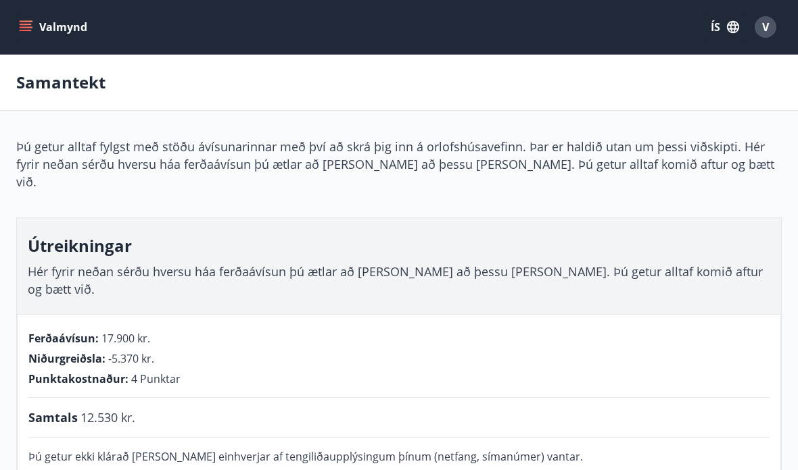
scroll to position [122, 0]
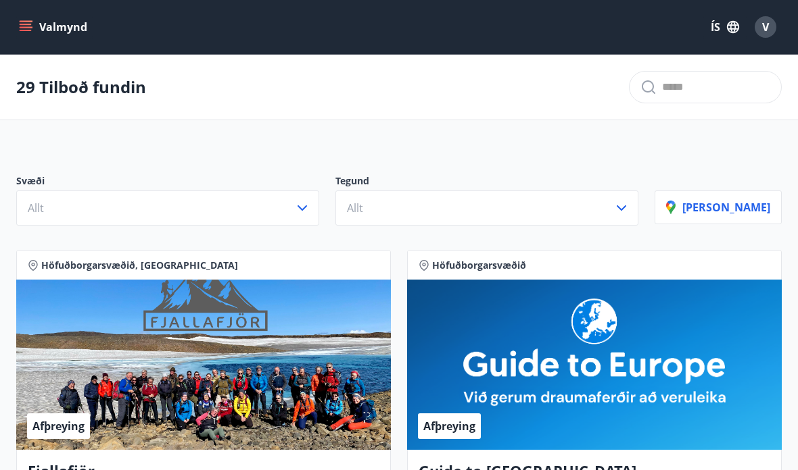
click at [34, 23] on button "Valmynd" at bounding box center [54, 27] width 76 height 24
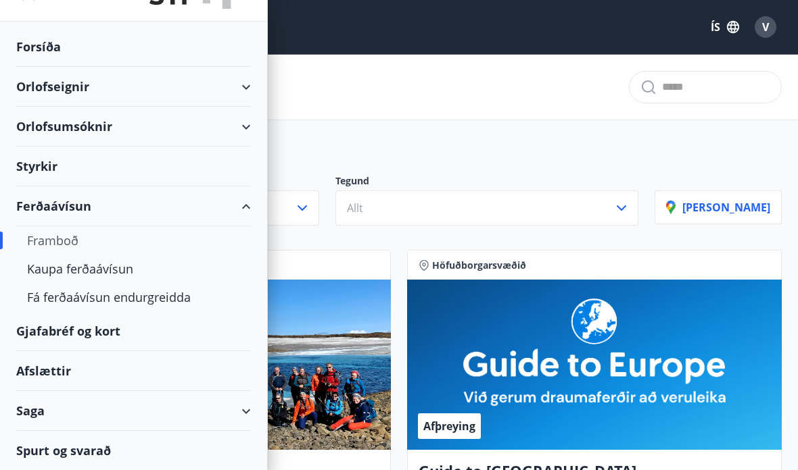
scroll to position [33, 0]
click at [82, 378] on div "Afslættir" at bounding box center [133, 372] width 235 height 40
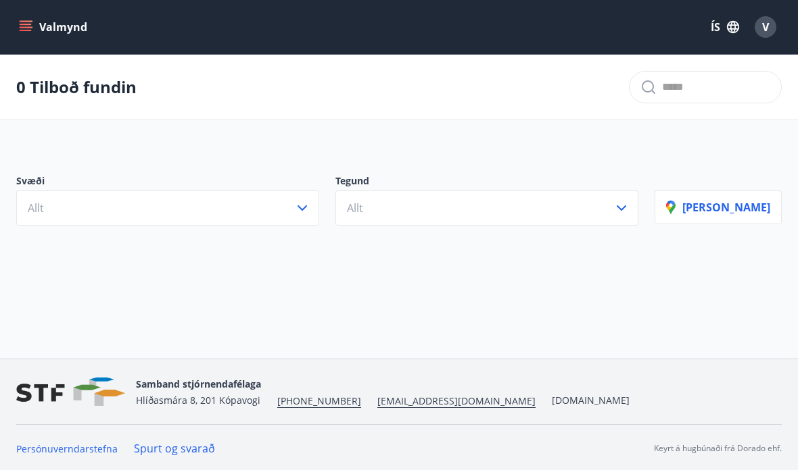
click at [23, 27] on icon "menu" at bounding box center [27, 26] width 15 height 1
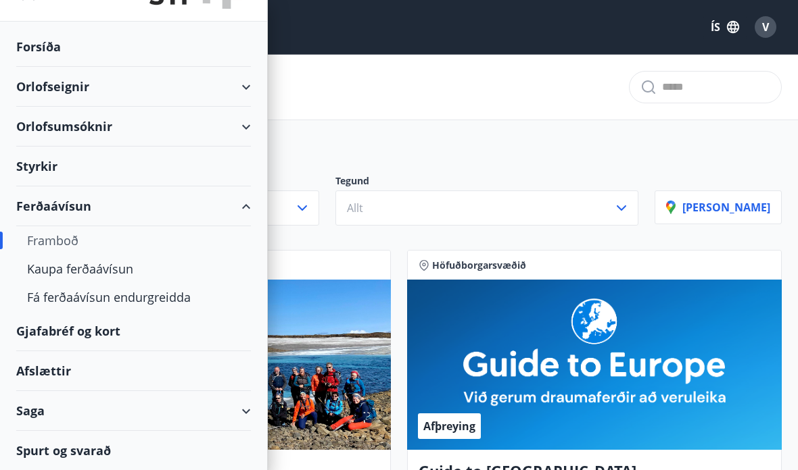
scroll to position [33, 0]
click at [61, 372] on div "Afslættir" at bounding box center [133, 372] width 235 height 40
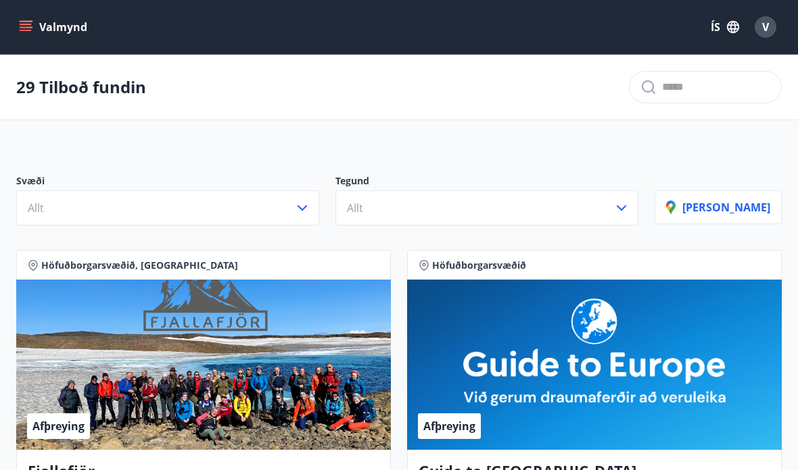
click at [24, 32] on icon "menu" at bounding box center [26, 27] width 14 height 14
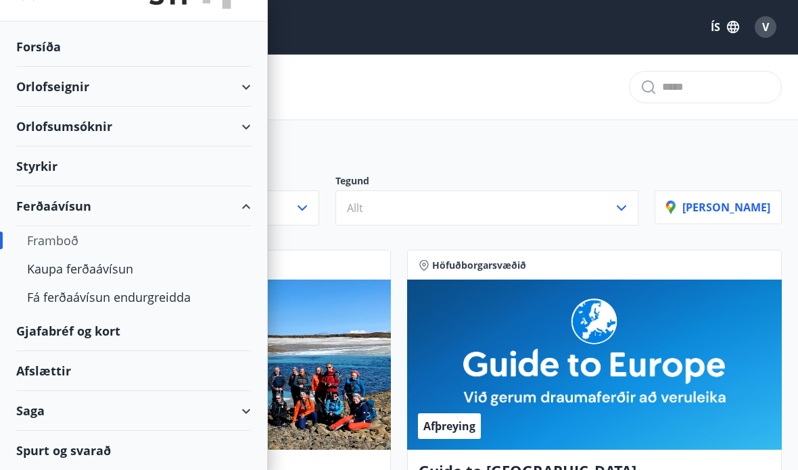
scroll to position [33, 0]
click at [122, 271] on div "Kaupa ferðaávísun" at bounding box center [133, 269] width 213 height 28
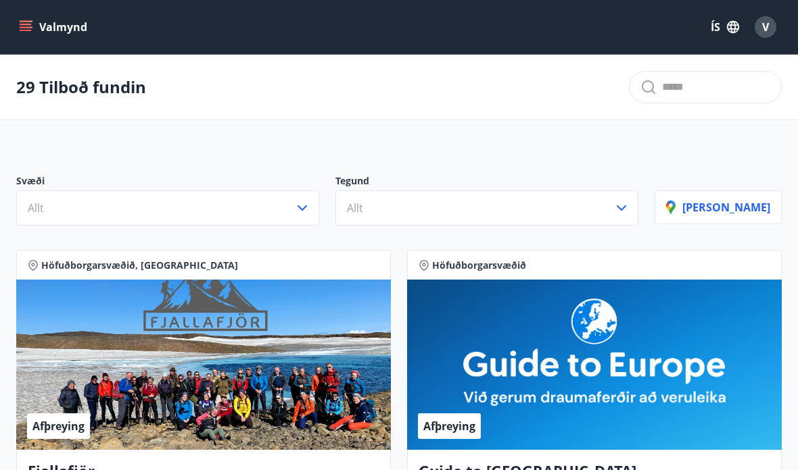
click at [20, 26] on icon "menu" at bounding box center [26, 27] width 14 height 14
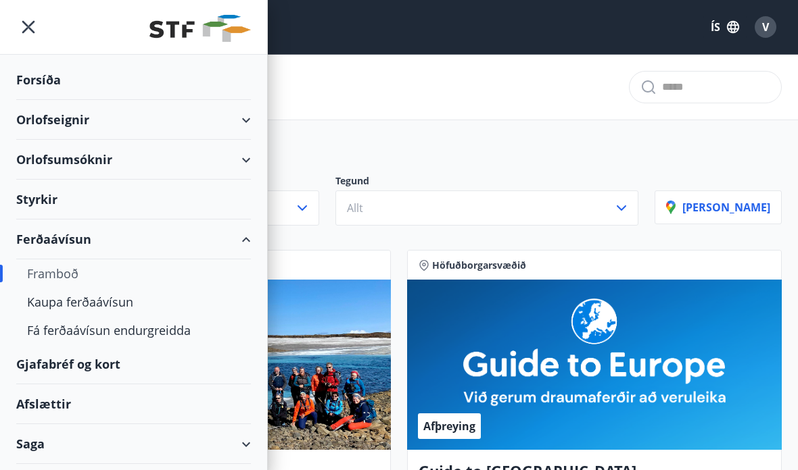
click at [61, 200] on div "Styrkir" at bounding box center [133, 200] width 235 height 40
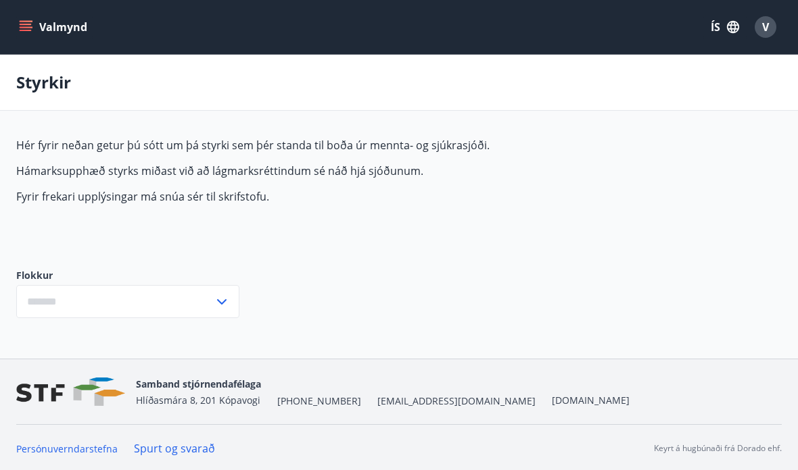
type input "***"
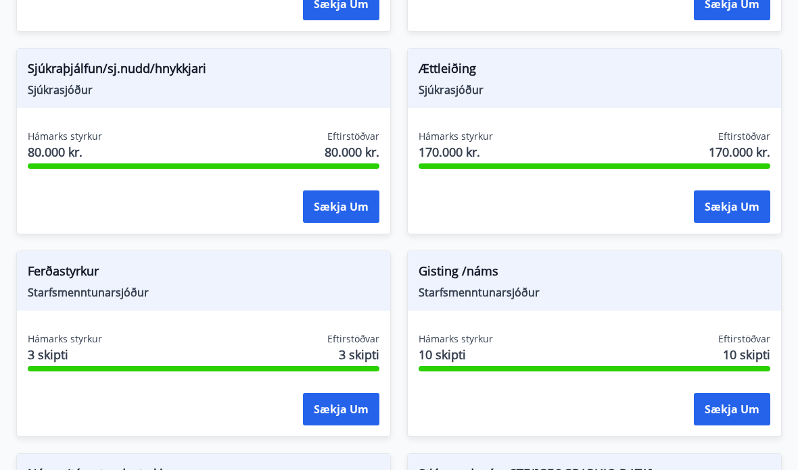
scroll to position [1557, 0]
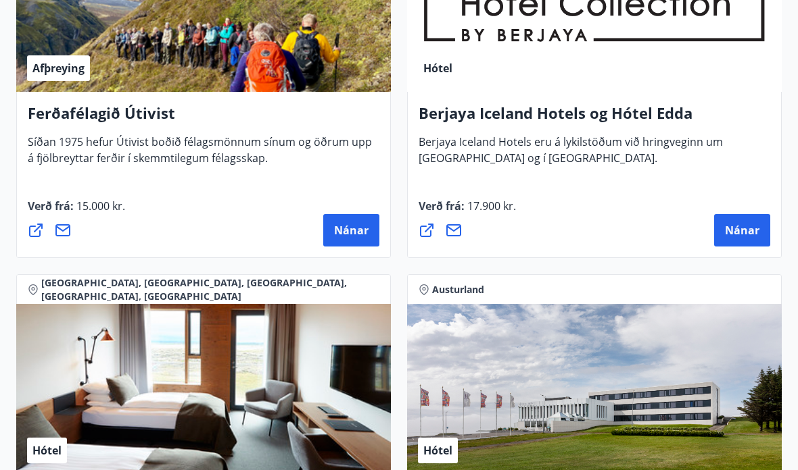
scroll to position [2271, 0]
click at [554, 229] on span "Nánar" at bounding box center [742, 231] width 34 height 15
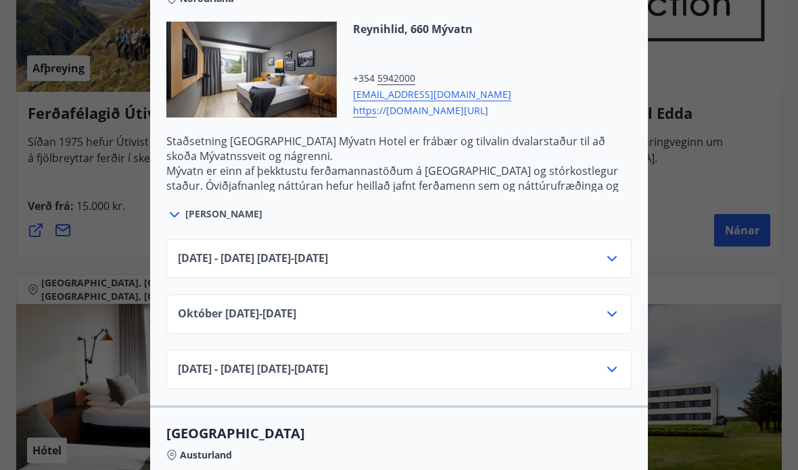
scroll to position [1762, 0]
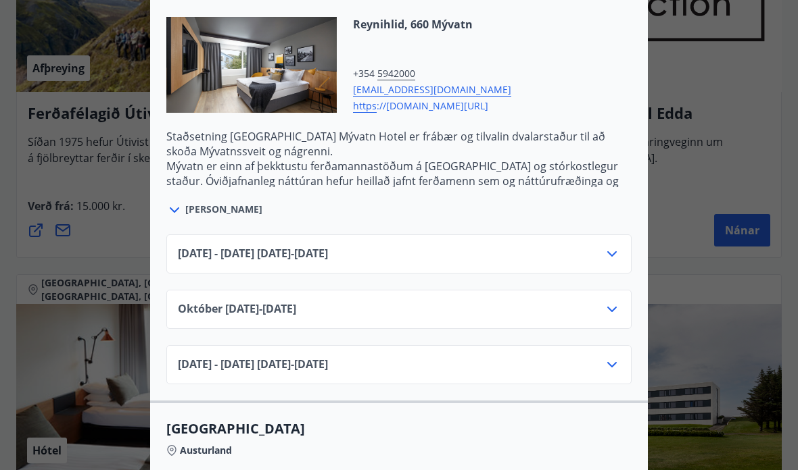
click at [554, 317] on icon at bounding box center [612, 309] width 16 height 16
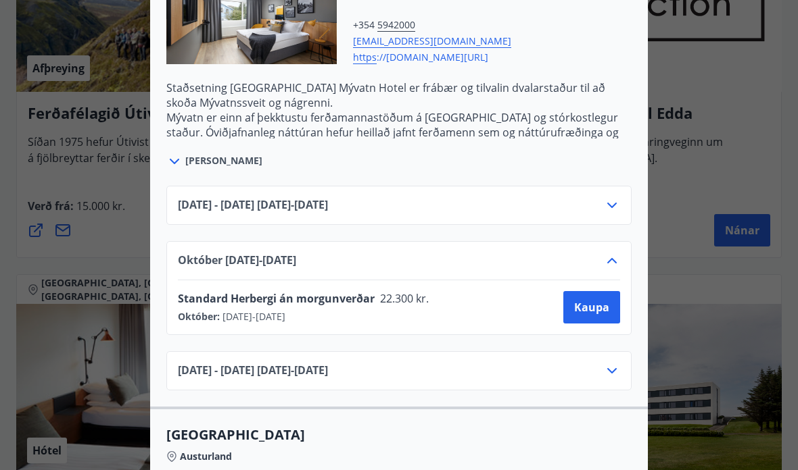
scroll to position [1811, 0]
click at [554, 315] on button "Kaupa" at bounding box center [591, 307] width 57 height 32
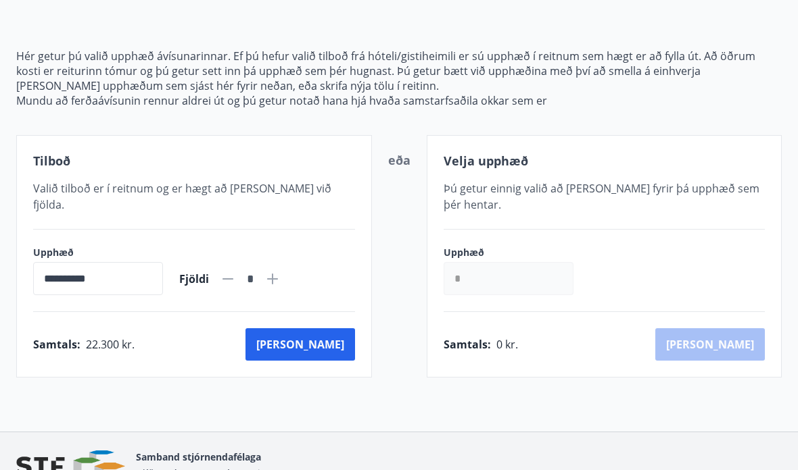
click at [337, 329] on button "[PERSON_NAME]" at bounding box center [300, 345] width 110 height 32
